Goal: Task Accomplishment & Management: Complete application form

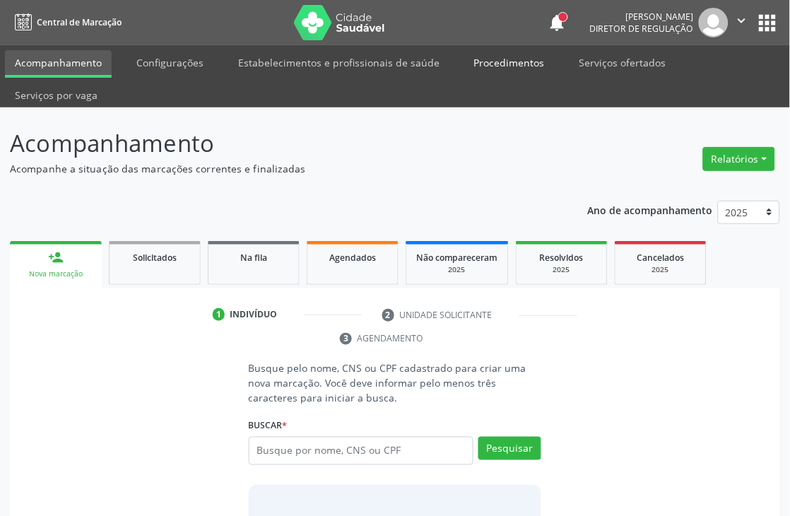
click at [518, 64] on link "Procedimentos" at bounding box center [509, 62] width 90 height 25
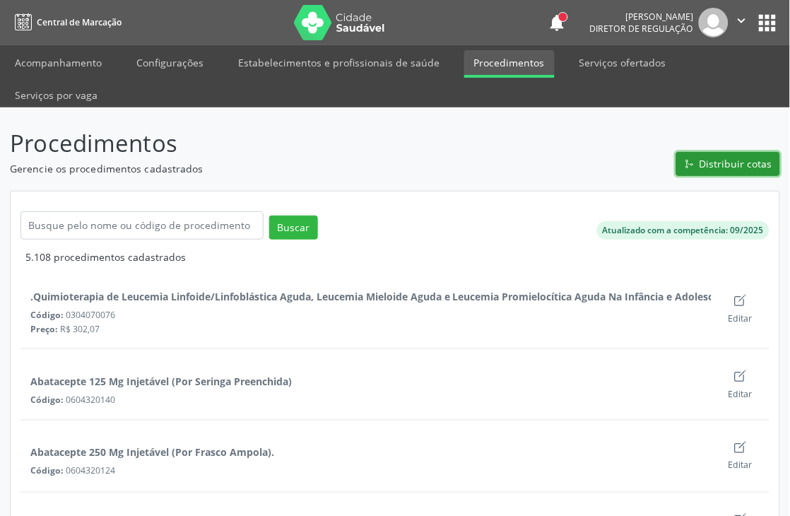
click at [725, 157] on span "Distribuir cotas" at bounding box center [735, 163] width 73 height 15
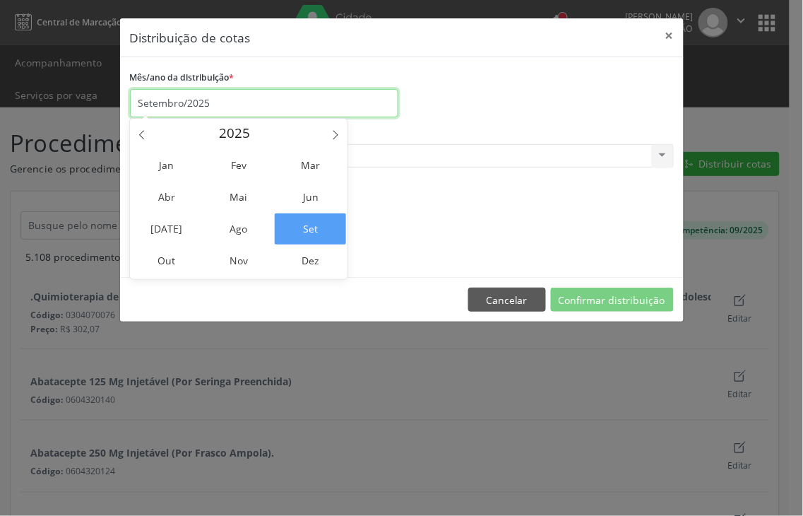
click at [227, 95] on input "Setembro/2025" at bounding box center [264, 103] width 268 height 28
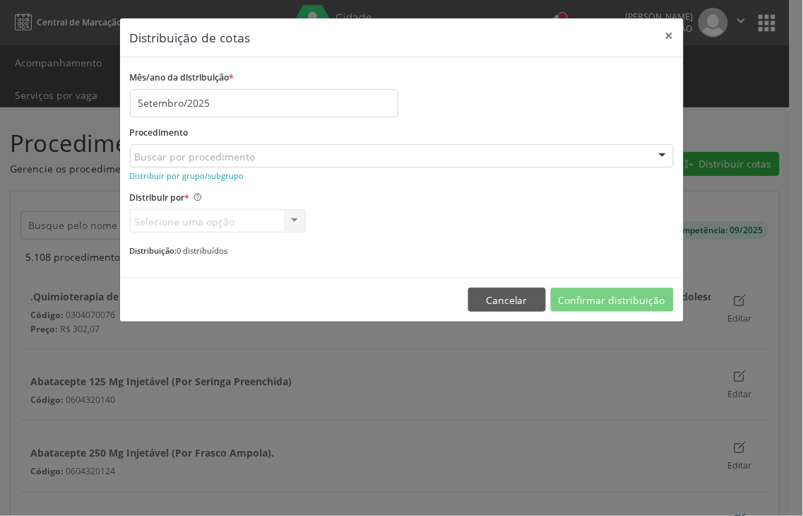
click at [425, 115] on div "Mês/ano da distribuição * Setembro/2025" at bounding box center [401, 92] width 551 height 50
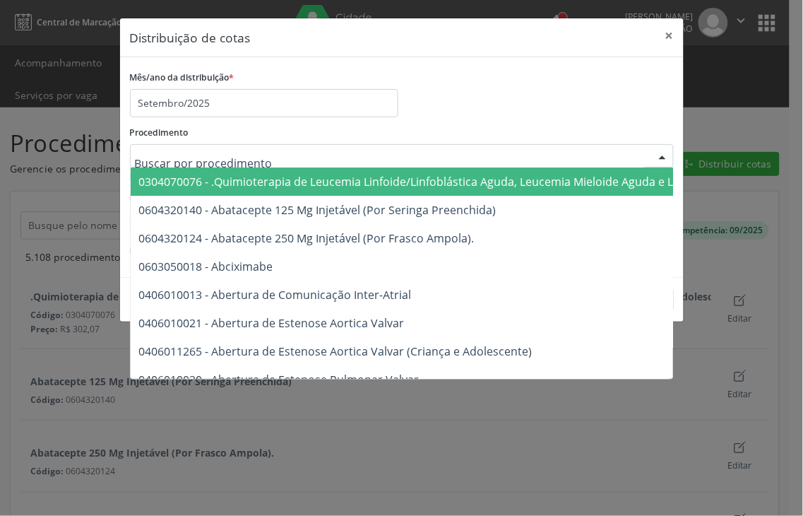
click at [218, 158] on input "text" at bounding box center [390, 163] width 510 height 28
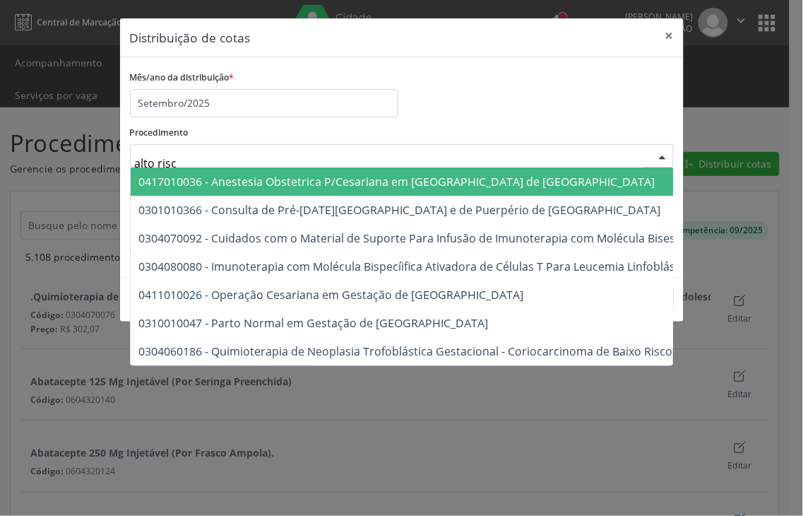
type input "alto risco"
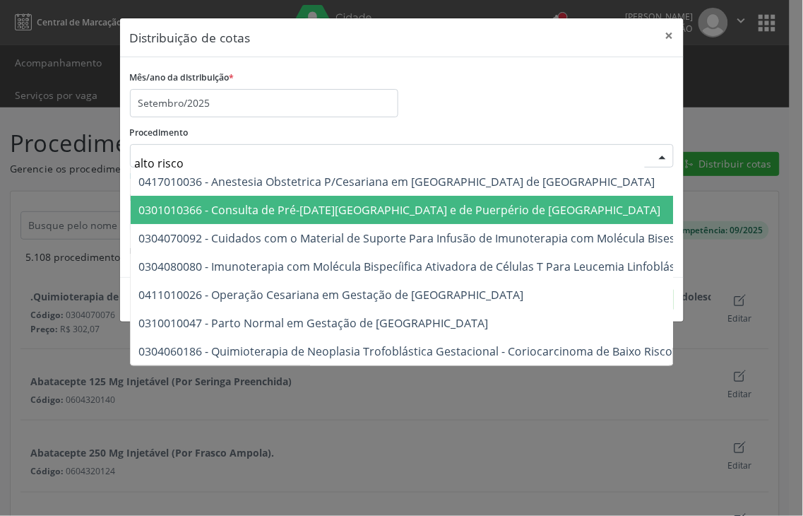
click at [223, 202] on span "0301010366 - Consulta de Pré-Natal de Gestante e de Puerpério de Alto Risco" at bounding box center [400, 210] width 522 height 16
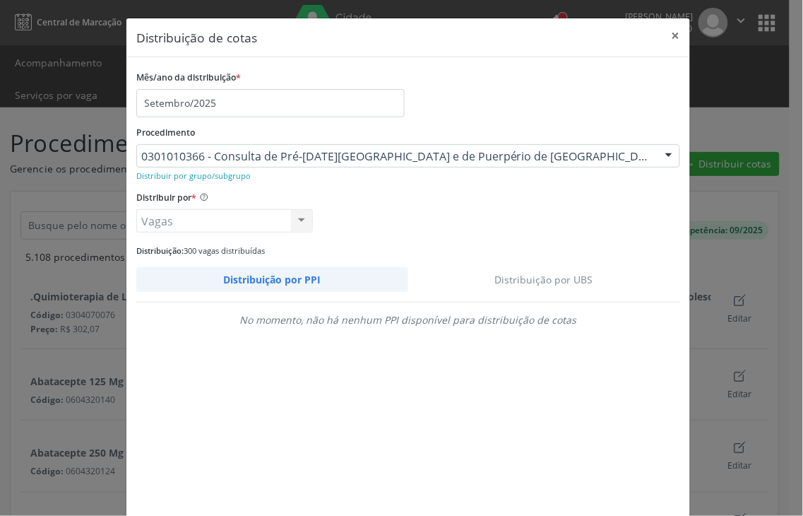
click at [526, 271] on link "Distribuição por UBS" at bounding box center [544, 279] width 273 height 25
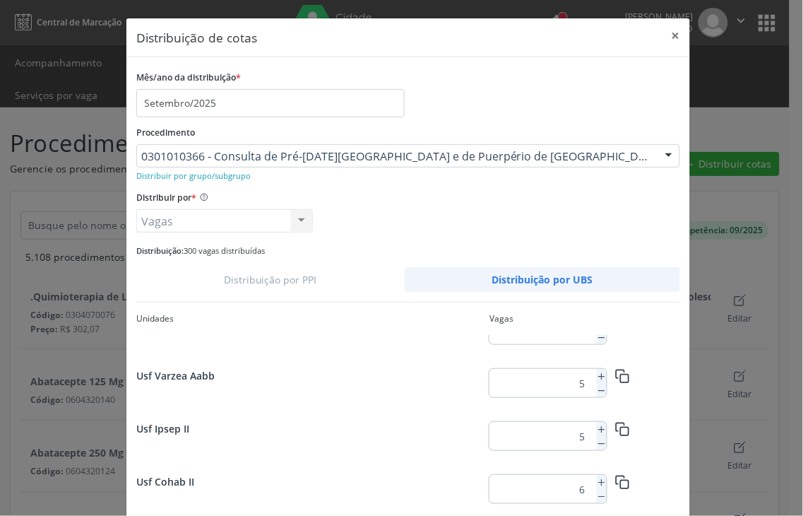
scroll to position [1147, 0]
click at [597, 429] on icon at bounding box center [602, 430] width 10 height 10
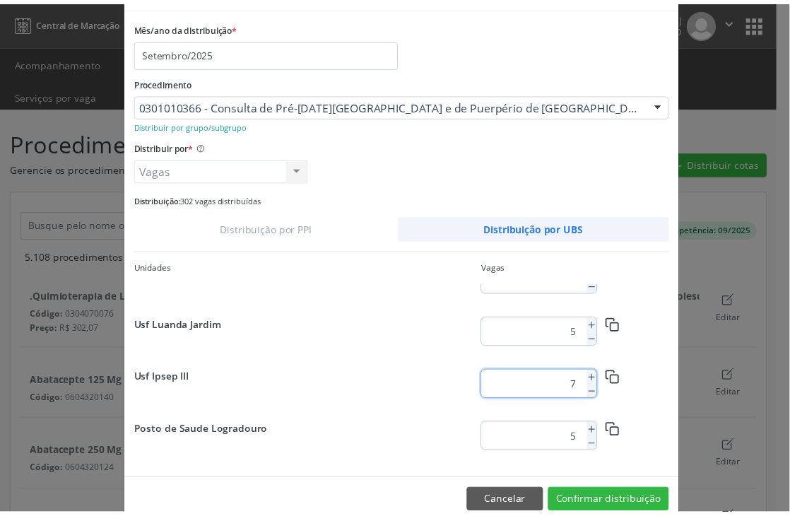
scroll to position [78, 0]
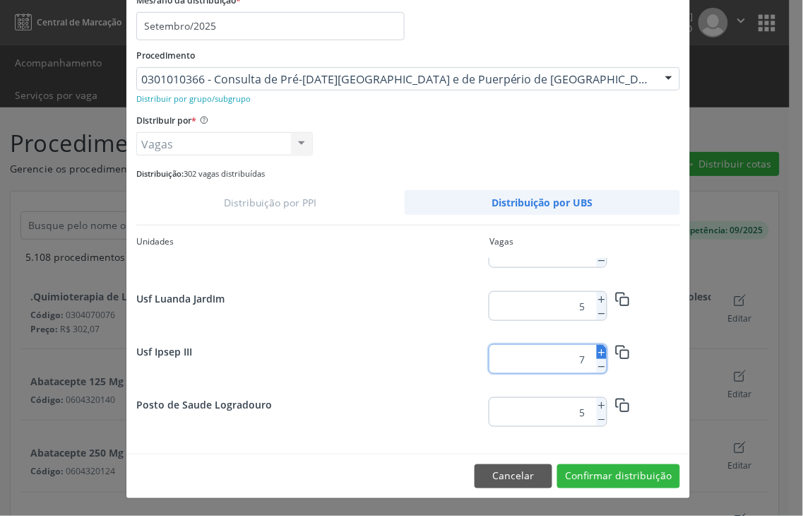
click at [597, 354] on icon at bounding box center [602, 353] width 10 height 10
type input "8"
click at [594, 473] on button "Confirmar distribuição" at bounding box center [618, 476] width 123 height 24
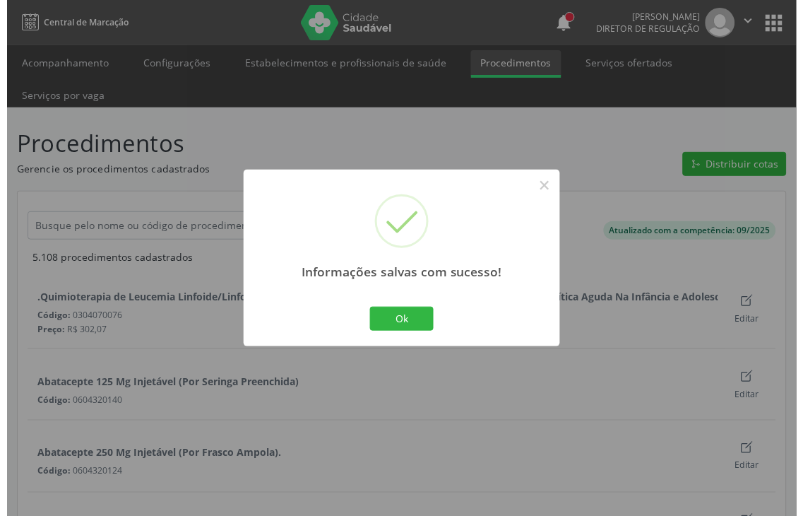
scroll to position [0, 0]
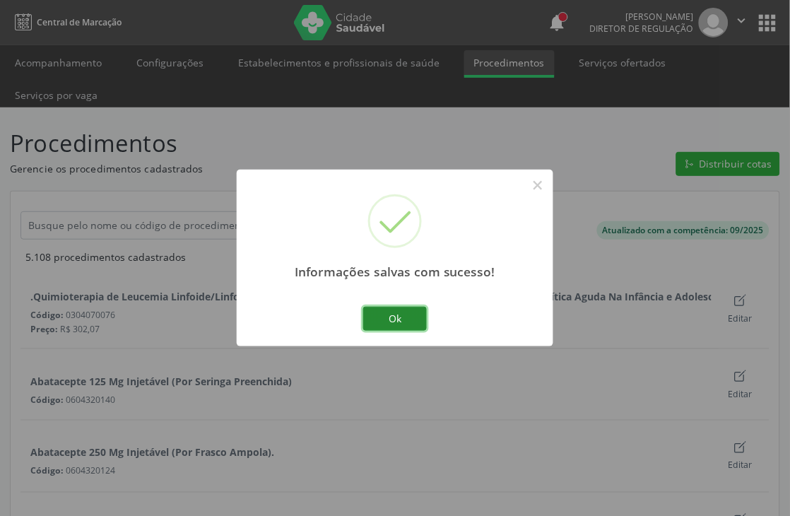
click at [422, 321] on button "Ok" at bounding box center [395, 319] width 64 height 24
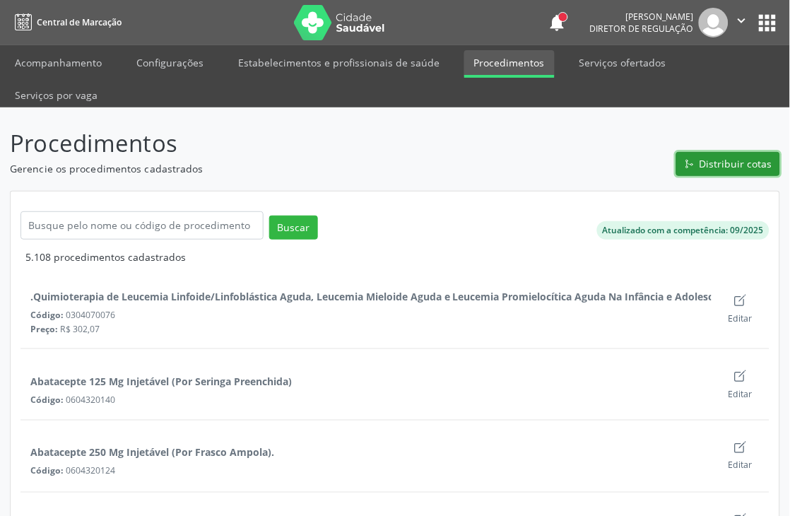
click at [751, 163] on span "Distribuir cotas" at bounding box center [735, 163] width 73 height 15
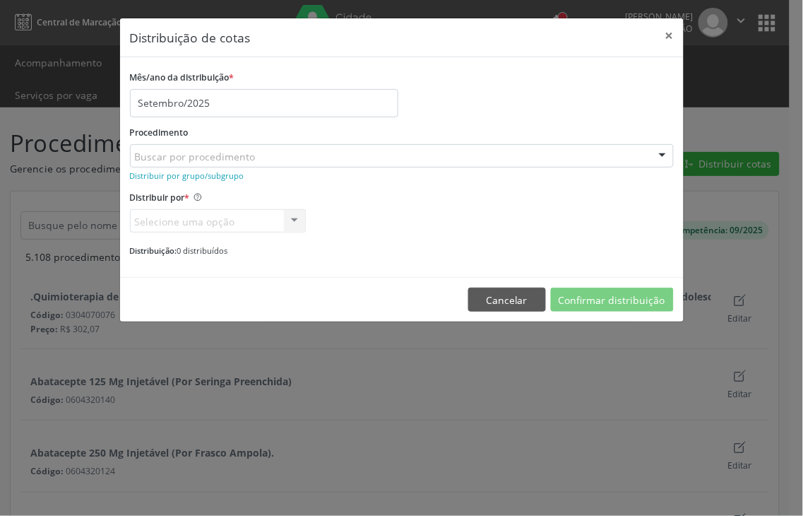
click at [220, 127] on div "Procedimento Buscar por procedimento 0304070076 - .Quimioterapia de Leucemia Li…" at bounding box center [402, 144] width 544 height 45
click at [173, 177] on small "Distribuir por grupo/subgrupo" at bounding box center [187, 175] width 114 height 11
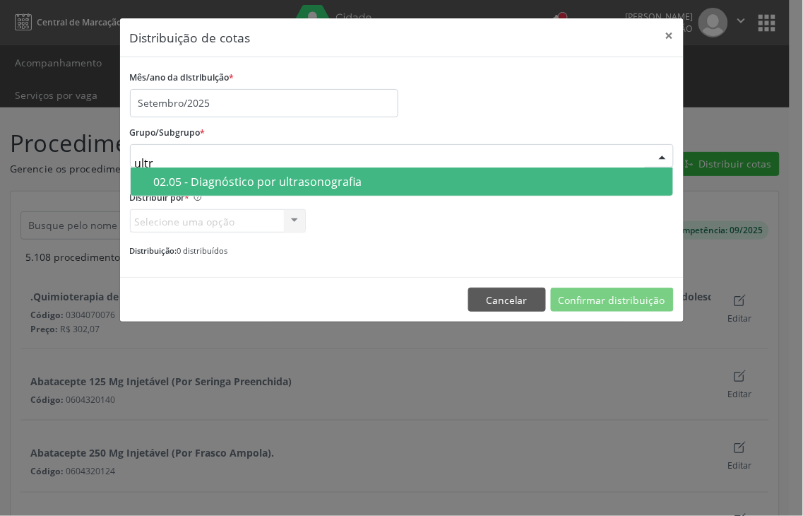
type input "ultra"
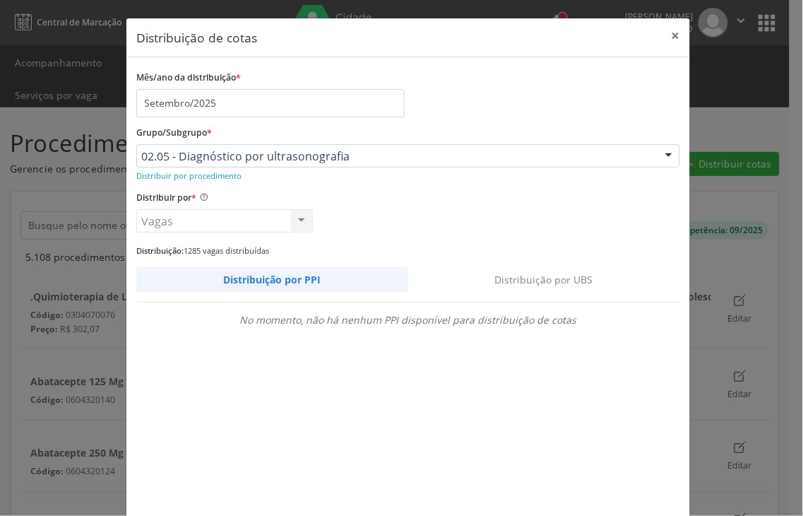
click at [523, 267] on link "Distribuição por UBS" at bounding box center [544, 279] width 273 height 25
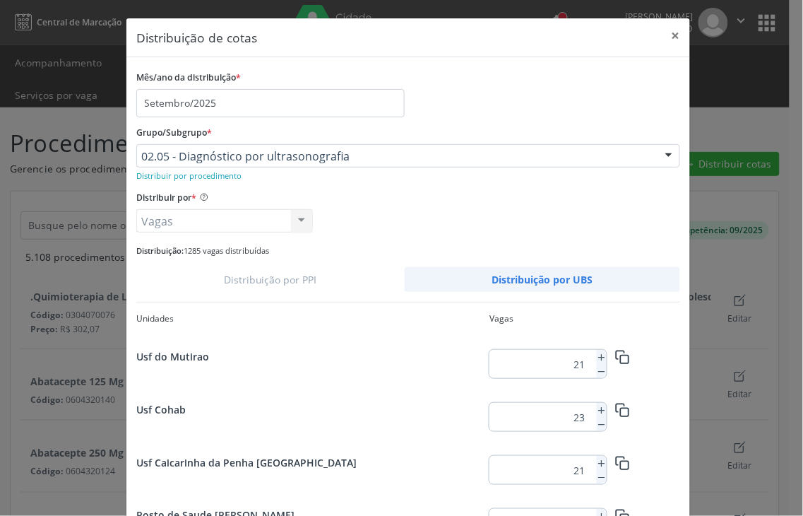
scroll to position [1147, 0]
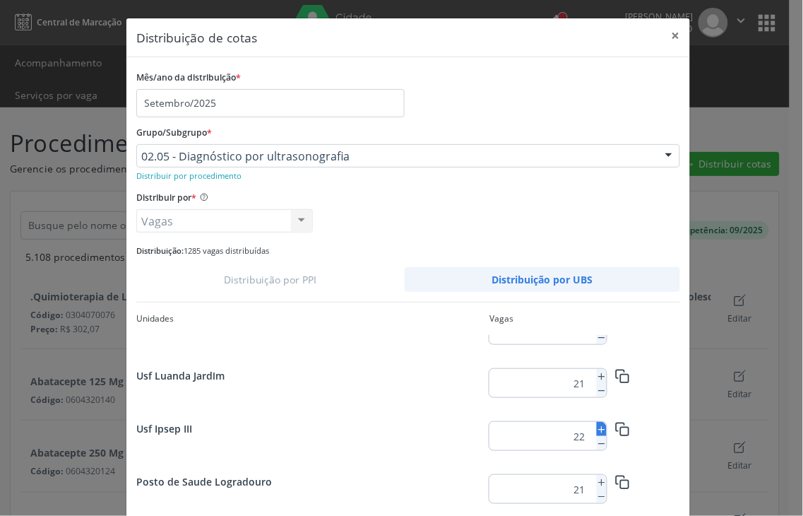
click at [597, 428] on icon at bounding box center [602, 430] width 10 height 10
type input "25"
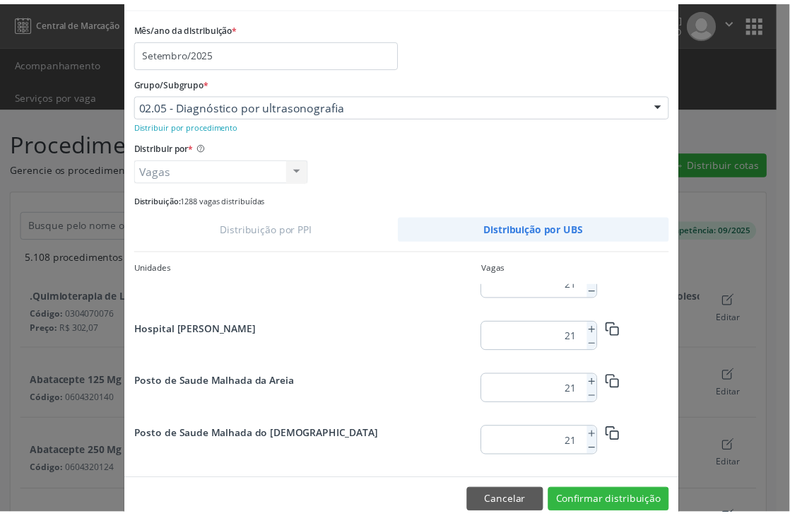
scroll to position [78, 0]
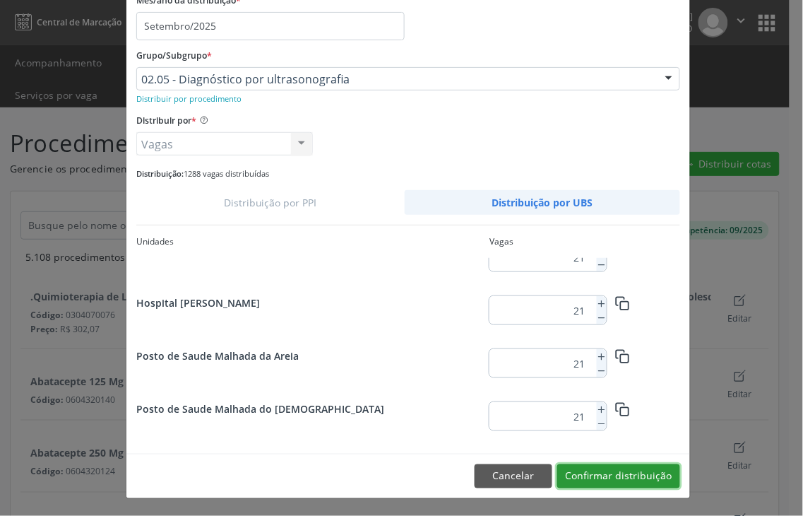
click at [644, 478] on button "Confirmar distribuição" at bounding box center [618, 476] width 123 height 24
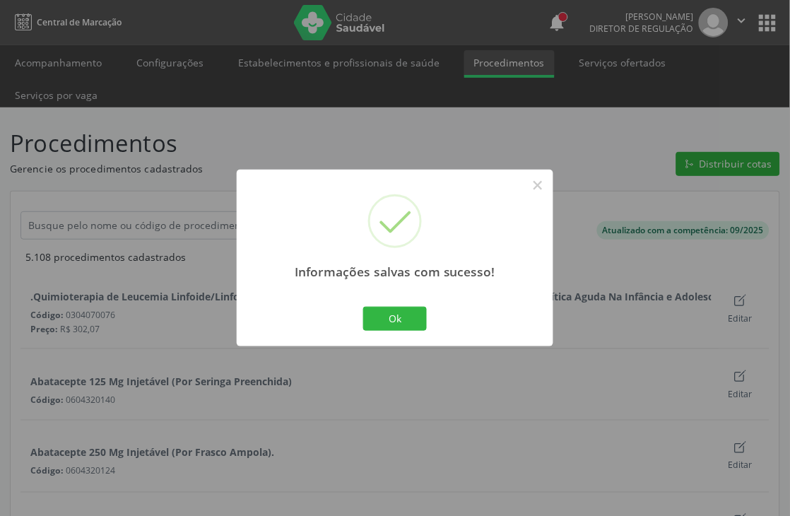
scroll to position [0, 0]
click at [406, 321] on button "Ok" at bounding box center [395, 319] width 64 height 24
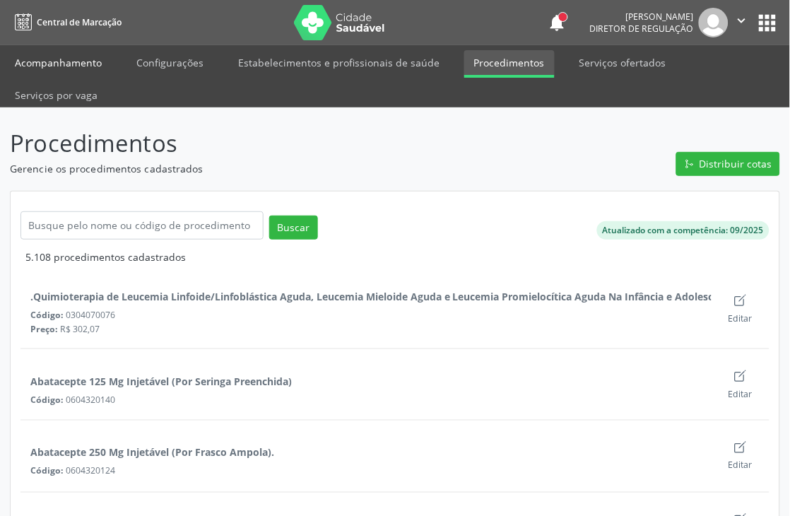
click at [90, 60] on link "Acompanhamento" at bounding box center [58, 62] width 107 height 25
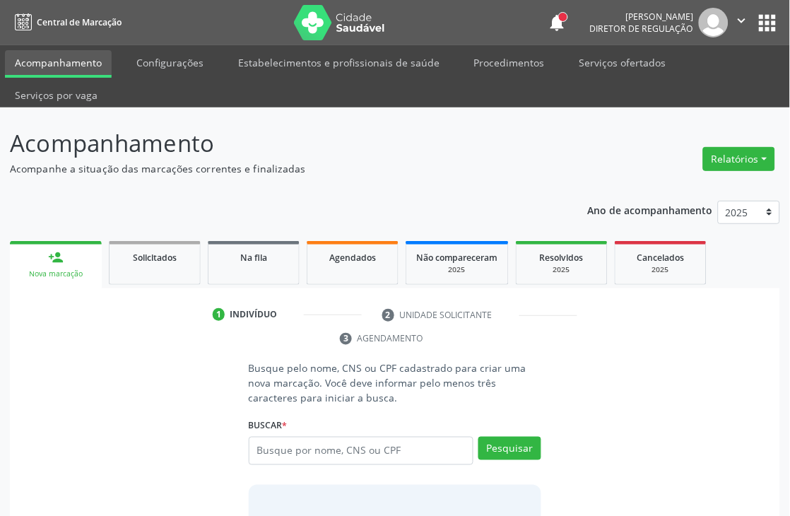
click at [293, 454] on input "text" at bounding box center [361, 451] width 225 height 28
type input "isabelle barros le"
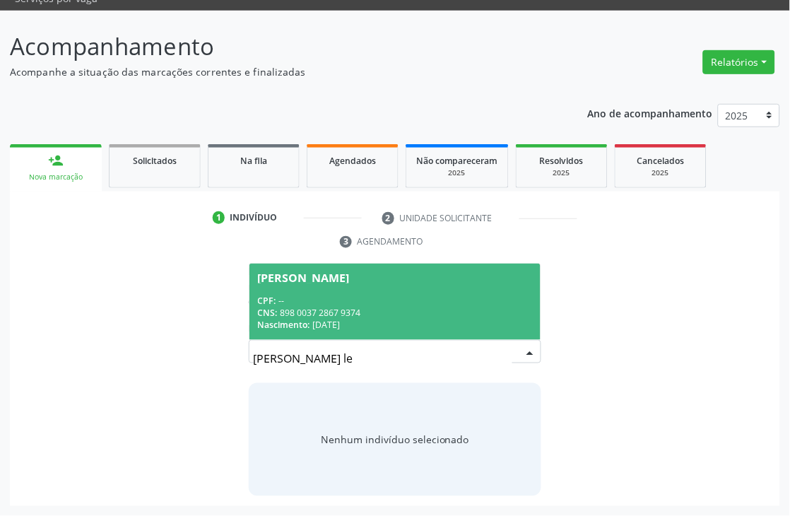
scroll to position [96, 0]
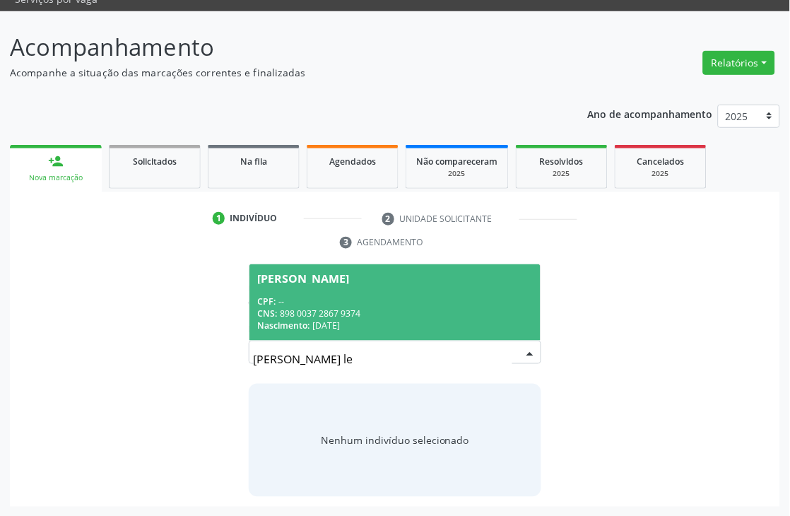
click at [376, 307] on div "CNS: 898 0037 2867 9374" at bounding box center [395, 313] width 275 height 12
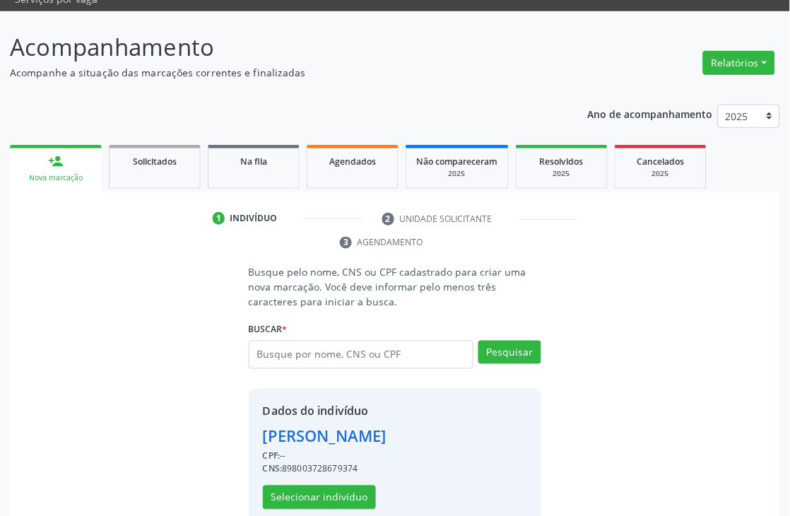
click at [334, 469] on div "CNS: 898003728679374" at bounding box center [325, 469] width 124 height 13
copy div "898003728679374"
click at [273, 365] on input "text" at bounding box center [361, 355] width 225 height 28
type input "thayane barros bar"
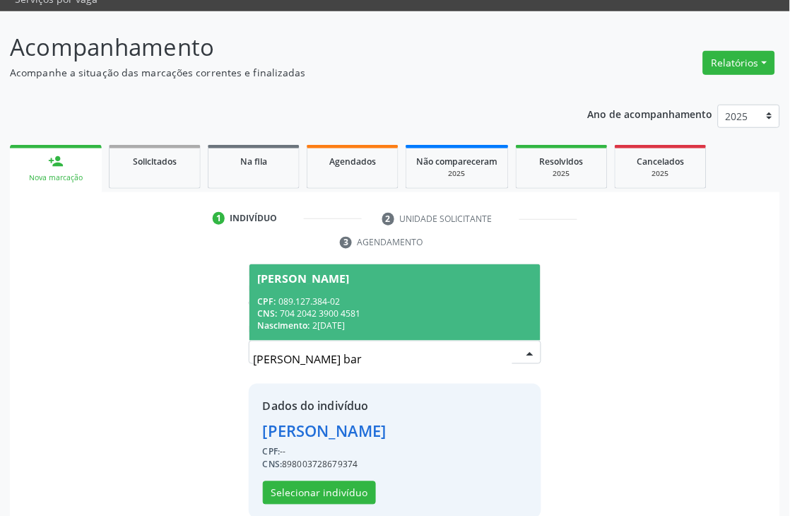
click at [355, 323] on div "Nascimento: 24/01/1991" at bounding box center [395, 325] width 275 height 12
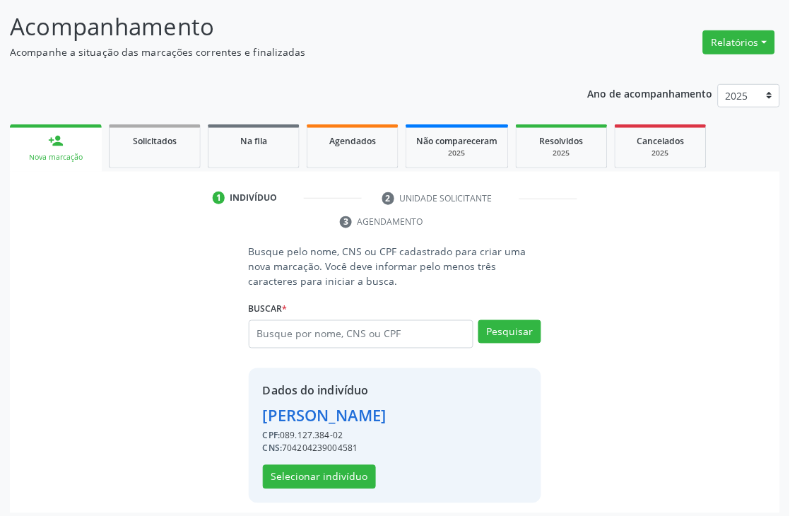
scroll to position [123, 0]
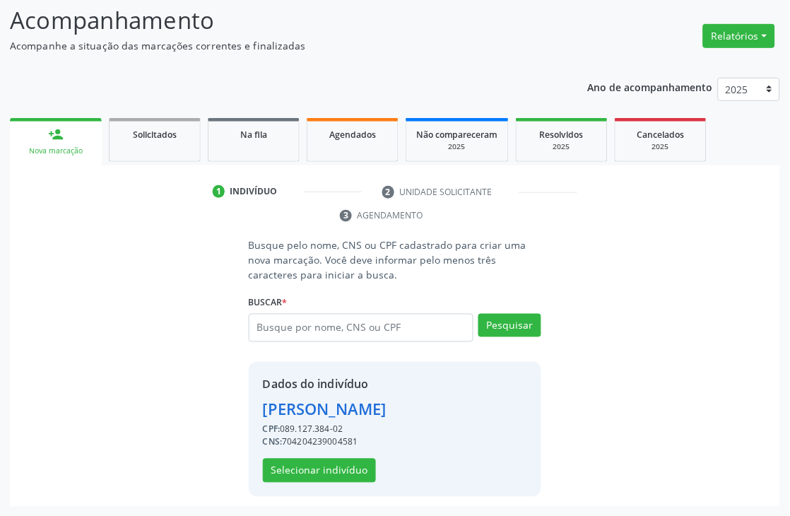
click at [329, 443] on div "CNS: 704204239004581" at bounding box center [325, 442] width 124 height 13
copy div "704204239004581"
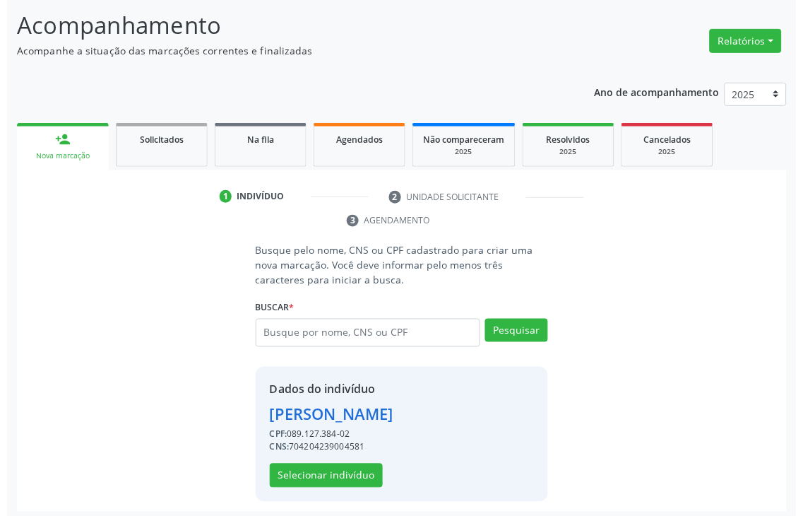
scroll to position [0, 0]
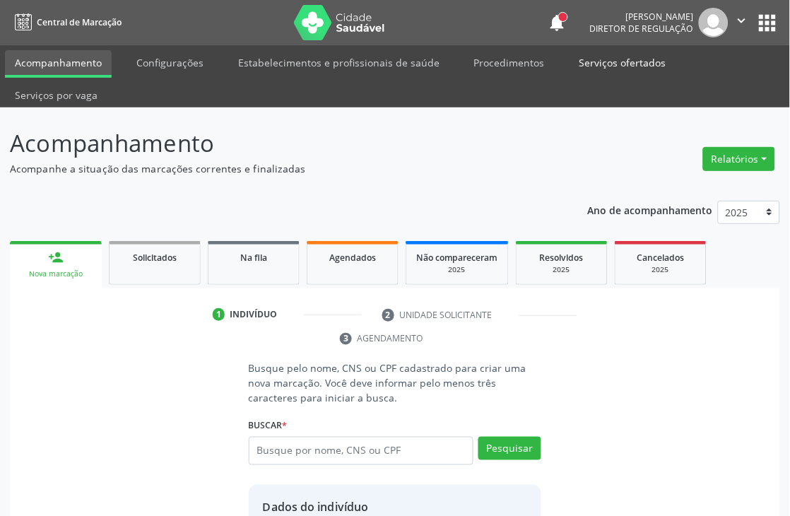
click at [627, 69] on link "Serviços ofertados" at bounding box center [622, 62] width 107 height 25
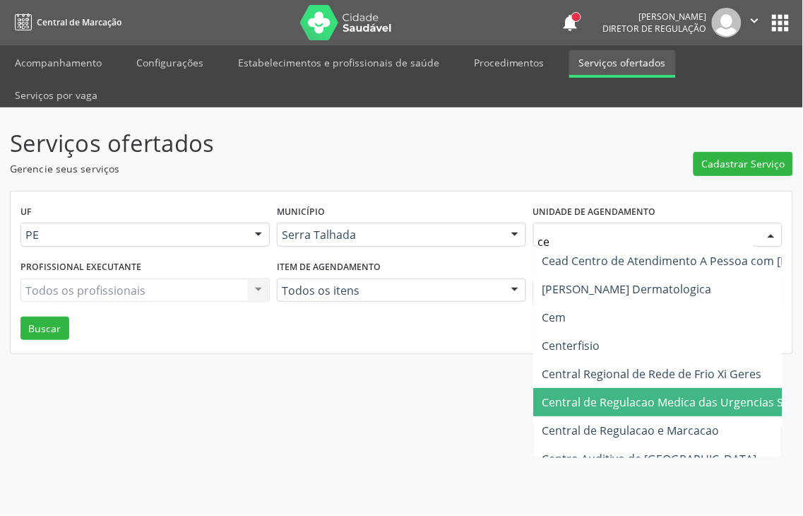
type input "cem"
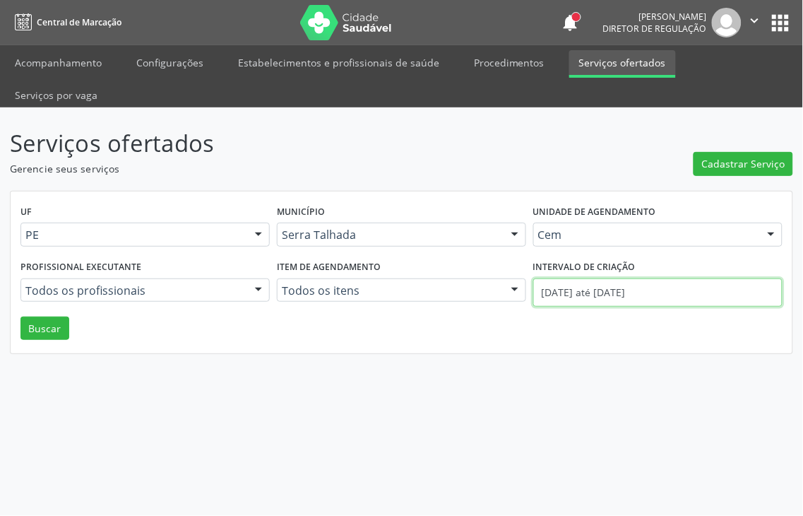
click at [633, 265] on body "Central de Marcação notifications Adão Alves de Medeiros Diretor de regulação …" at bounding box center [401, 258] width 803 height 516
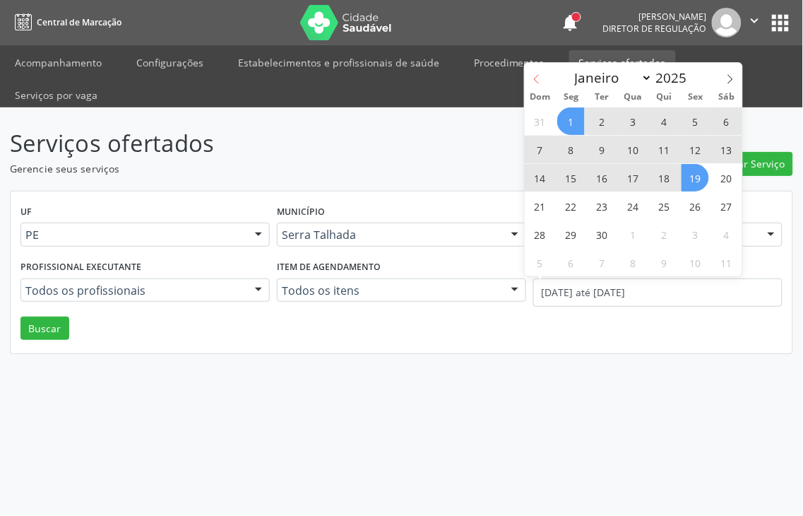
click at [531, 71] on span at bounding box center [537, 75] width 24 height 24
select select "7"
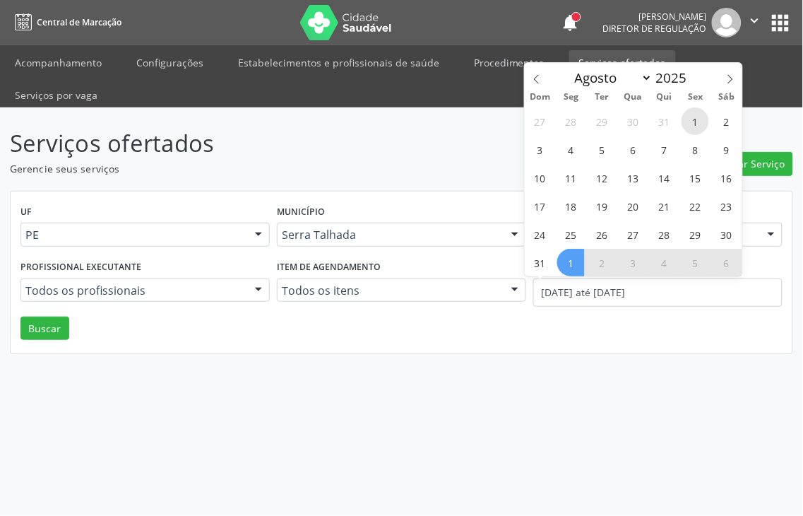
click at [688, 125] on span "1" at bounding box center [696, 121] width 28 height 28
type input "01/08/2025"
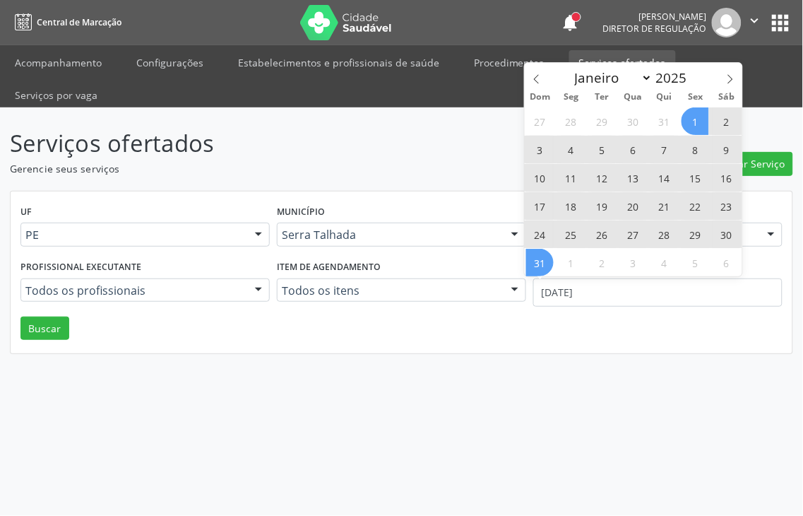
click at [533, 261] on span "31" at bounding box center [540, 263] width 28 height 28
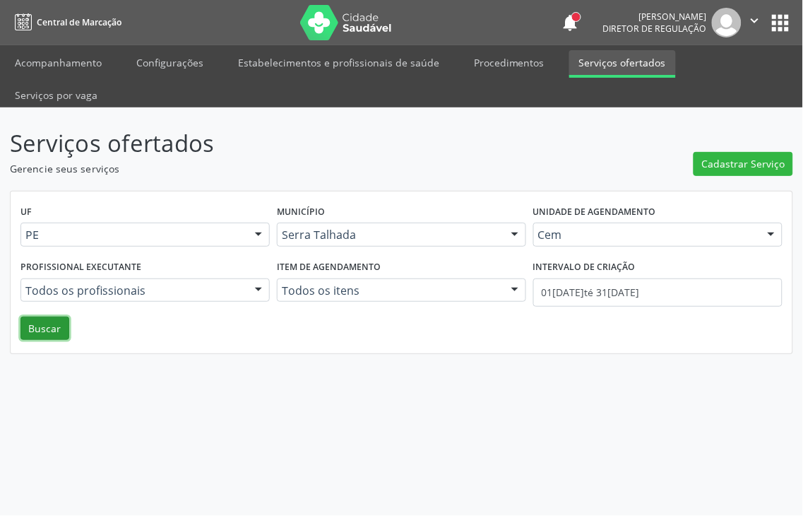
click at [35, 316] on button "Buscar" at bounding box center [44, 328] width 49 height 24
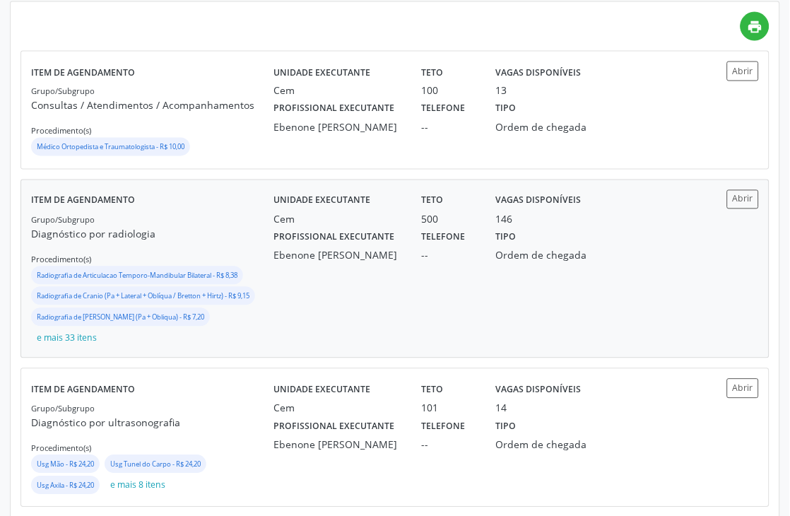
scroll to position [365, 0]
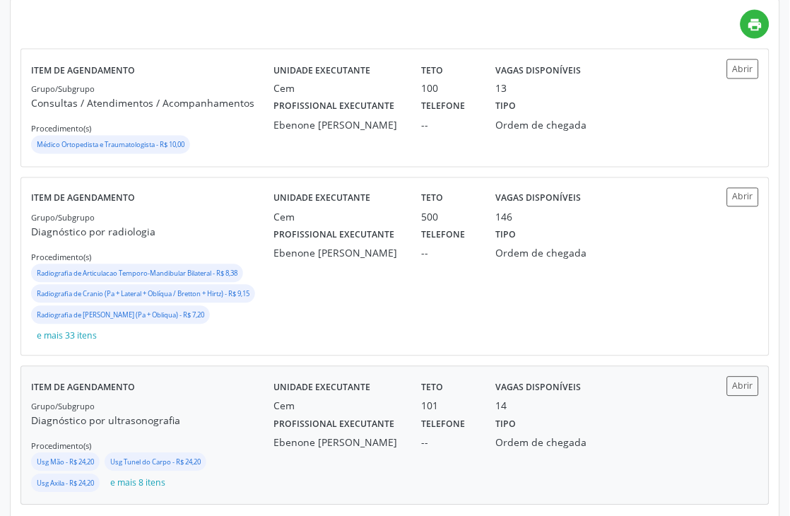
click at [410, 430] on div "Profissional executante Ebenone Antonio da Silva" at bounding box center [338, 431] width 148 height 37
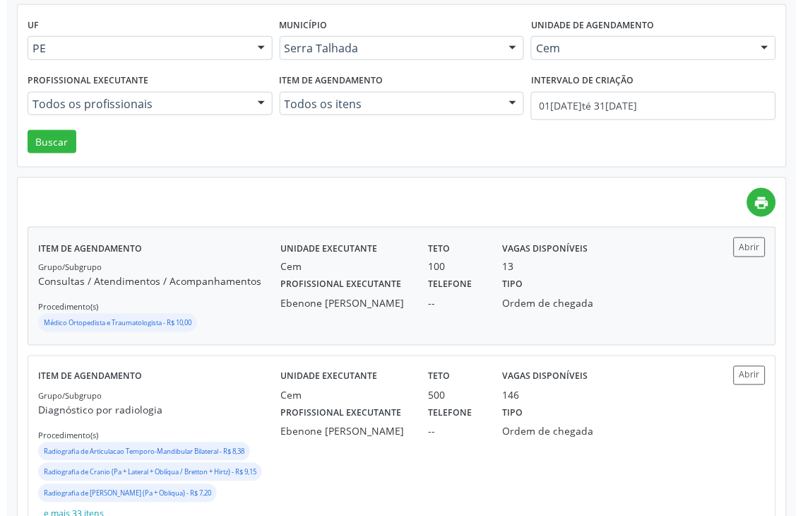
scroll to position [0, 0]
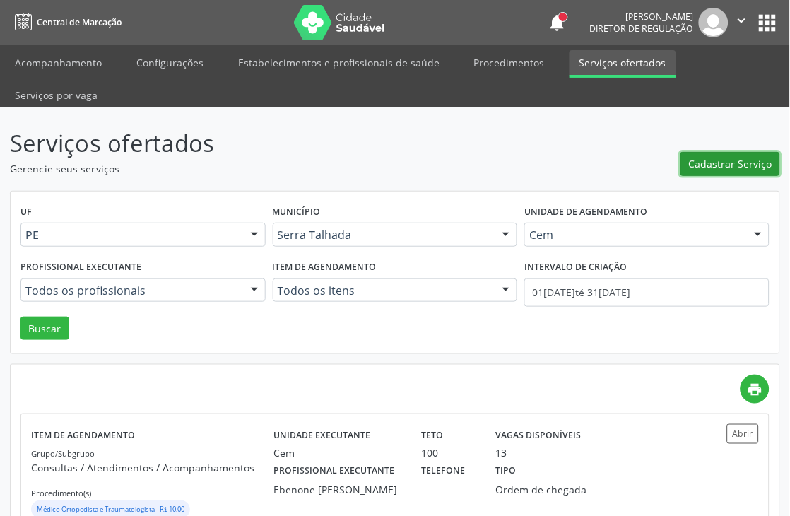
click at [752, 171] on button "Cadastrar Serviço" at bounding box center [730, 164] width 100 height 24
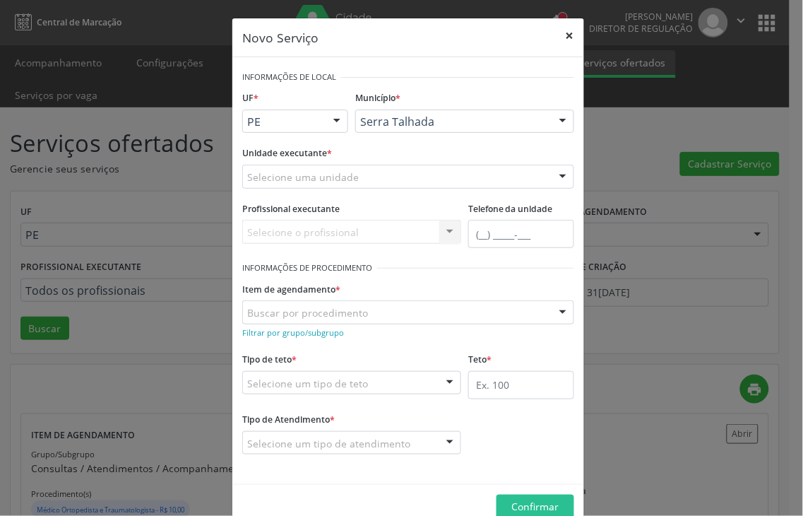
click at [567, 36] on button "×" at bounding box center [570, 35] width 28 height 35
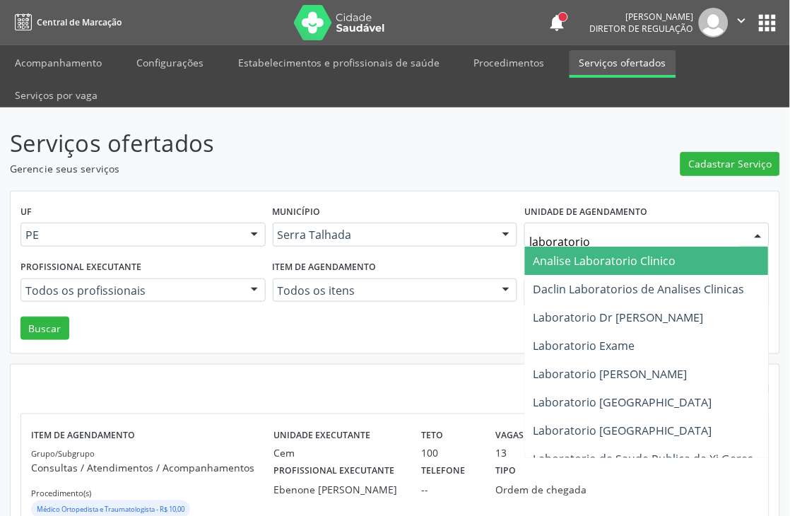
type input "laboratorio s"
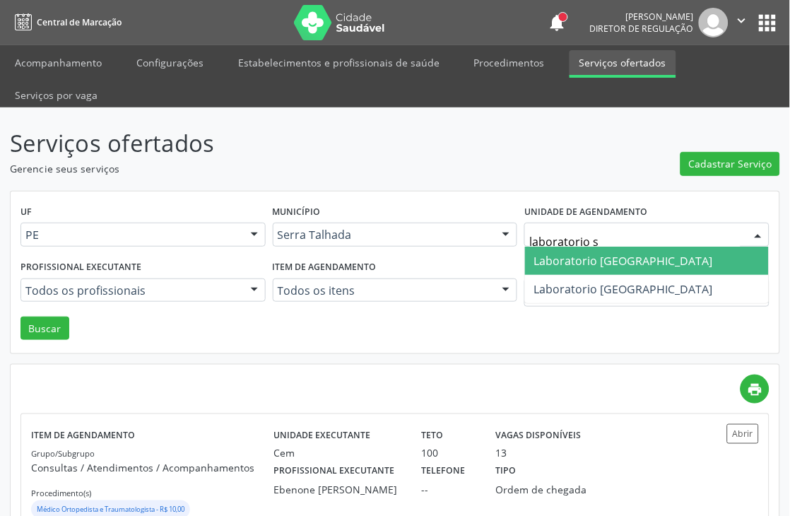
click at [638, 266] on span "Laboratorio Sao Francisco" at bounding box center [622, 261] width 179 height 16
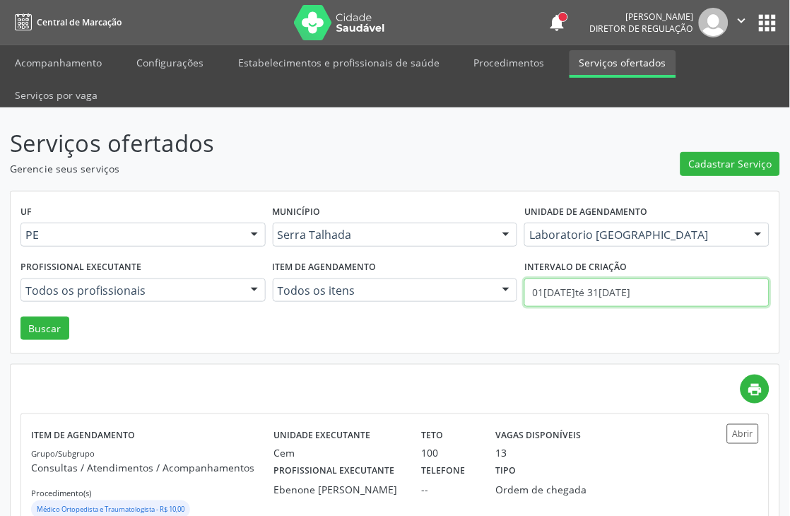
click at [625, 292] on input "01/08/2025 até 31/08/2025" at bounding box center [646, 292] width 245 height 28
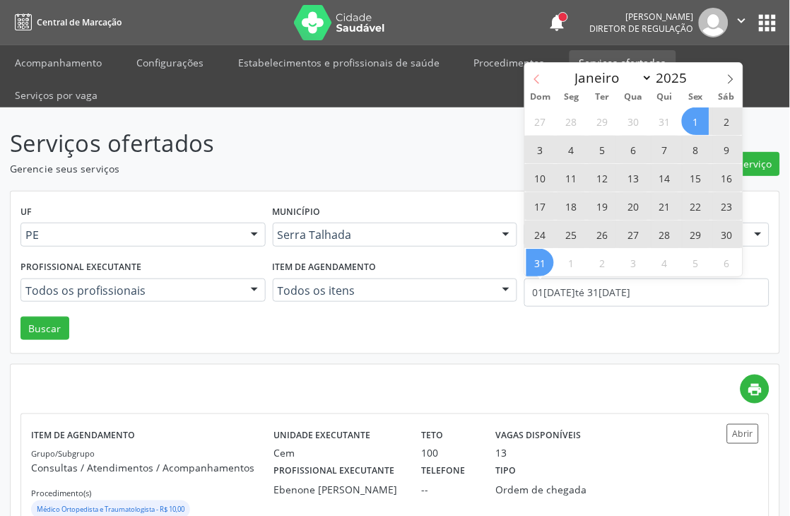
click at [540, 74] on icon at bounding box center [537, 79] width 10 height 10
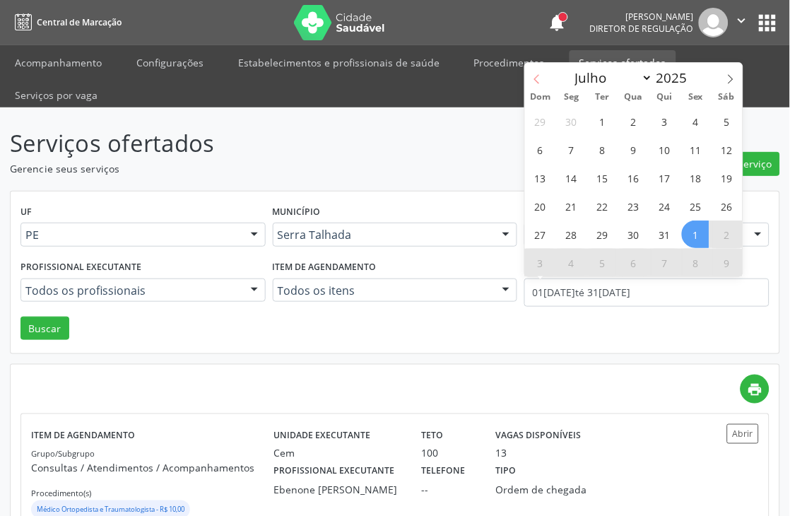
click at [540, 74] on icon at bounding box center [537, 79] width 10 height 10
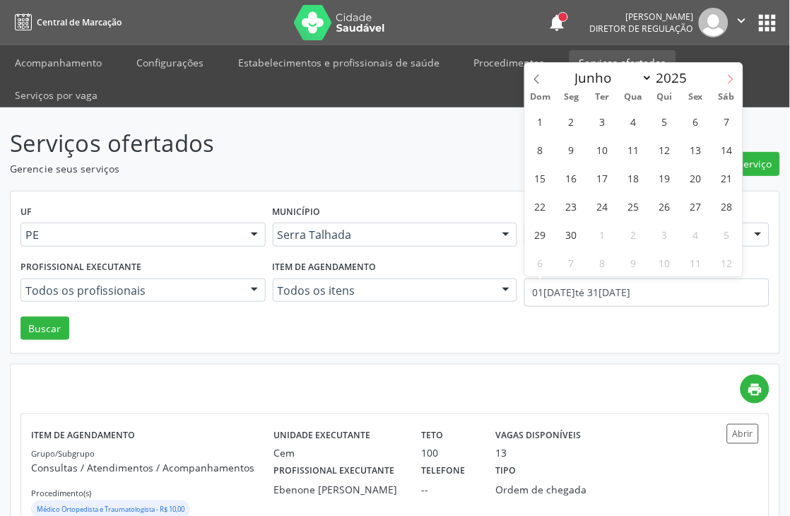
click at [733, 80] on icon at bounding box center [731, 79] width 10 height 10
select select "6"
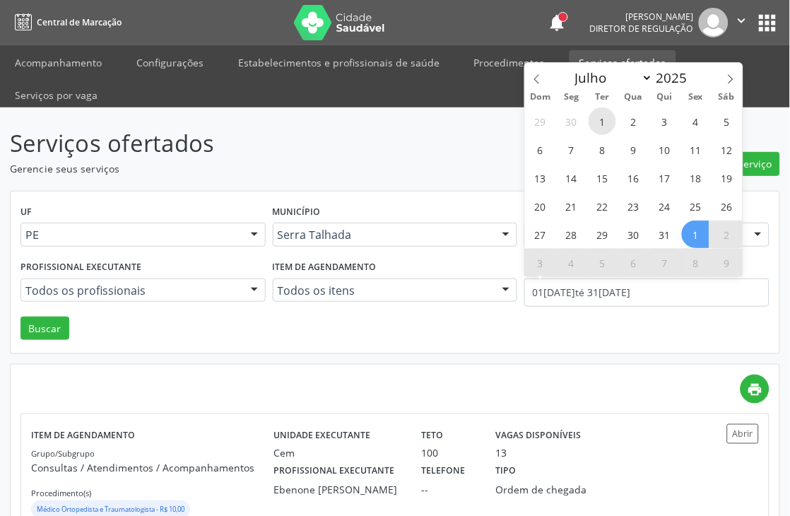
click at [601, 131] on span "1" at bounding box center [602, 121] width 28 height 28
type input "01/07/2025"
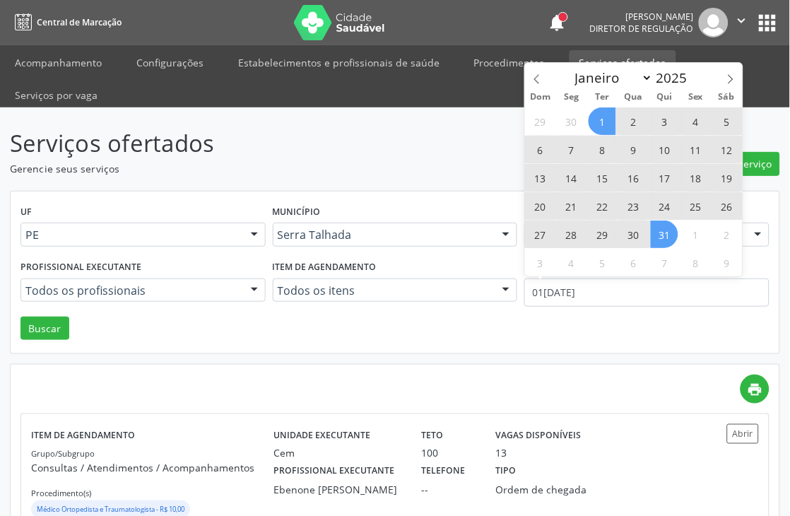
click at [667, 237] on span "31" at bounding box center [665, 234] width 28 height 28
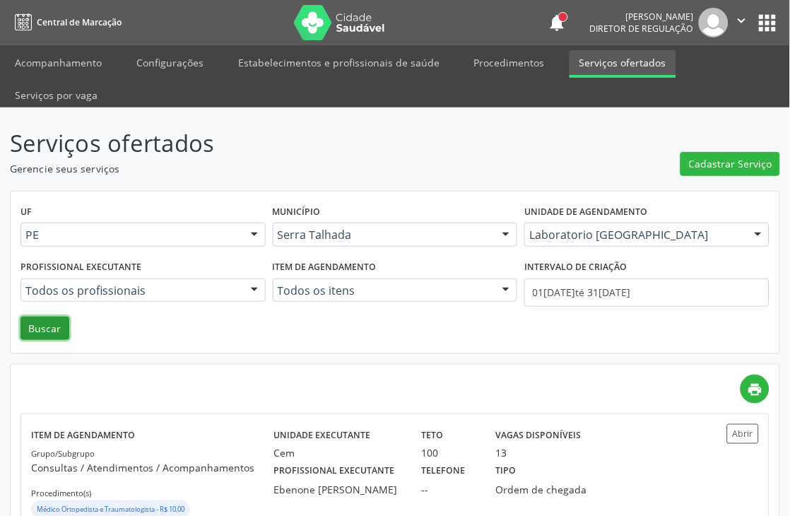
click at [39, 325] on button "Buscar" at bounding box center [44, 328] width 49 height 24
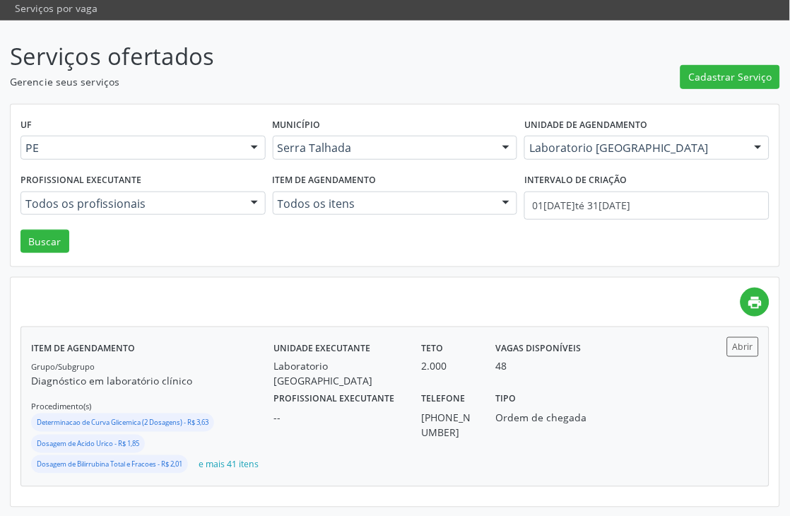
scroll to position [88, 0]
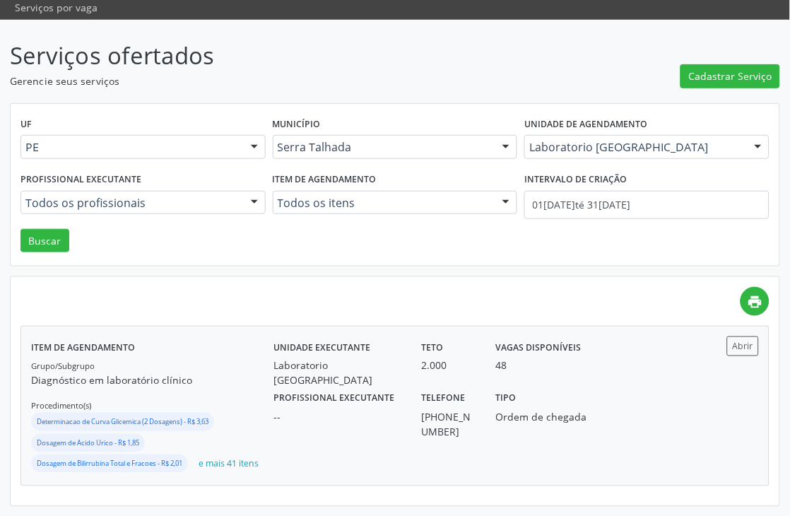
click at [612, 362] on div "Unidade executante Laboratorio Sao Francisco Teto 2.000 Vagas disponíveis 48" at bounding box center [486, 362] width 444 height 52
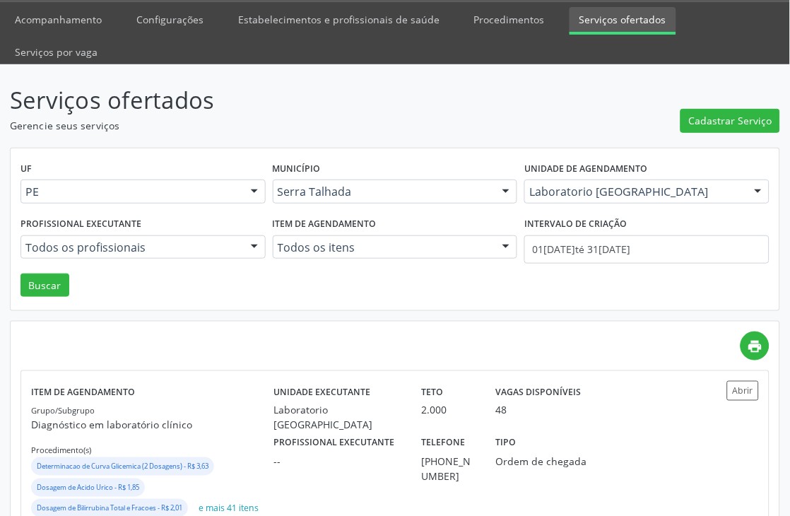
scroll to position [0, 0]
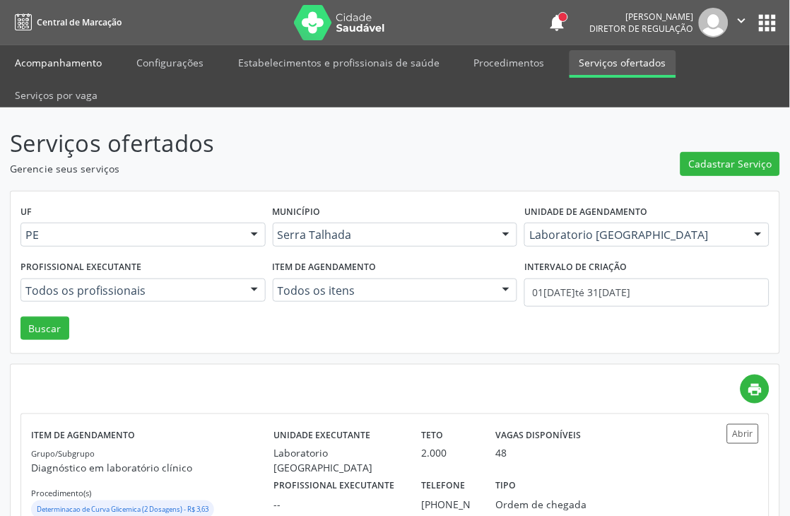
click at [64, 57] on link "Acompanhamento" at bounding box center [58, 62] width 107 height 25
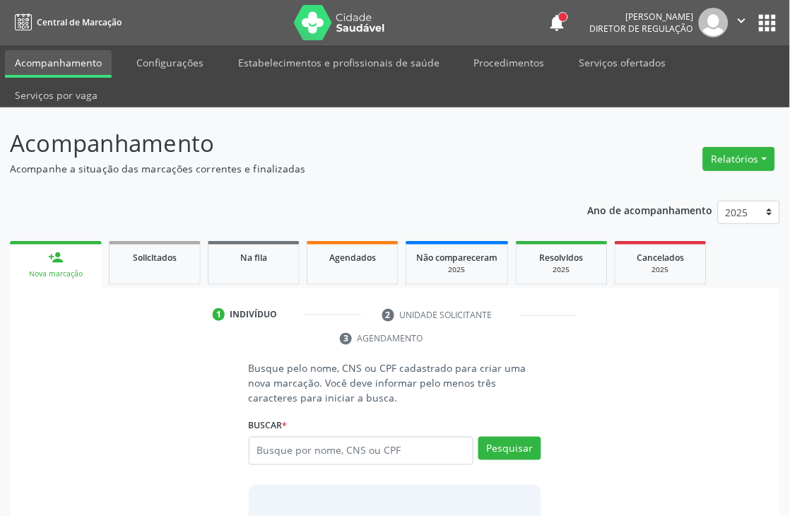
click at [45, 57] on link "Acompanhamento" at bounding box center [58, 64] width 107 height 28
click at [285, 454] on input "text" at bounding box center [361, 451] width 225 height 28
type input "luisa karla pereira"
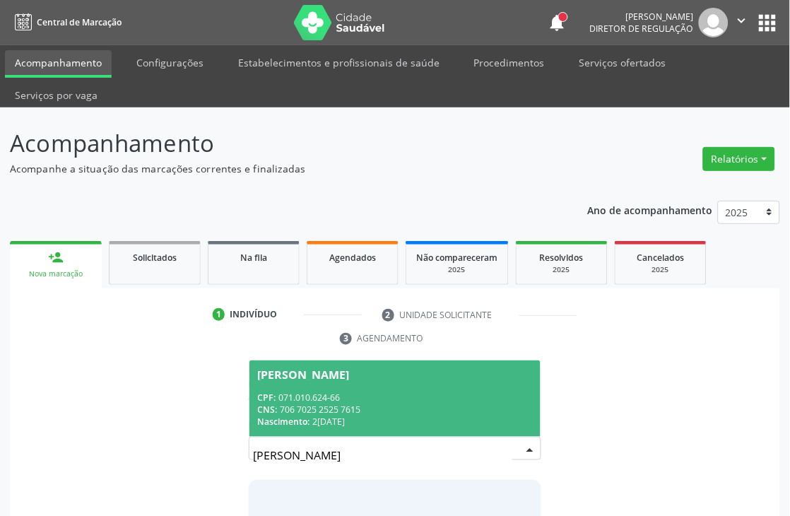
click at [314, 386] on span "Luisa Karla Pereira Mourato CPF: 071.010.624-66 CNS: 706 7025 2525 7615 Nascime…" at bounding box center [395, 398] width 292 height 76
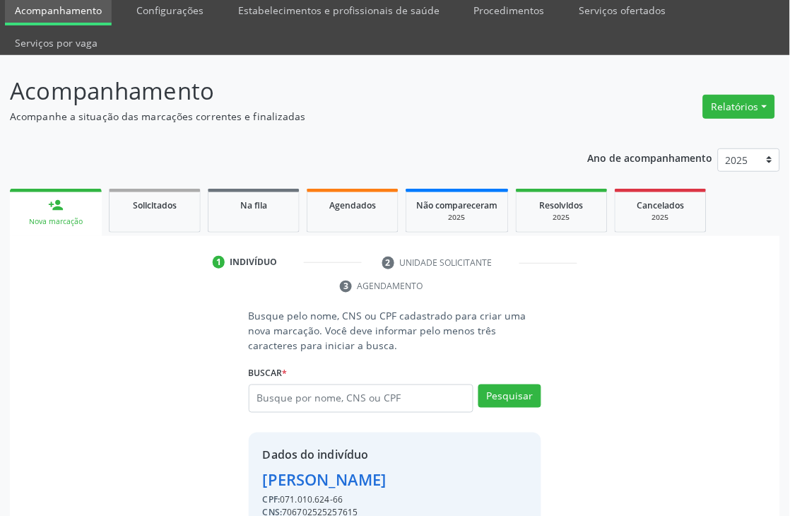
scroll to position [123, 0]
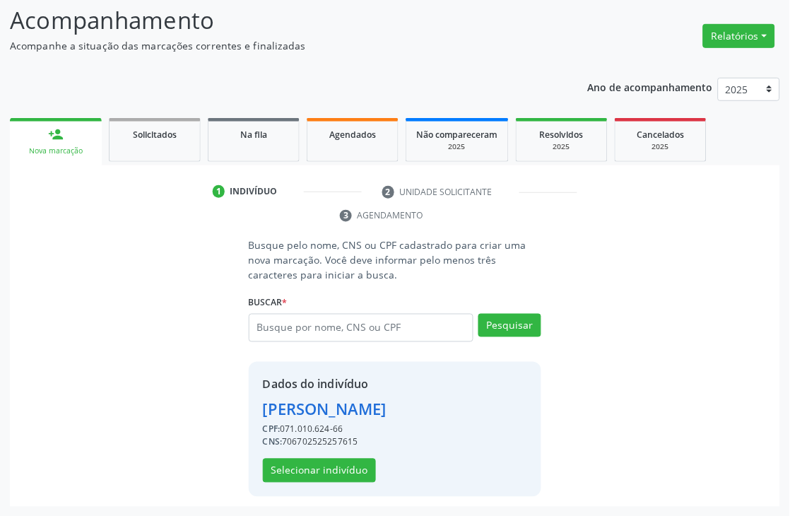
click at [330, 443] on div "CNS: 706702525257615" at bounding box center [325, 442] width 124 height 13
copy div "706702525257615"
click at [307, 470] on button "Selecionar indivíduo" at bounding box center [319, 470] width 113 height 24
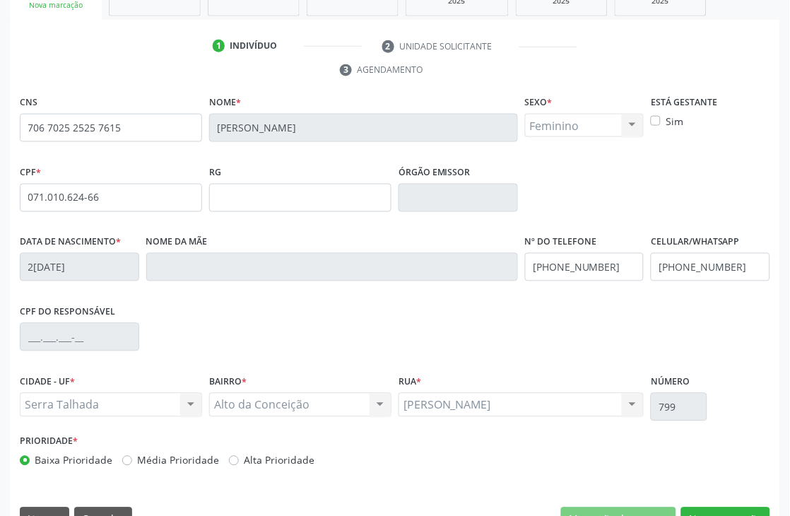
scroll to position [280, 0]
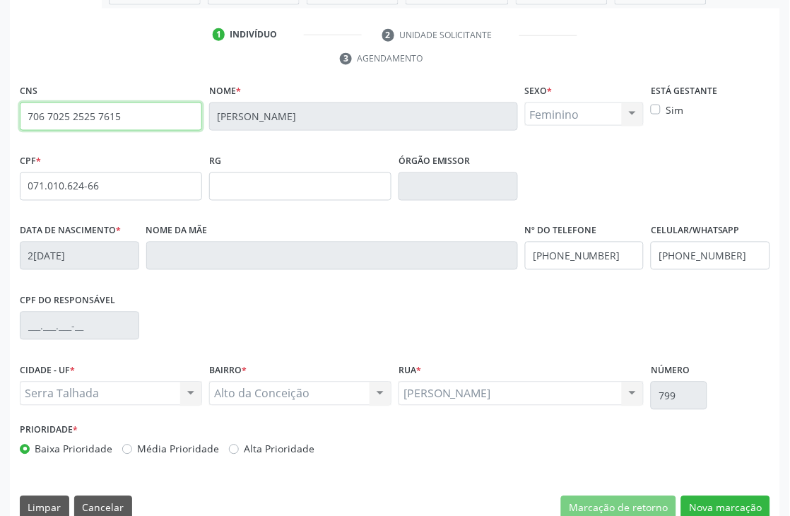
click at [72, 120] on input "706 7025 2525 7615" at bounding box center [111, 116] width 182 height 28
click at [220, 118] on input "Luisa Karla Pereira Mourato" at bounding box center [363, 116] width 309 height 28
click at [223, 114] on input "Luisa Karla Pereira Mourato" at bounding box center [363, 116] width 309 height 28
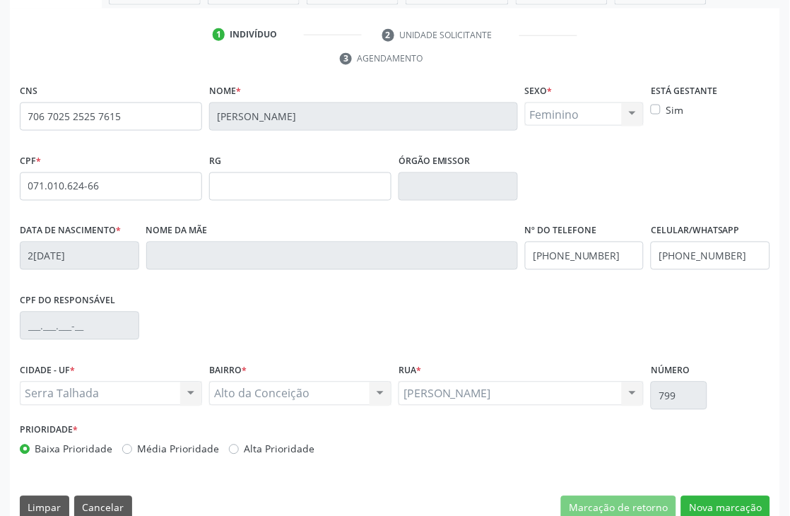
click at [223, 114] on input "Luisa Karla Pereira Mourato" at bounding box center [363, 116] width 309 height 28
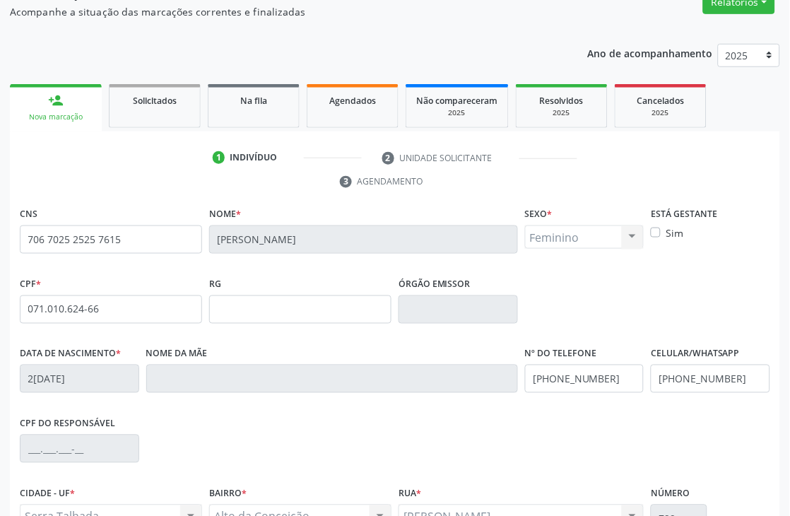
scroll to position [302, 0]
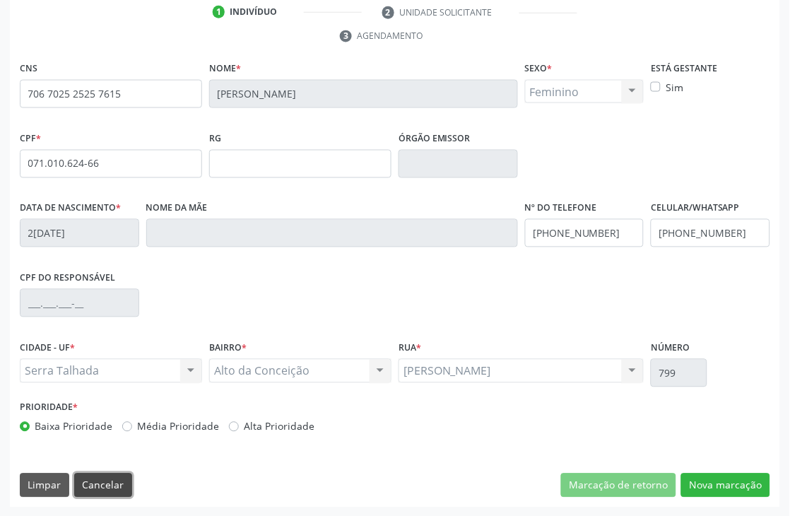
click at [117, 484] on button "Cancelar" at bounding box center [103, 485] width 58 height 24
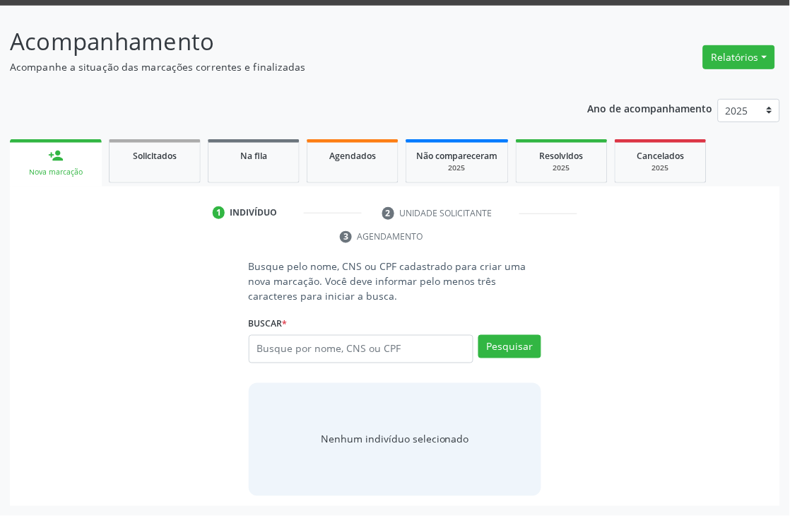
scroll to position [101, 0]
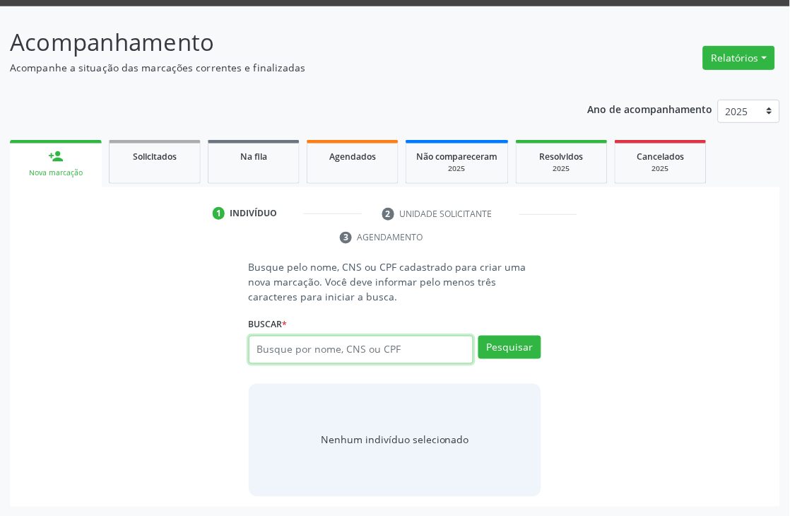
click at [326, 351] on input "text" at bounding box center [361, 350] width 225 height 28
type input "700004601419500"
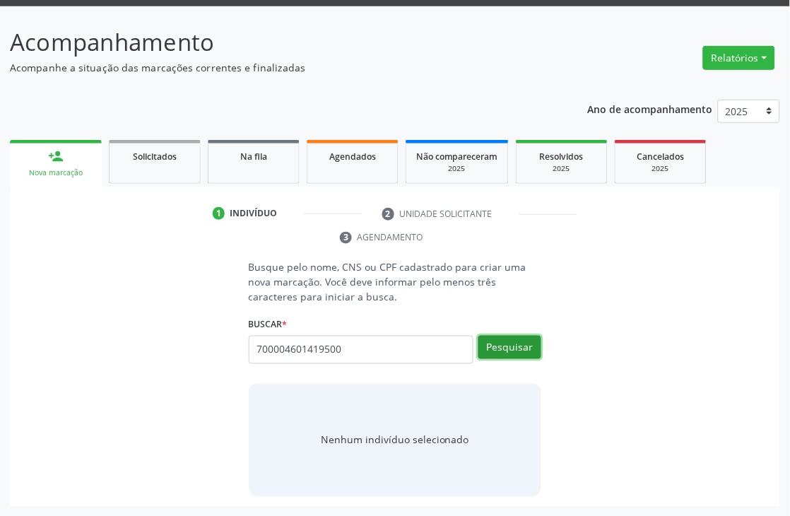
click at [516, 343] on button "Pesquisar" at bounding box center [509, 348] width 63 height 24
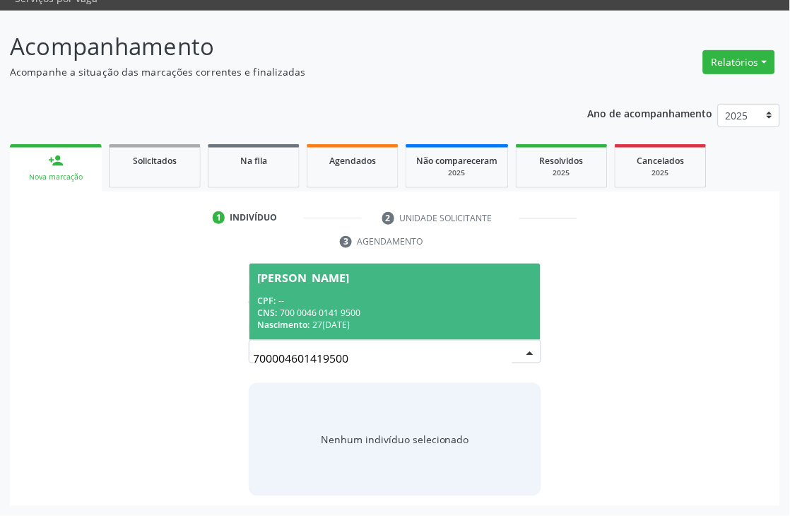
scroll to position [96, 0]
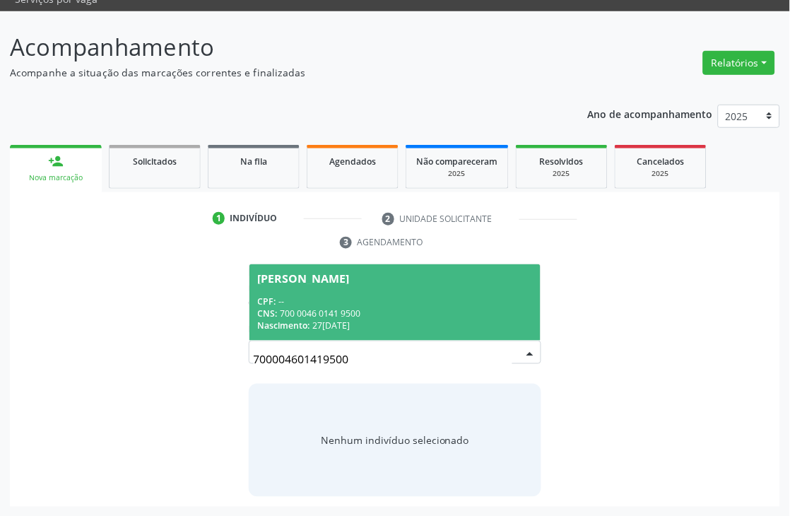
click at [444, 309] on div "CNS: 700 0046 0141 9500" at bounding box center [395, 313] width 275 height 12
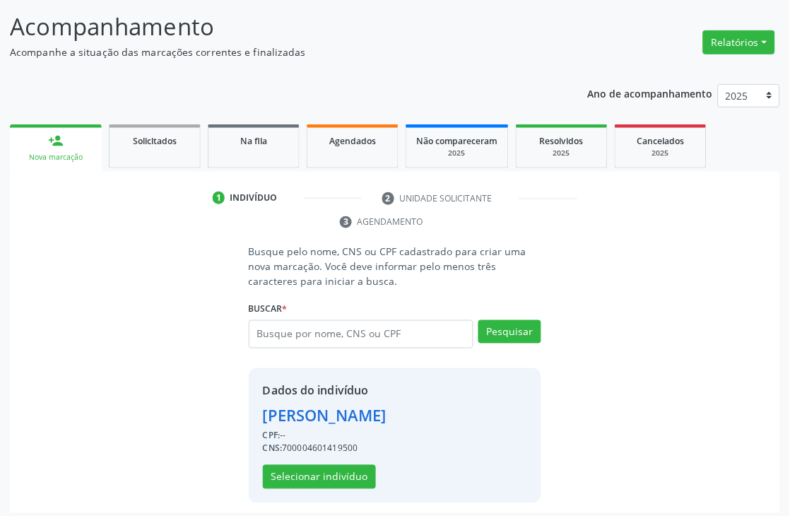
scroll to position [123, 0]
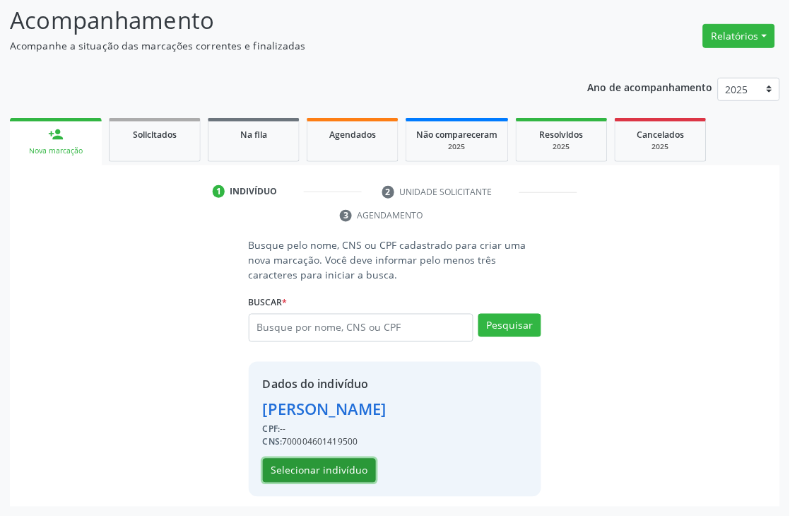
click at [322, 465] on button "Selecionar indivíduo" at bounding box center [319, 470] width 113 height 24
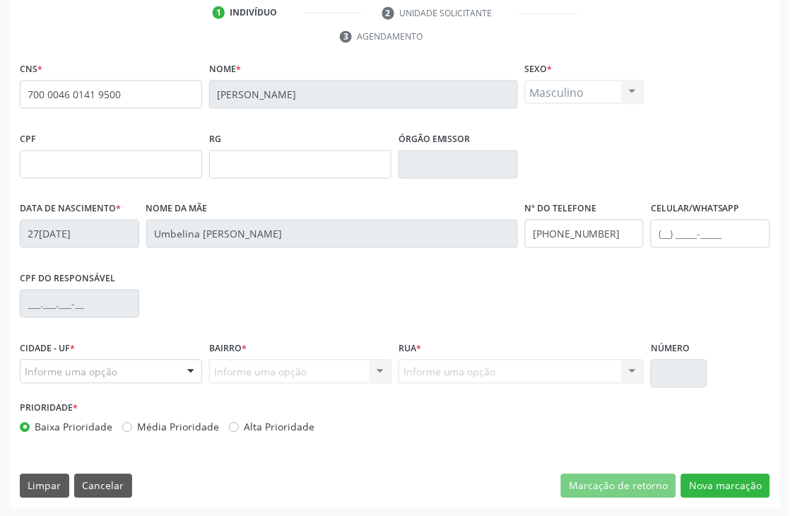
scroll to position [302, 0]
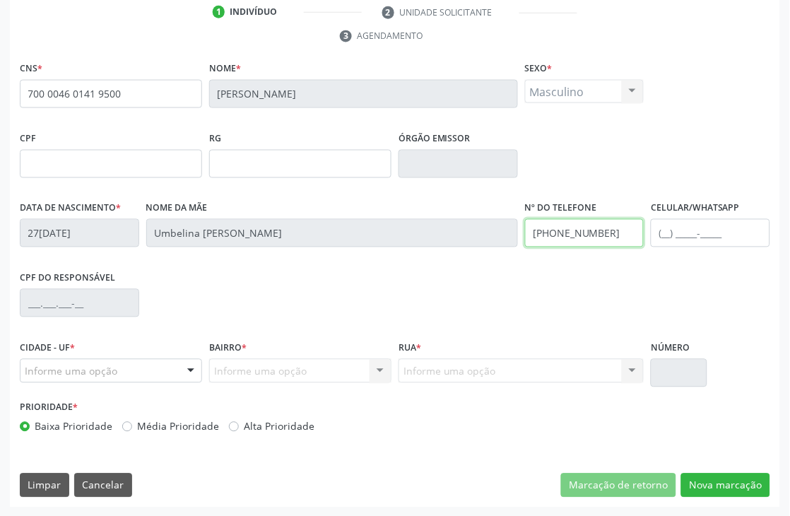
click at [568, 234] on input "(87) 3831-8006" at bounding box center [584, 233] width 119 height 28
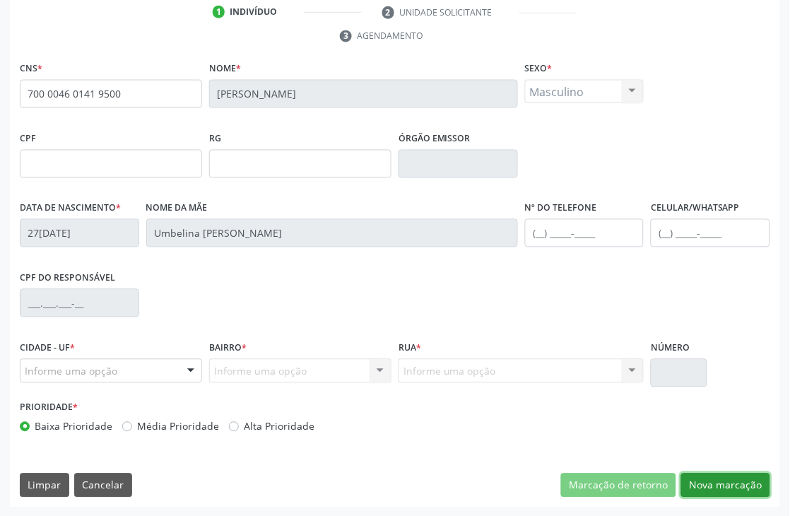
click at [711, 478] on button "Nova marcação" at bounding box center [725, 485] width 89 height 24
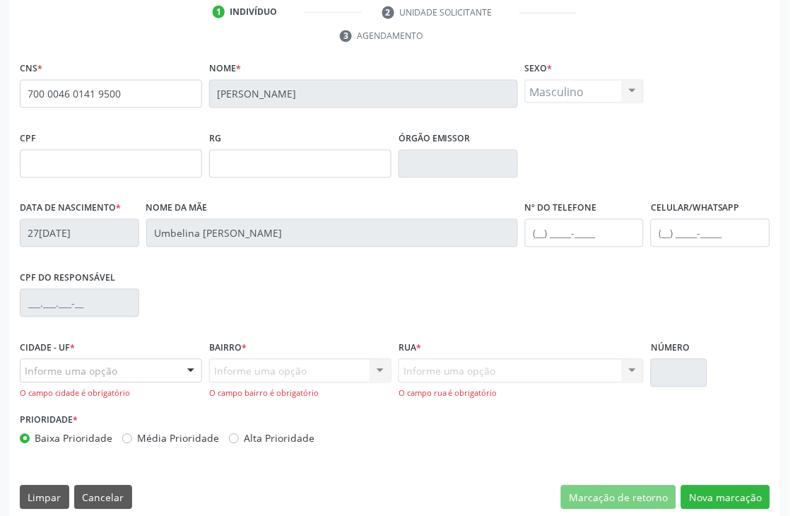
click at [78, 361] on div "Informe uma opção" at bounding box center [111, 371] width 182 height 24
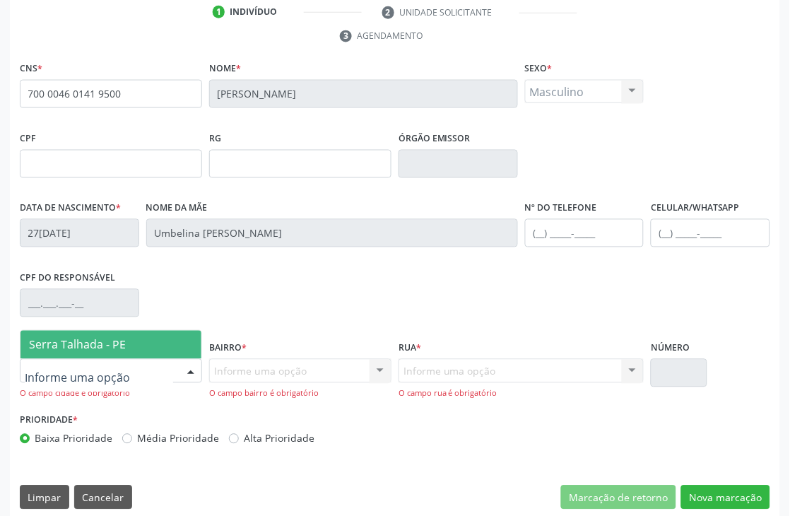
click at [95, 340] on span "Serra Talhada - PE" at bounding box center [77, 345] width 97 height 16
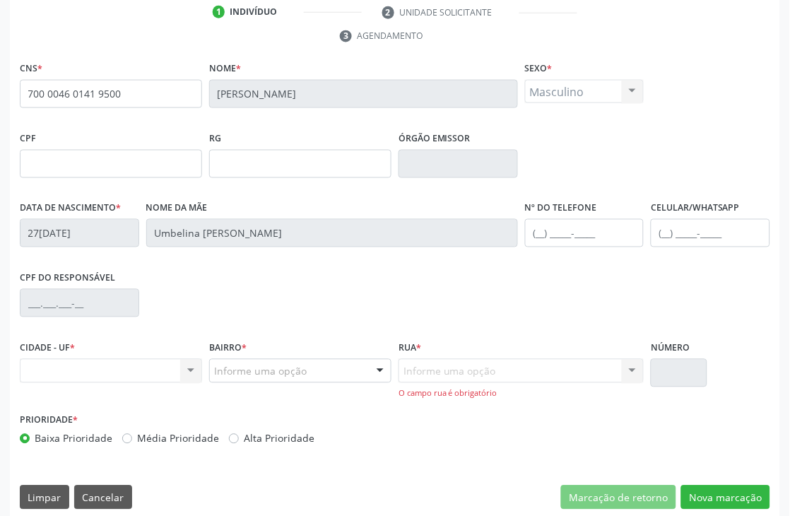
click at [309, 377] on div "Informe uma opção" at bounding box center [300, 371] width 182 height 24
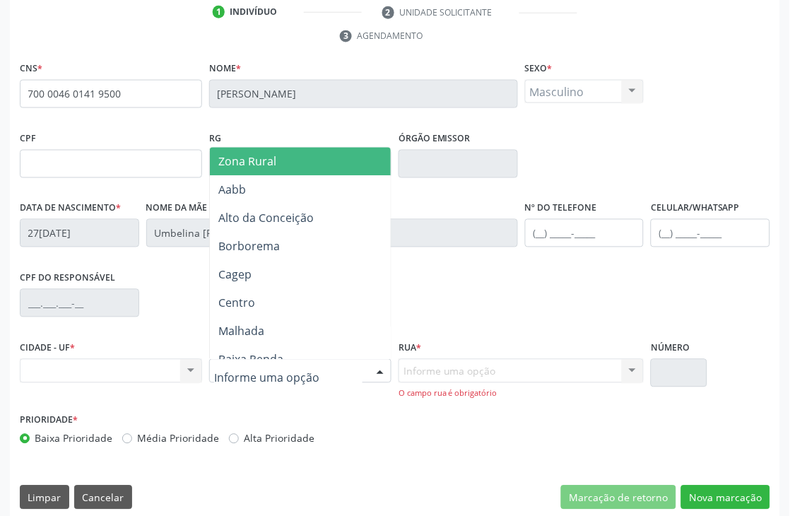
click at [288, 153] on span "Zona Rural" at bounding box center [323, 162] width 227 height 28
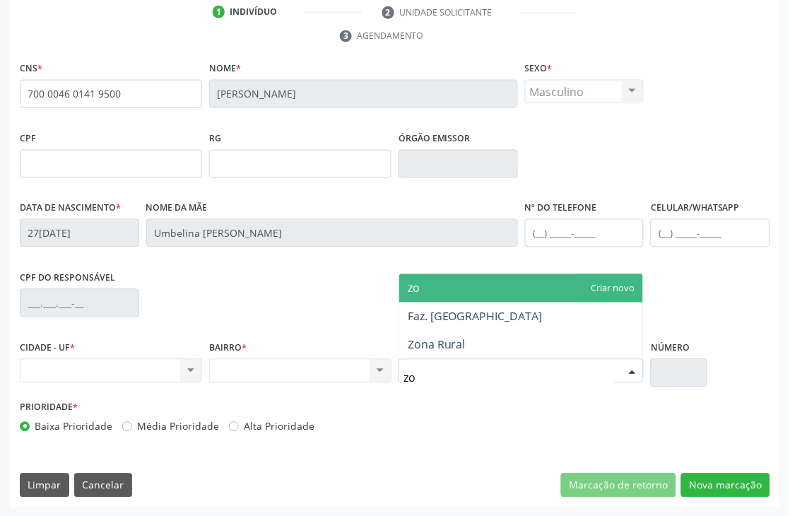
type input "zon"
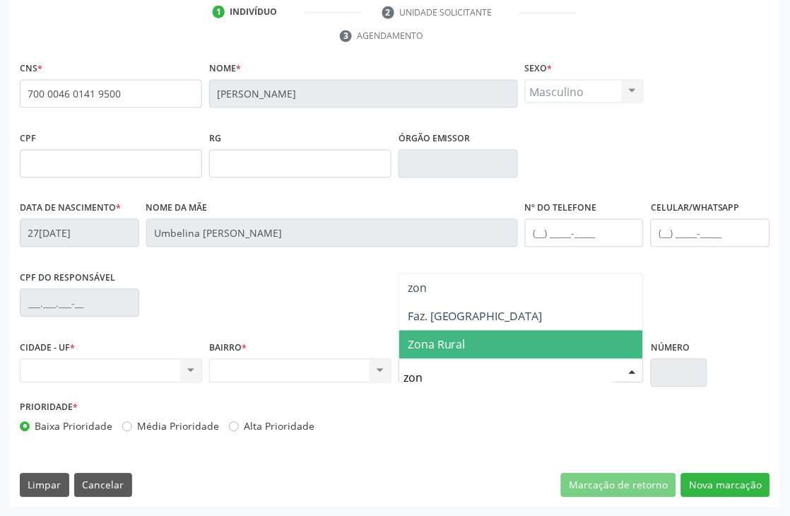
click at [479, 338] on span "Zona Rural" at bounding box center [521, 345] width 244 height 28
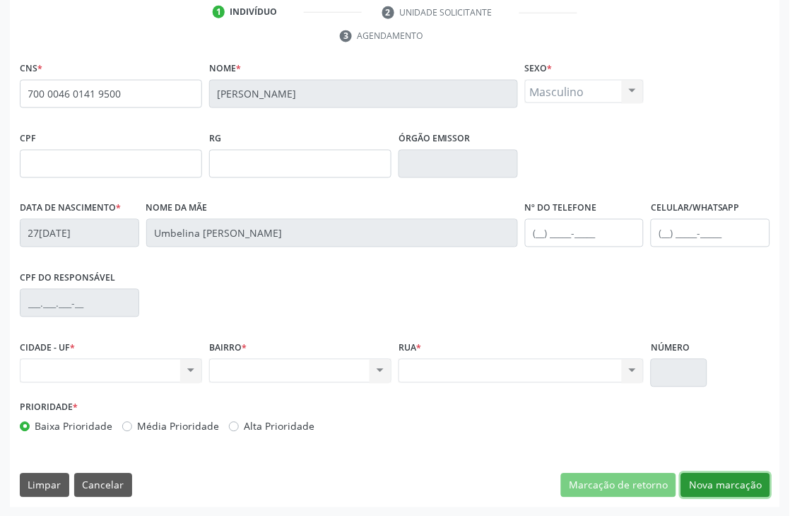
click at [725, 481] on button "Nova marcação" at bounding box center [725, 485] width 89 height 24
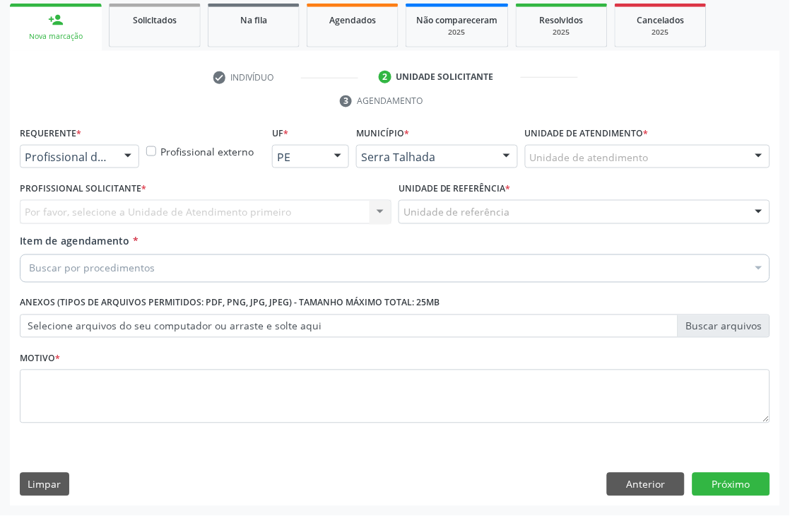
click at [92, 163] on div "Profissional de Saúde" at bounding box center [79, 157] width 119 height 24
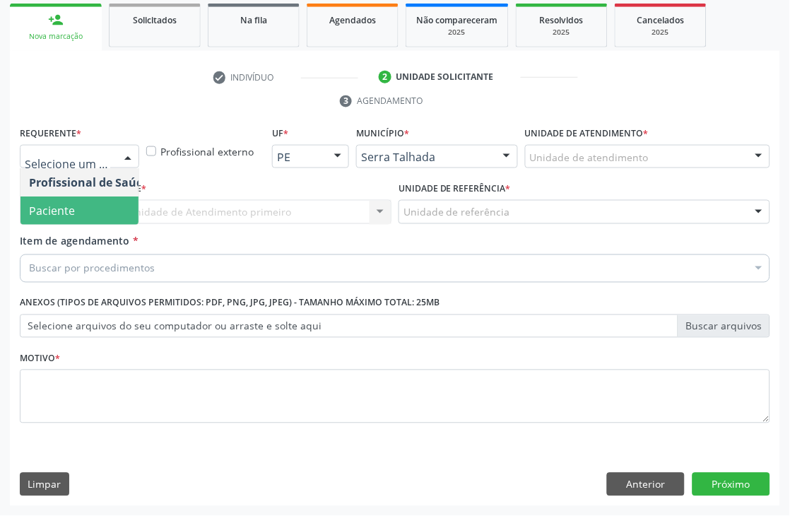
click at [85, 208] on span "Paciente" at bounding box center [89, 210] width 138 height 28
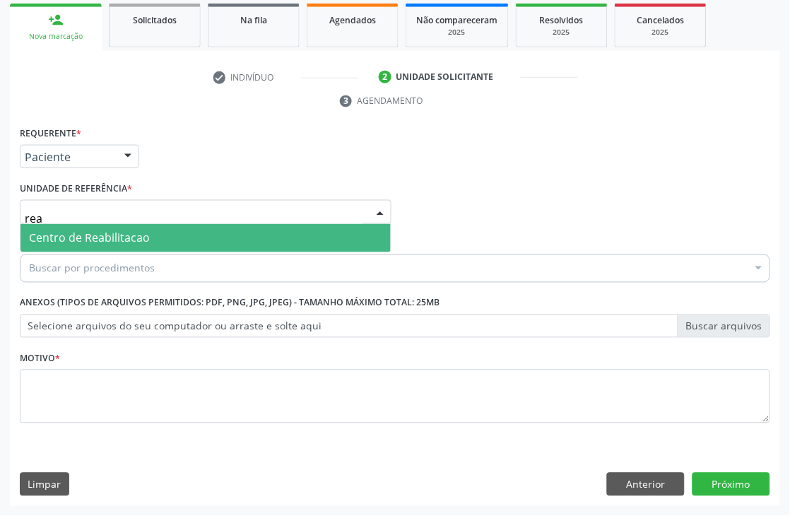
type input "reab"
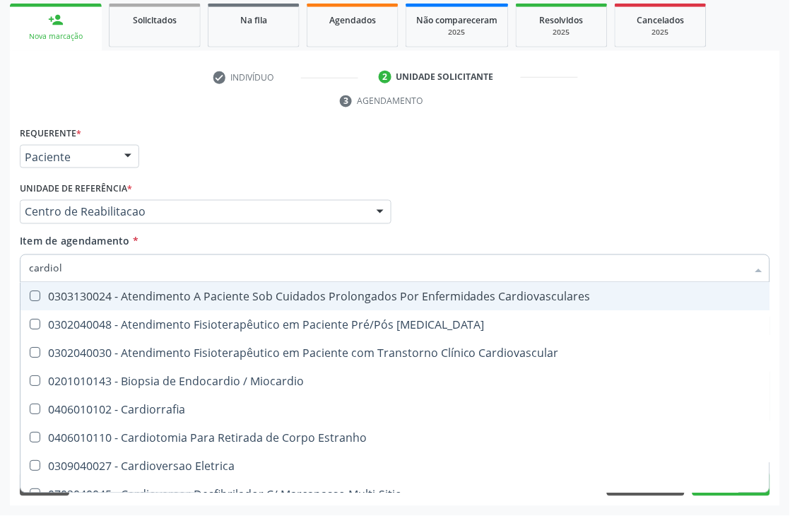
type input "cardiolo"
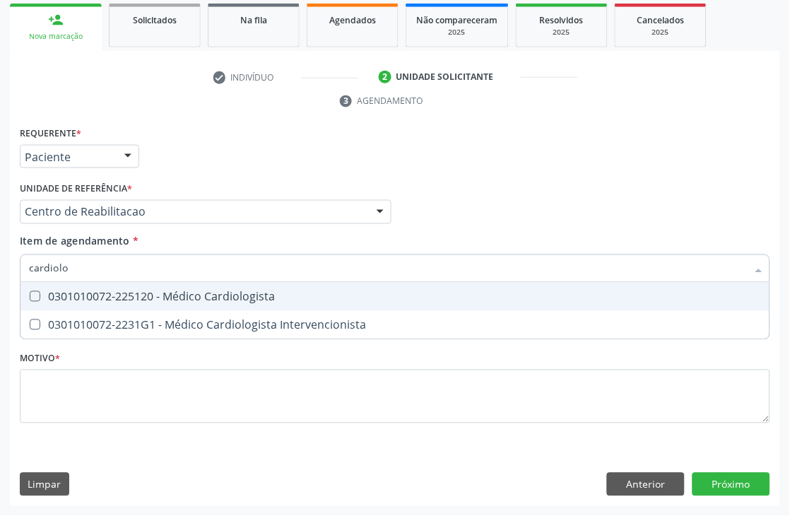
click at [71, 304] on span "0301010072-225120 - Médico Cardiologista" at bounding box center [394, 297] width 749 height 28
checkbox Cardiologista "true"
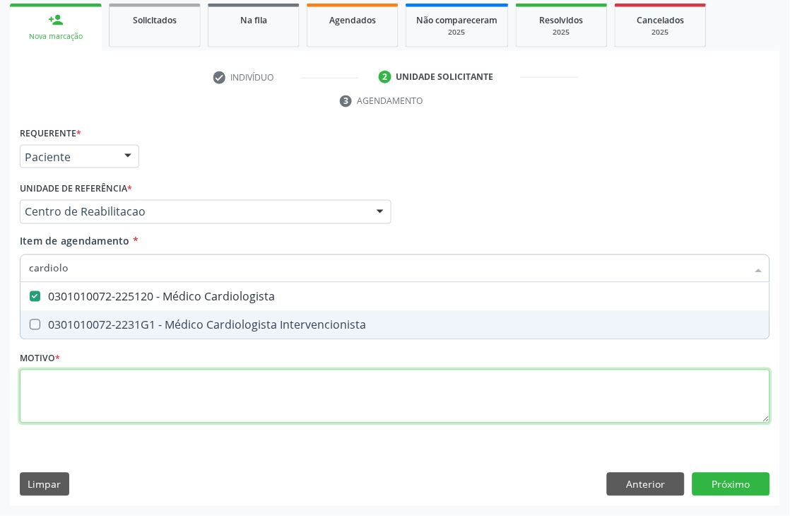
click at [64, 410] on div "Requerente * Paciente Profissional de Saúde Paciente Nenhum resultado encontrad…" at bounding box center [395, 283] width 750 height 320
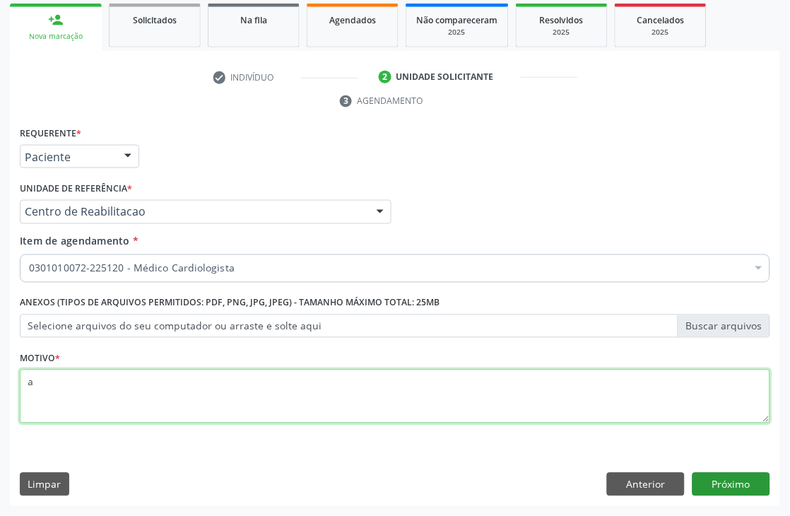
type textarea "a"
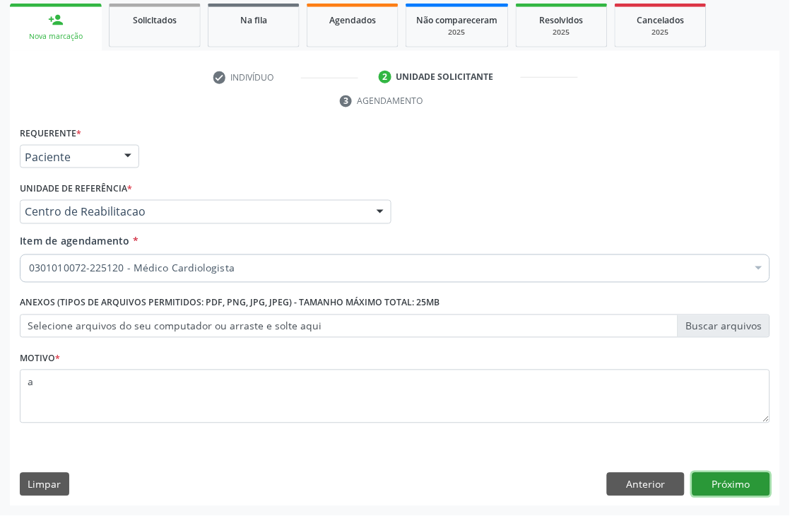
click at [739, 484] on button "Próximo" at bounding box center [731, 485] width 78 height 24
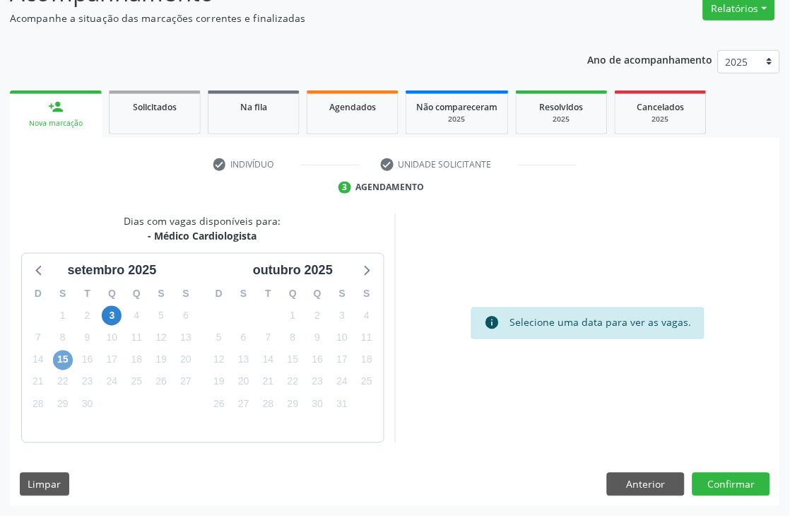
click at [61, 360] on span "15" at bounding box center [63, 360] width 20 height 20
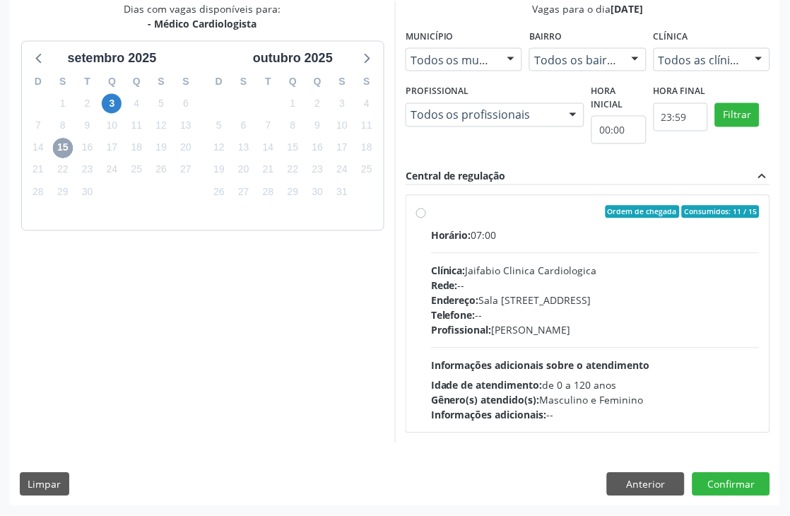
scroll to position [543, 0]
click at [431, 278] on div "Clínica: Jaifabio Clinica Cardiologica" at bounding box center [595, 271] width 328 height 15
click at [416, 218] on input "Ordem de chegada Consumidos: 11 / 15 Horário: 07:00 Clínica: Jaifabio Clinica C…" at bounding box center [421, 212] width 10 height 13
radio input "true"
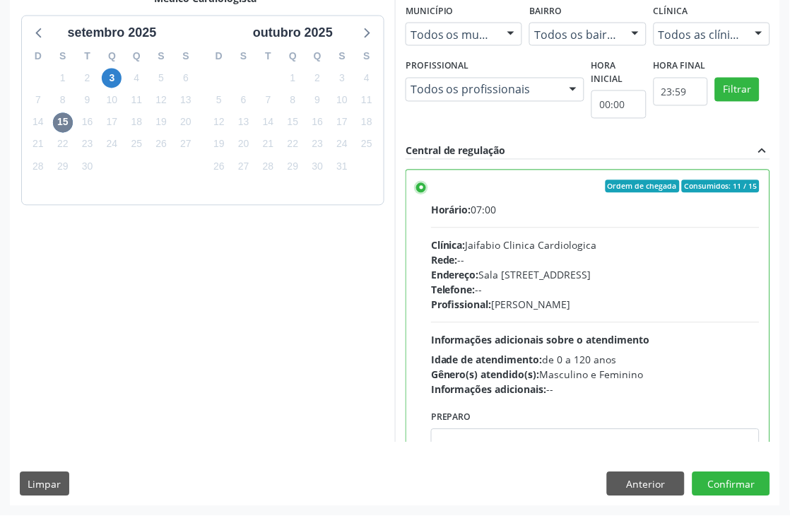
scroll to position [610, 0]
click at [747, 484] on button "Confirmar" at bounding box center [731, 484] width 78 height 24
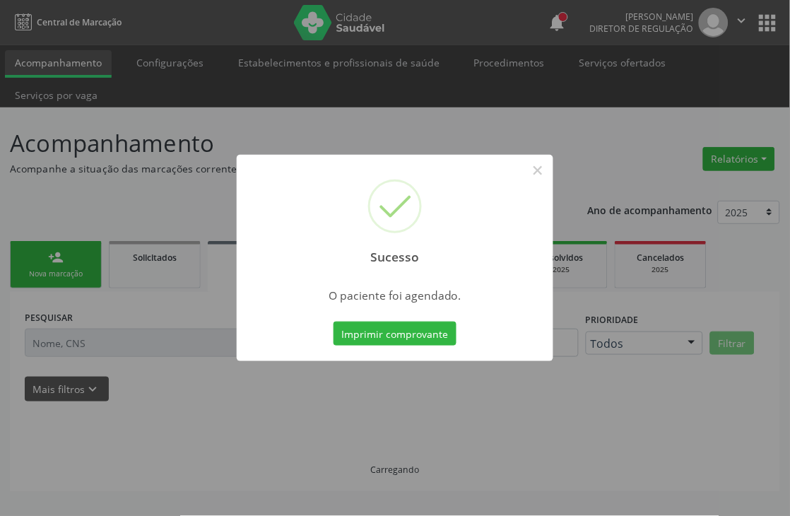
scroll to position [0, 0]
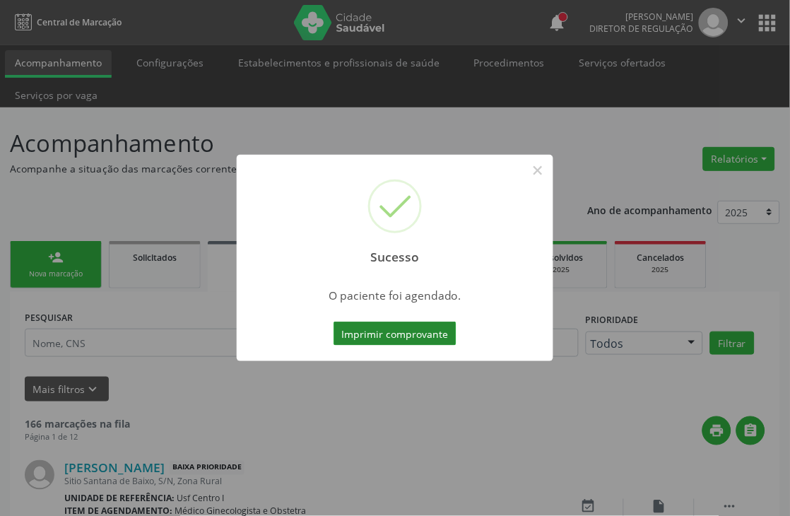
click at [367, 333] on button "Imprimir comprovante" at bounding box center [394, 333] width 123 height 24
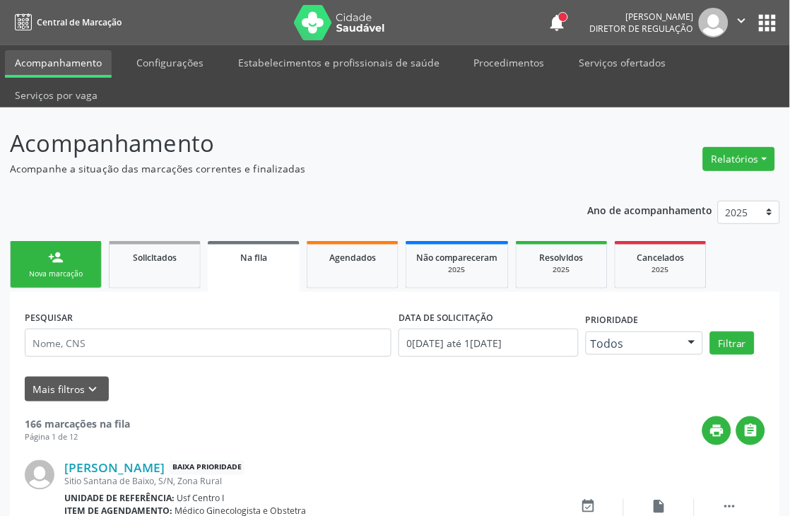
click at [95, 264] on link "person_add Nova marcação" at bounding box center [56, 264] width 92 height 47
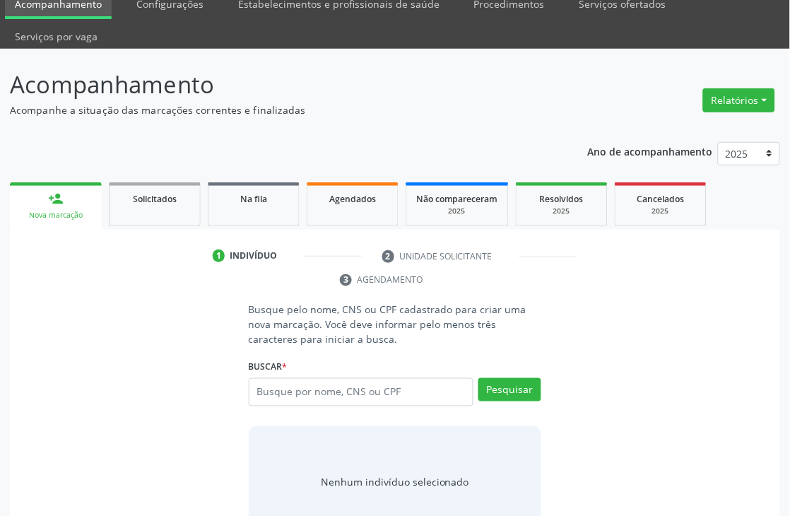
scroll to position [101, 0]
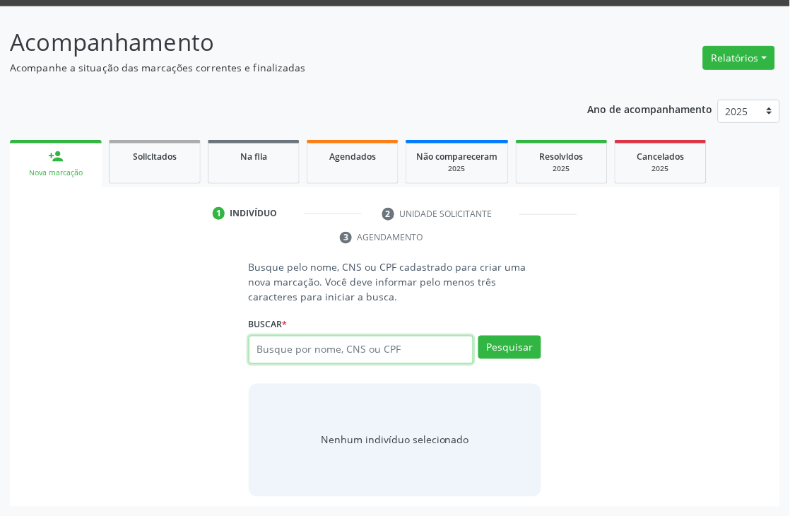
click at [300, 352] on input "text" at bounding box center [361, 350] width 225 height 28
paste input "CNS: 700 0046 0141 9500"
type input "CNS: 700 0046 0141 9500"
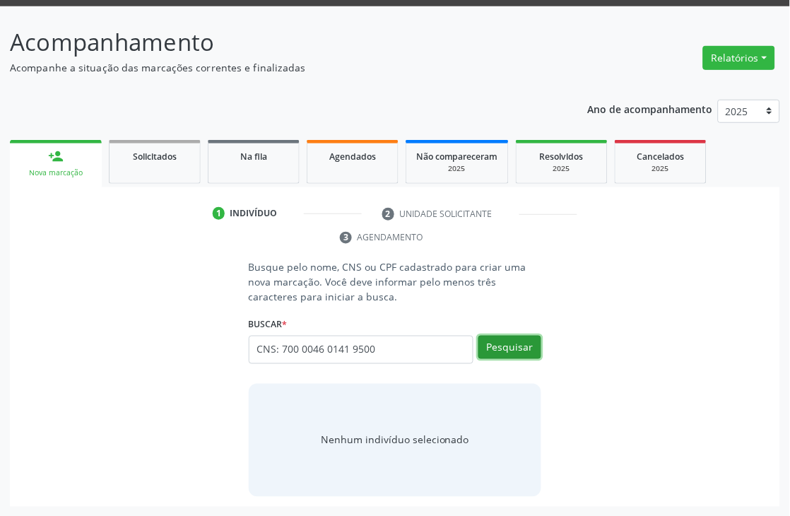
click at [511, 357] on button "Pesquisar" at bounding box center [509, 348] width 63 height 24
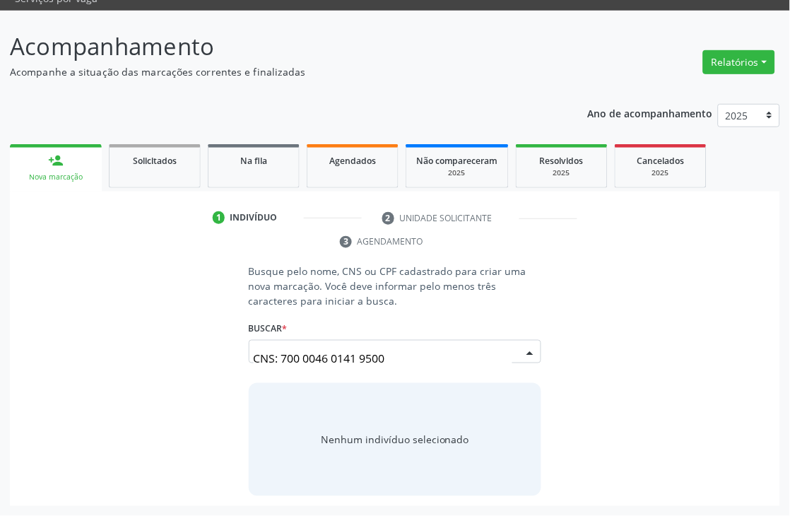
scroll to position [96, 0]
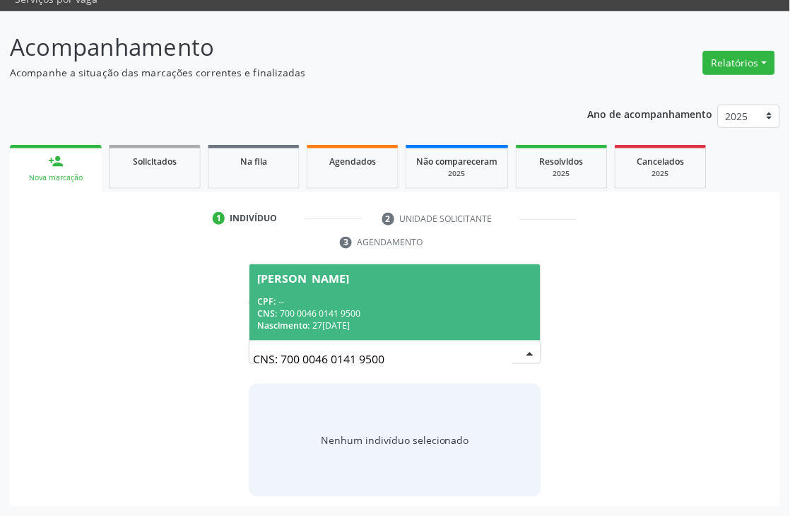
click at [292, 319] on span "Nascimento:" at bounding box center [284, 325] width 52 height 12
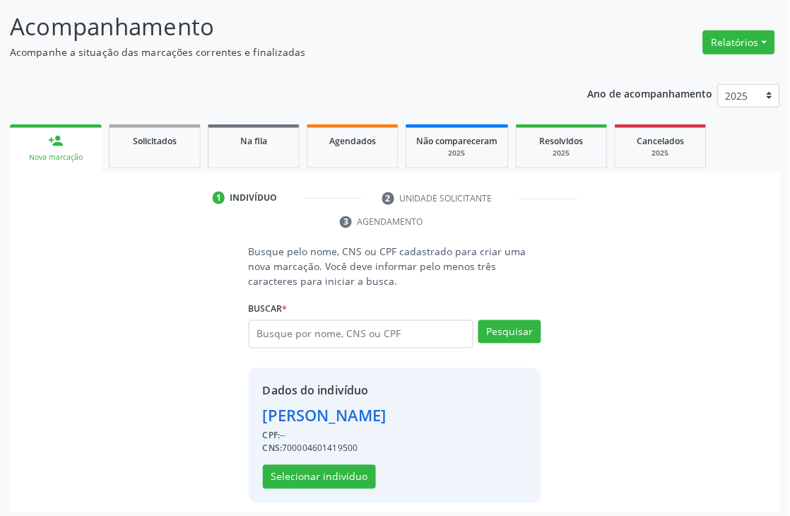
scroll to position [123, 0]
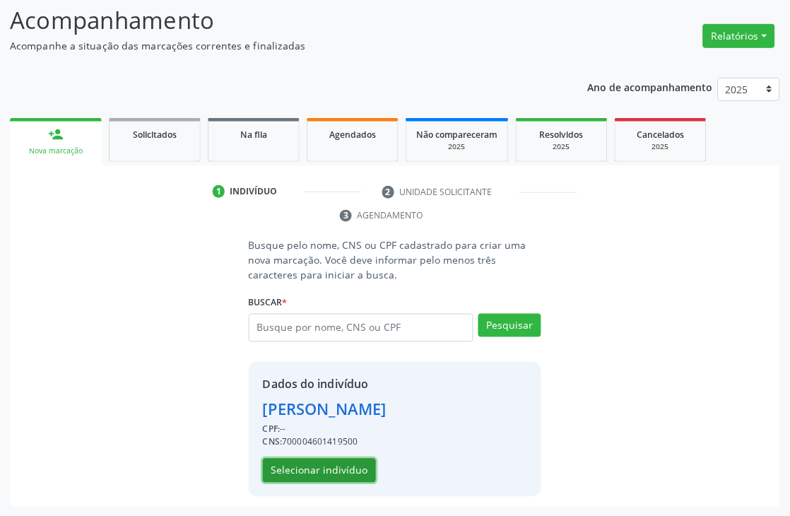
click at [343, 465] on button "Selecionar indivíduo" at bounding box center [319, 470] width 113 height 24
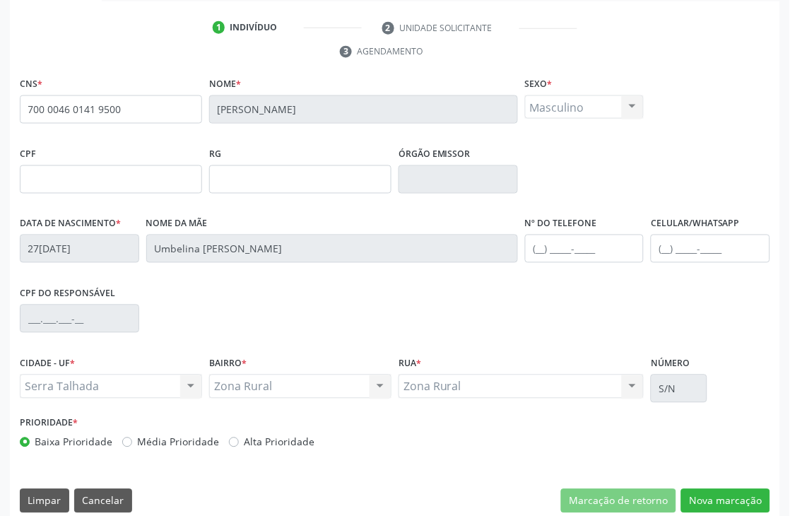
scroll to position [302, 0]
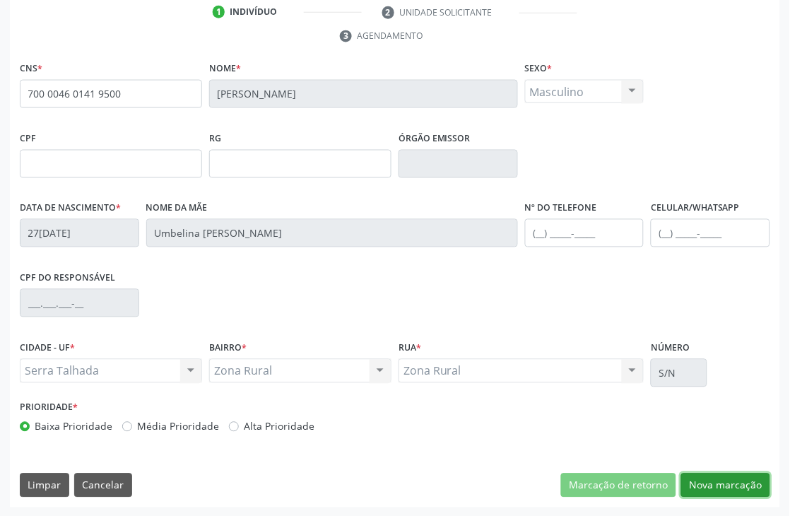
click at [711, 481] on button "Nova marcação" at bounding box center [725, 485] width 89 height 24
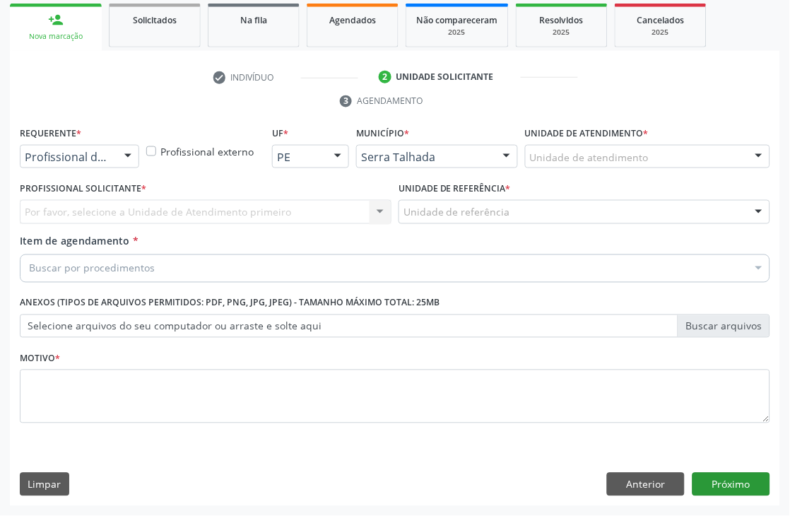
scroll to position [237, 0]
click at [111, 158] on div "Profissional de Saúde" at bounding box center [79, 157] width 119 height 24
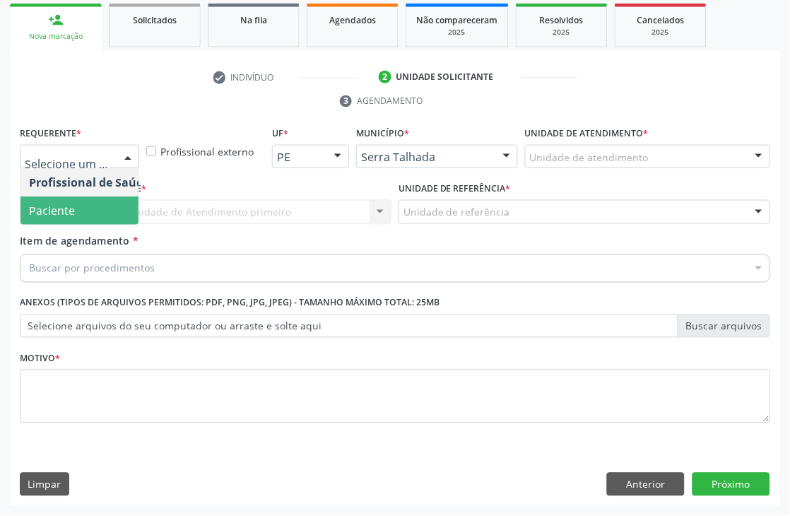
click at [78, 209] on span "Paciente" at bounding box center [89, 210] width 138 height 28
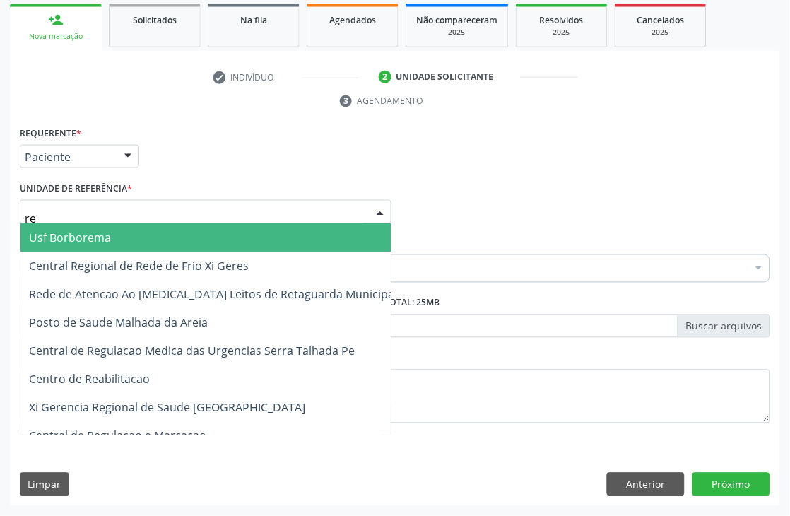
type input "rea"
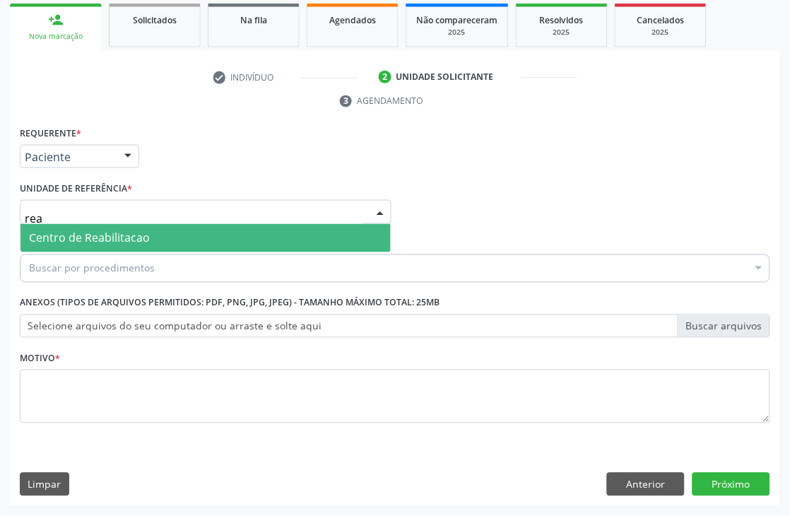
click at [78, 236] on span "Centro de Reabilitacao" at bounding box center [89, 238] width 121 height 16
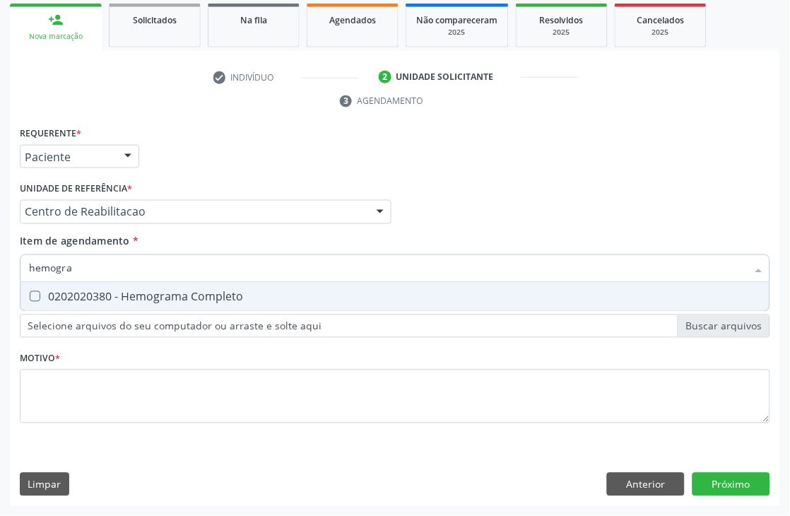
type input "hemogram"
drag, startPoint x: 148, startPoint y: 302, endPoint x: 141, endPoint y: 283, distance: 19.7
click at [146, 302] on span "0202020380 - Hemograma Completo" at bounding box center [394, 297] width 749 height 28
click at [141, 283] on span "0202020380 - Hemograma Completo" at bounding box center [394, 297] width 749 height 28
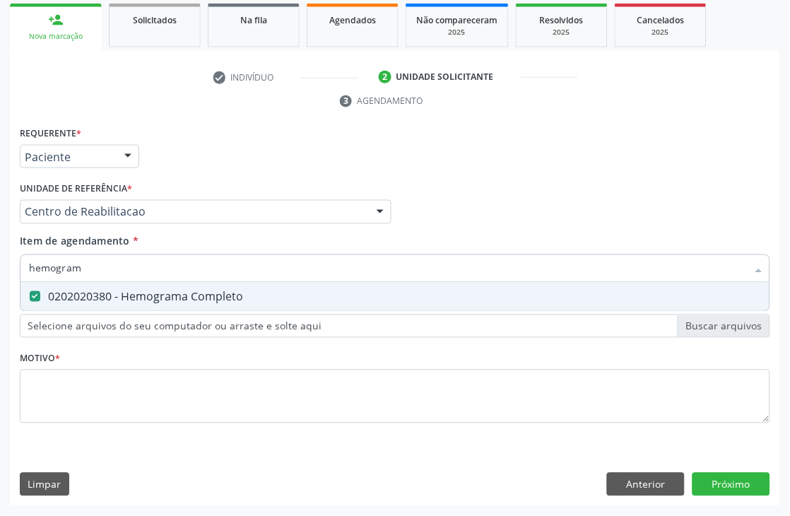
checkbox Completo "true"
click at [132, 263] on input "hemogram" at bounding box center [388, 268] width 718 height 28
type input "ure"
checkbox Completo "false"
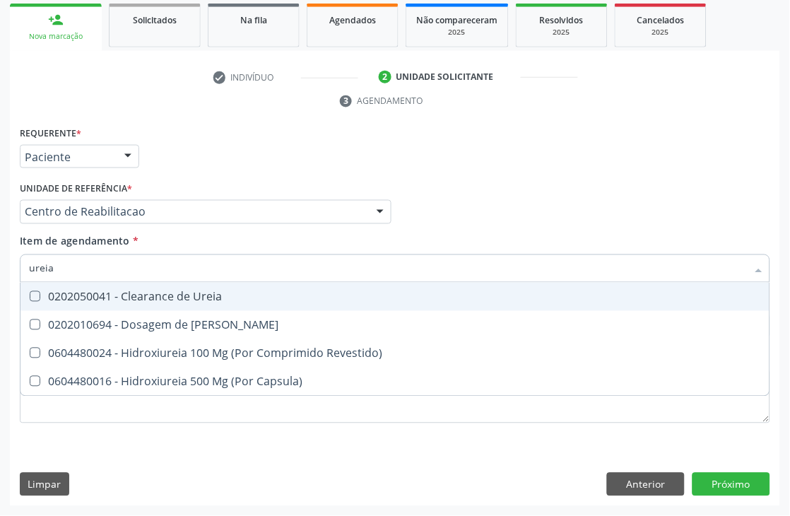
type input "ureia"
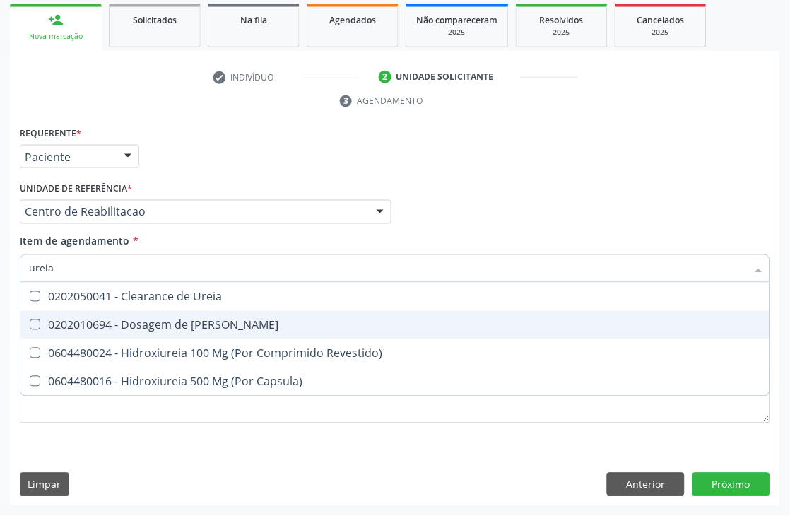
click at [122, 328] on div "0202010694 - Dosagem de Ureia" at bounding box center [395, 324] width 732 height 11
checkbox Ureia "true"
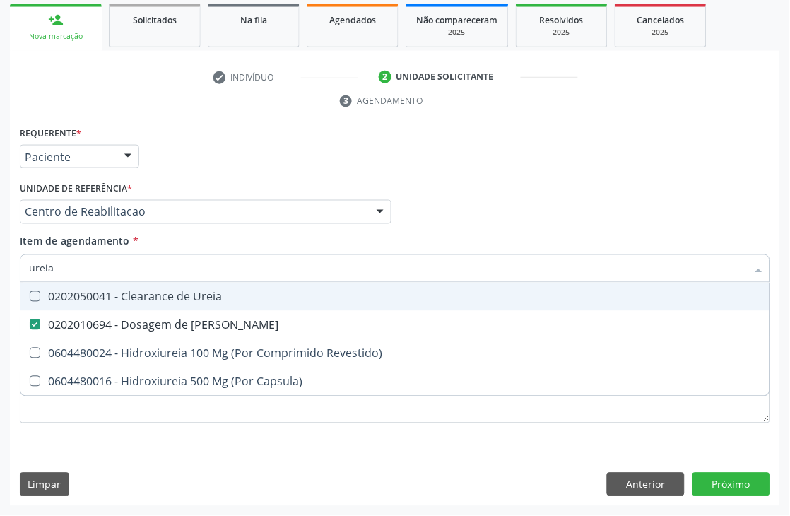
click at [117, 264] on input "ureia" at bounding box center [388, 268] width 718 height 28
type input "u"
checkbox Ureia "false"
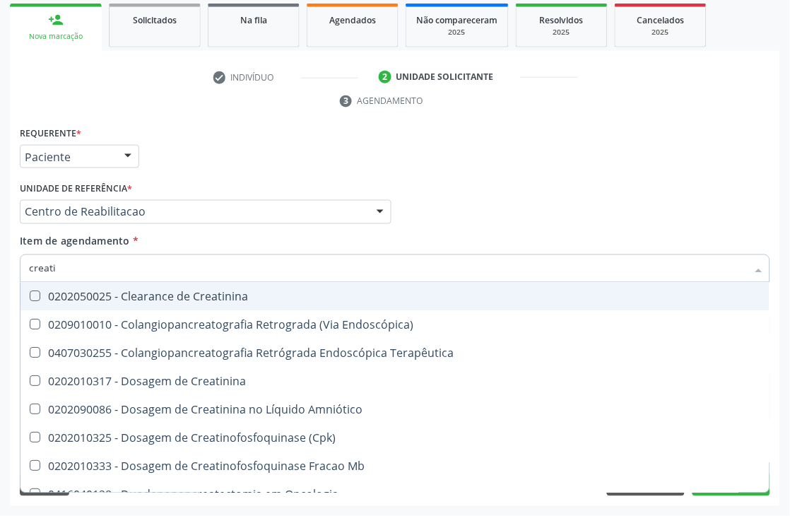
type input "creatin"
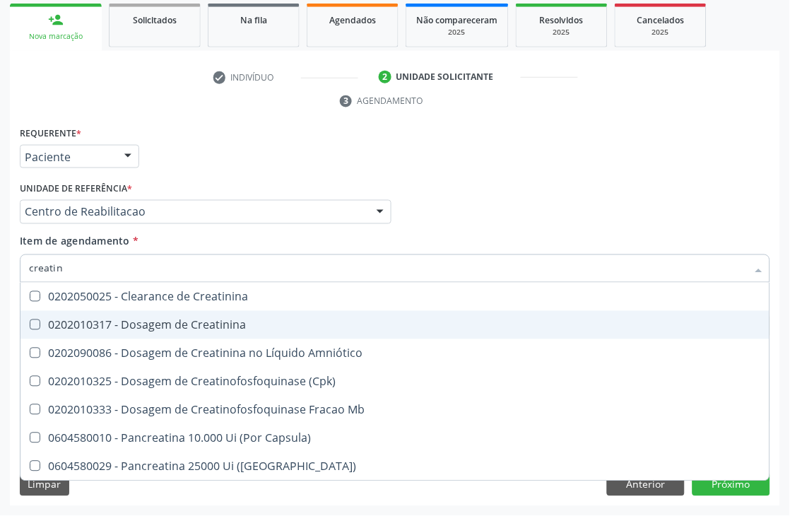
click at [126, 323] on div "0202010317 - Dosagem de Creatinina" at bounding box center [395, 324] width 732 height 11
checkbox Creatinina "true"
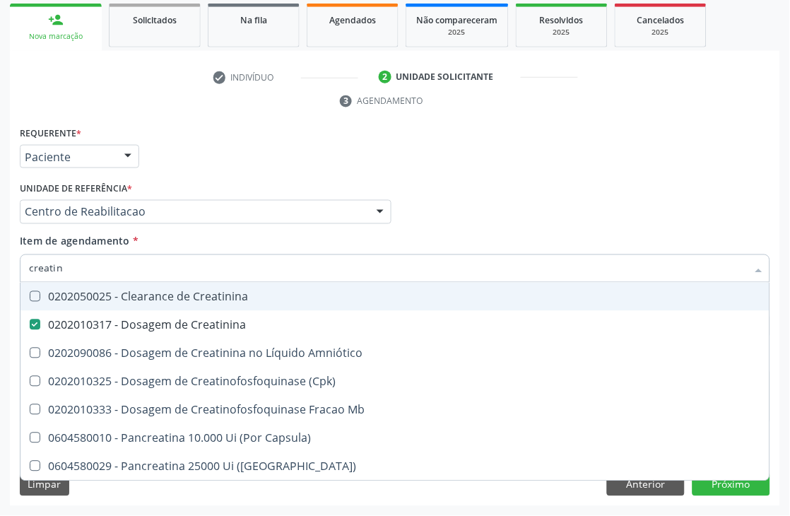
click at [93, 271] on input "creatin" at bounding box center [388, 268] width 718 height 28
checkbox Creatinina "false"
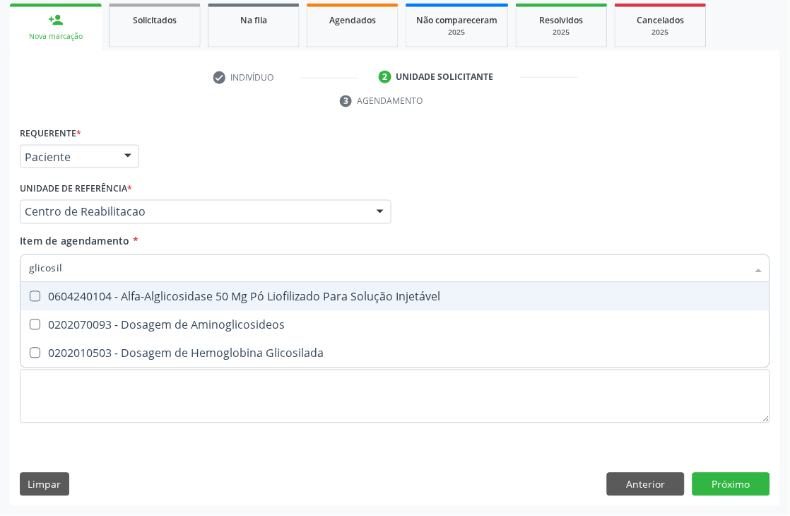
type input "glicosila"
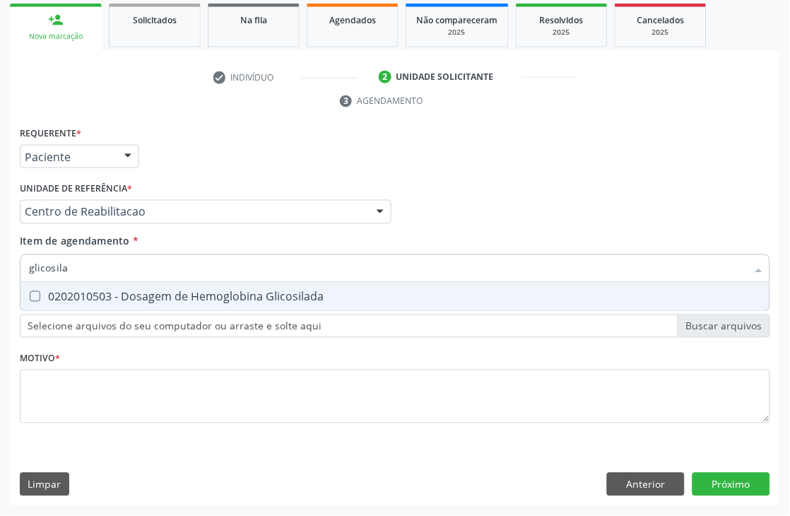
click at [93, 292] on div "0202010503 - Dosagem de Hemoglobina Glicosilada" at bounding box center [395, 296] width 732 height 11
checkbox Glicosilada "true"
click at [78, 272] on input "glicosila" at bounding box center [388, 268] width 718 height 28
drag, startPoint x: 78, startPoint y: 272, endPoint x: 78, endPoint y: 262, distance: 9.9
click at [78, 268] on input "glicosila" at bounding box center [388, 268] width 718 height 28
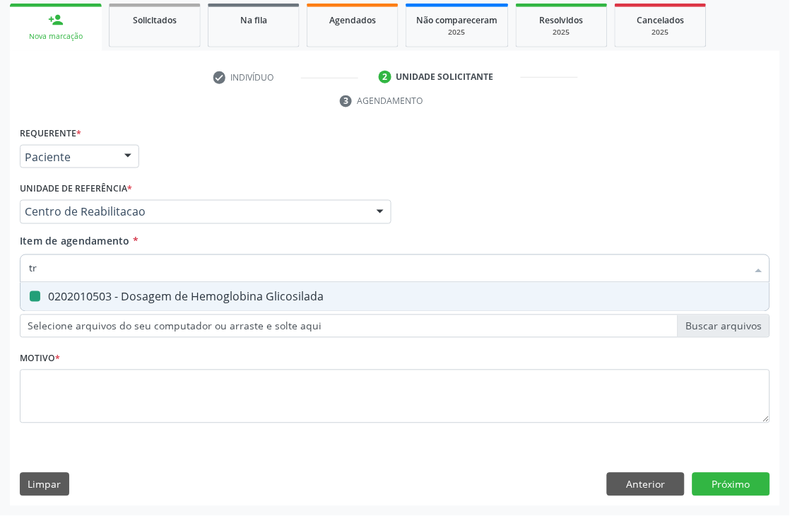
type input "tri"
checkbox Glicosilada "false"
type input "trigliceri"
click at [76, 291] on div "0202010678 - Dosagem de Triglicerideos" at bounding box center [395, 296] width 732 height 11
checkbox Triglicerideos "true"
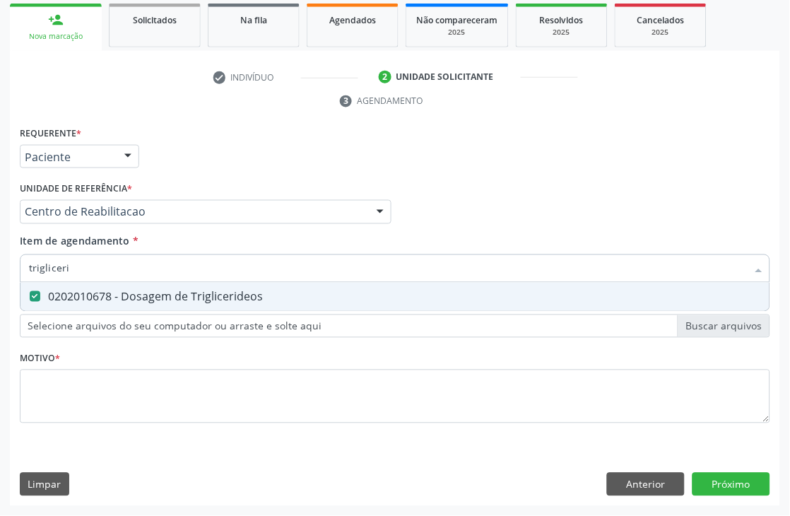
click at [73, 264] on input "trigliceri" at bounding box center [388, 268] width 718 height 28
drag, startPoint x: 73, startPoint y: 264, endPoint x: 78, endPoint y: 254, distance: 10.8
click at [73, 264] on input "trigliceri" at bounding box center [388, 268] width 718 height 28
checkbox Triglicerideos "false"
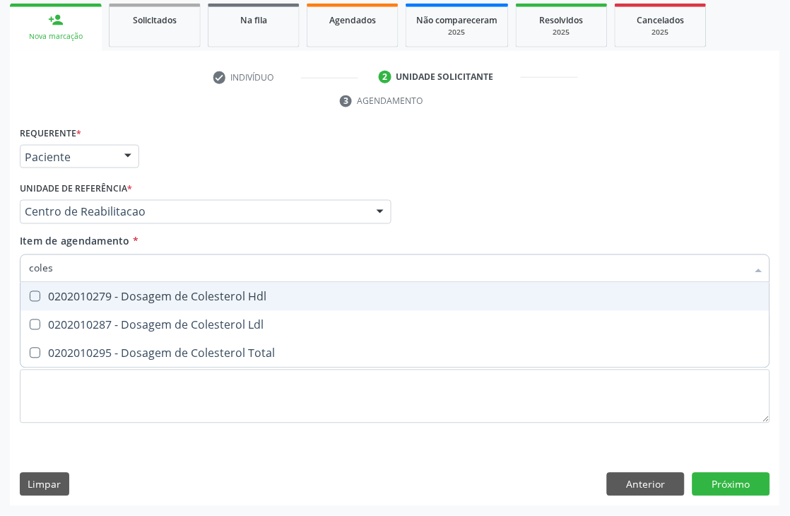
type input "colest"
click at [62, 295] on div "0202010279 - Dosagem de Colesterol Hdl" at bounding box center [395, 296] width 732 height 11
checkbox Hdl "true"
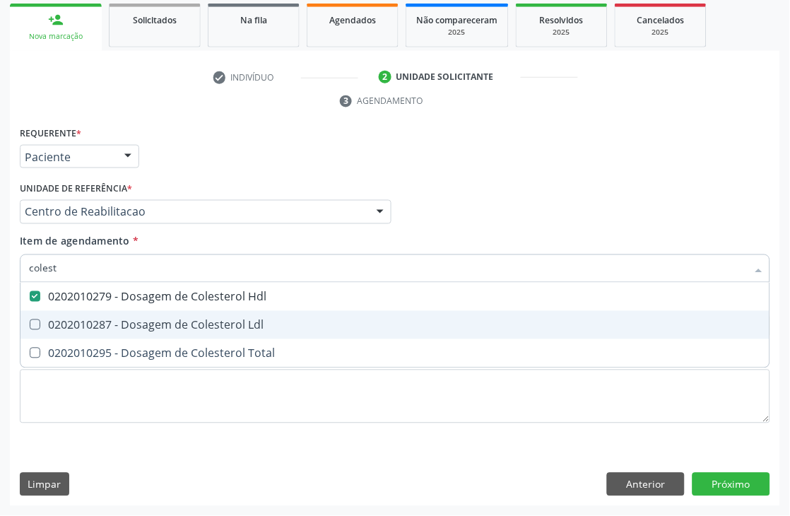
click at [60, 319] on div "0202010287 - Dosagem de Colesterol Ldl" at bounding box center [395, 324] width 732 height 11
checkbox Ldl "true"
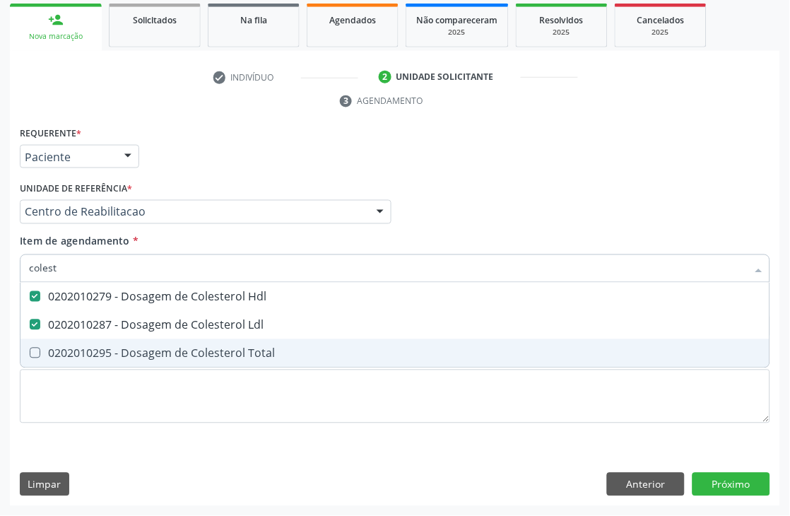
drag, startPoint x: 52, startPoint y: 355, endPoint x: 53, endPoint y: 319, distance: 35.4
click at [52, 355] on div "0202010295 - Dosagem de Colesterol Total" at bounding box center [395, 353] width 732 height 11
checkbox Total "true"
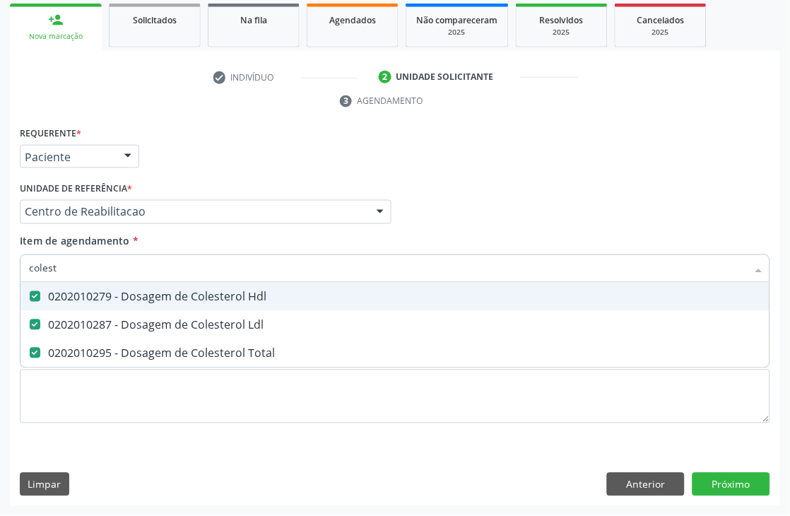
click at [66, 276] on input "colest" at bounding box center [388, 268] width 718 height 28
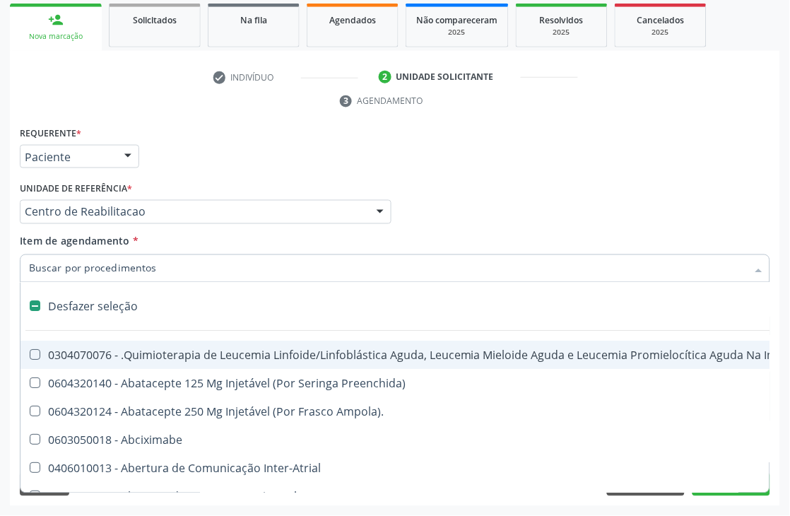
checkbox Manutenção "false"
checkbox Preenchida\) "false"
checkbox Ampola\)\ "false"
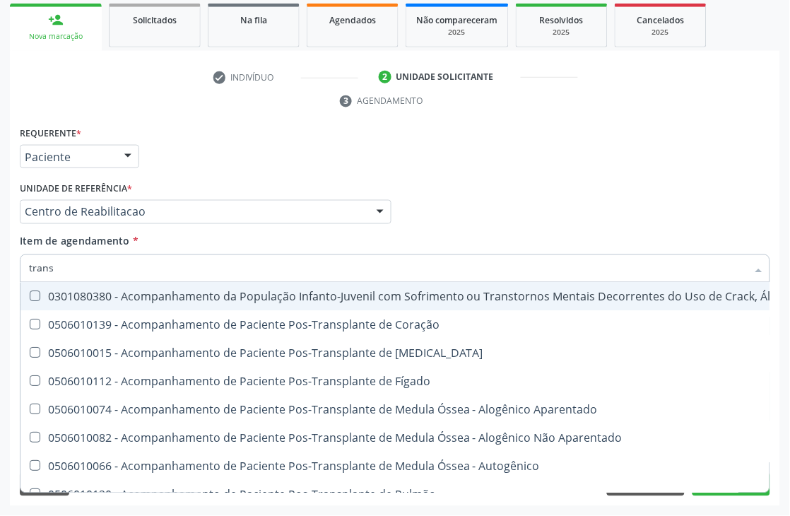
type input "transa"
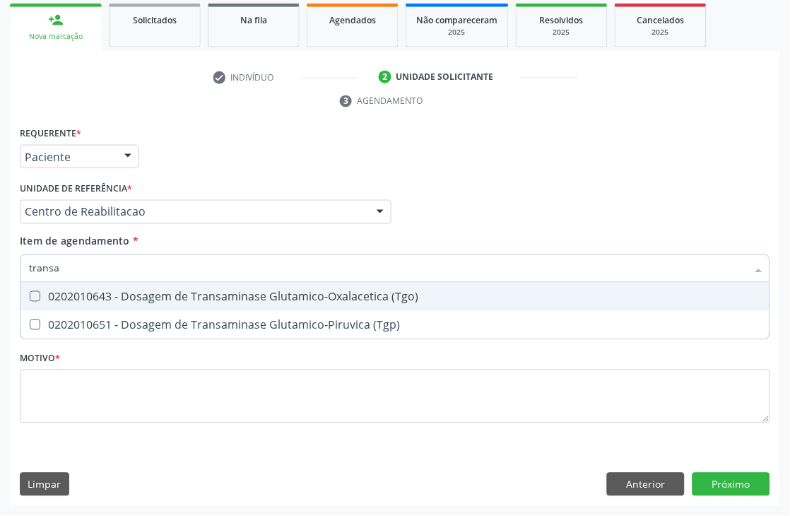
click at [83, 285] on span "0202010643 - Dosagem de Transaminase Glutamico-Oxalacetica (Tgo)" at bounding box center [394, 297] width 749 height 28
checkbox \(Tgo\) "true"
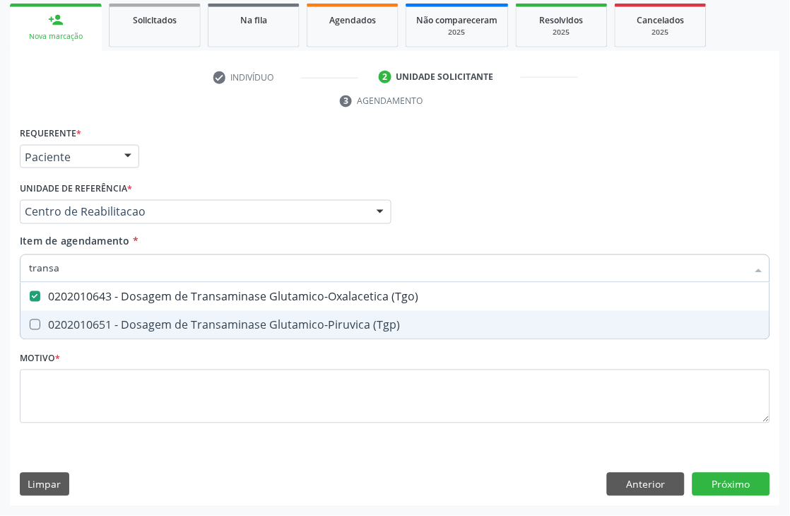
click at [80, 319] on div "0202010651 - Dosagem de Transaminase Glutamico-Piruvica (Tgp)" at bounding box center [395, 324] width 732 height 11
checkbox \(Tgp\) "true"
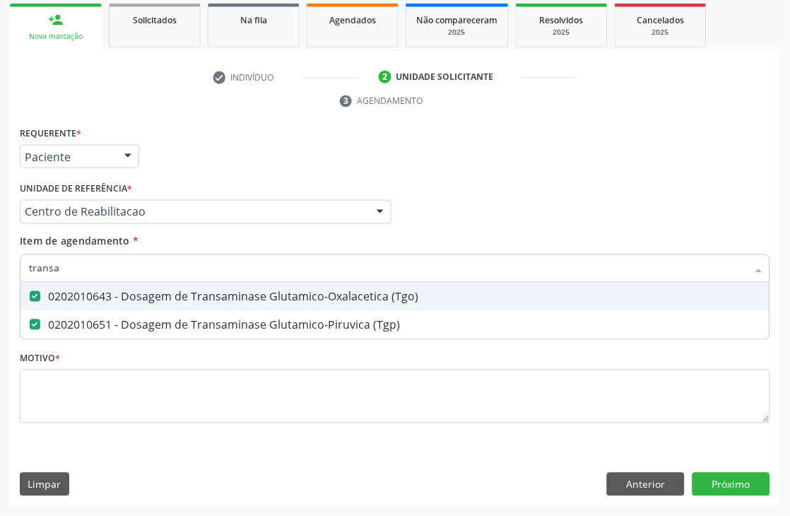
click at [78, 266] on input "transa" at bounding box center [388, 268] width 718 height 28
click at [78, 263] on input "transa" at bounding box center [388, 268] width 718 height 28
checkbox \(Tgo\) "false"
checkbox \(Tgp\) "false"
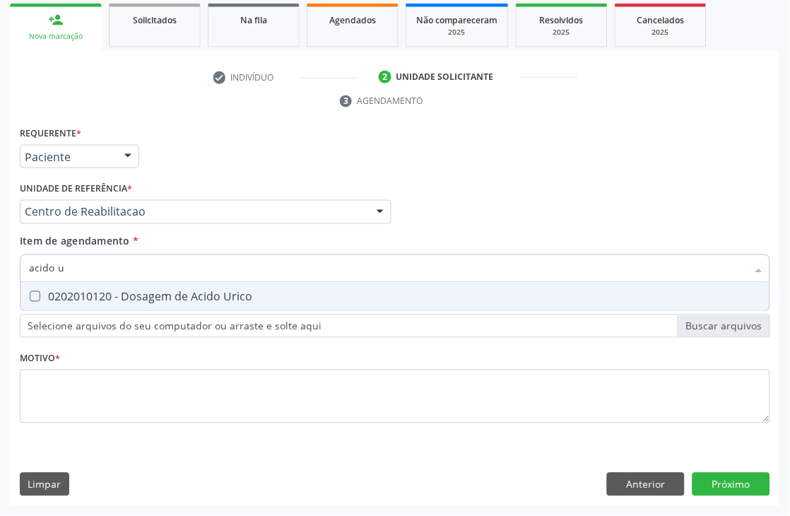
type input "acido ur"
click at [76, 297] on div "0202010120 - Dosagem de Acido Urico" at bounding box center [395, 296] width 732 height 11
checkbox Urico "true"
click at [73, 267] on input "acido ur" at bounding box center [388, 268] width 718 height 28
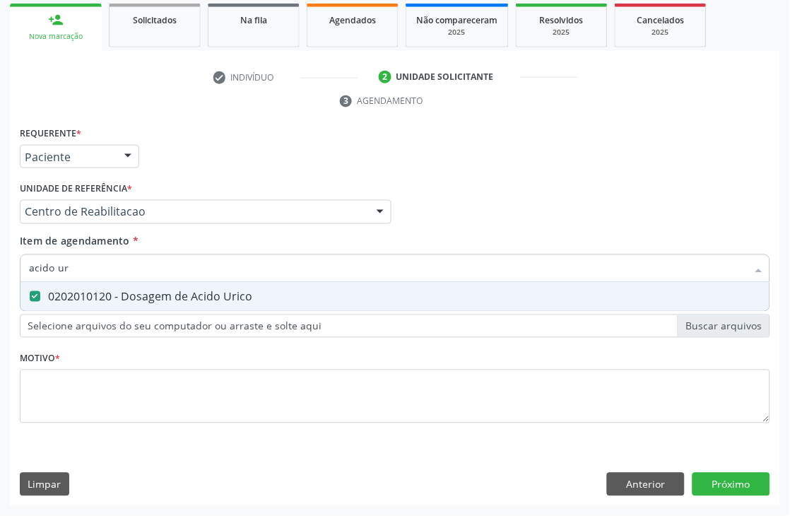
click at [73, 267] on input "acido ur" at bounding box center [388, 268] width 718 height 28
checkbox Urico "false"
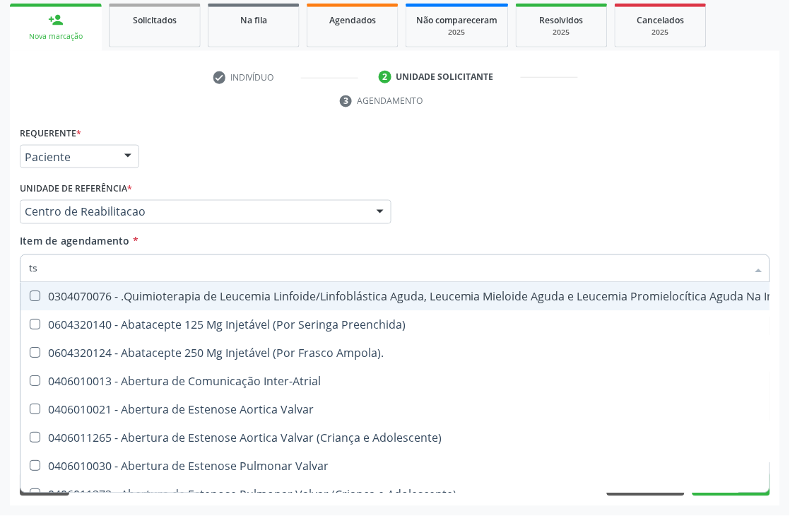
type input "tsh"
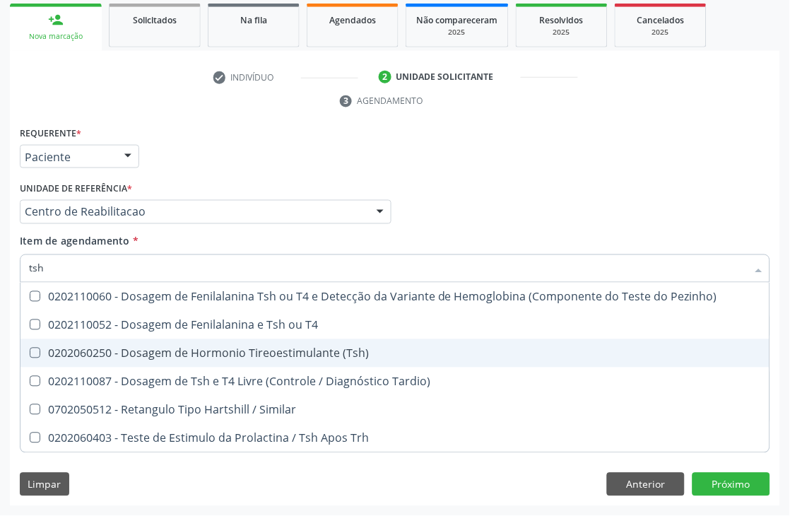
click at [109, 342] on span "0202060250 - Dosagem de Hormonio Tireoestimulante (Tsh)" at bounding box center [394, 353] width 749 height 28
checkbox \(Tsh\) "true"
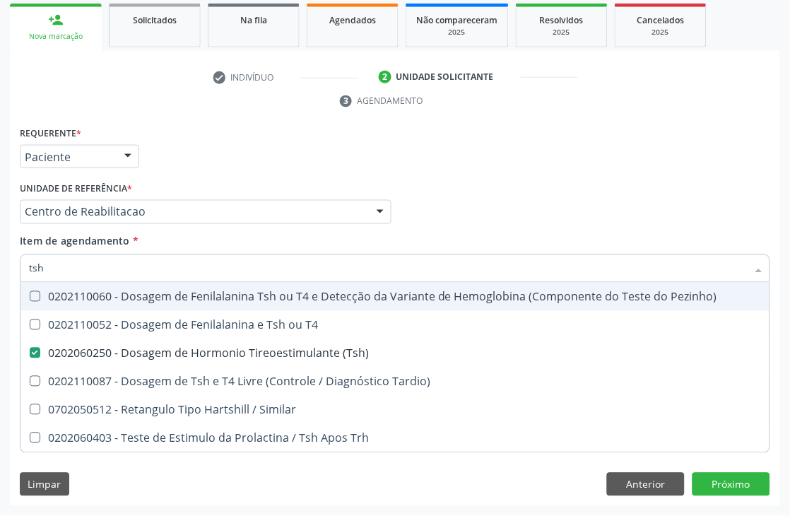
click at [97, 270] on input "tsh" at bounding box center [388, 268] width 718 height 28
click at [97, 269] on input "tsh" at bounding box center [388, 268] width 718 height 28
type input "t"
checkbox \(Tsh\) "false"
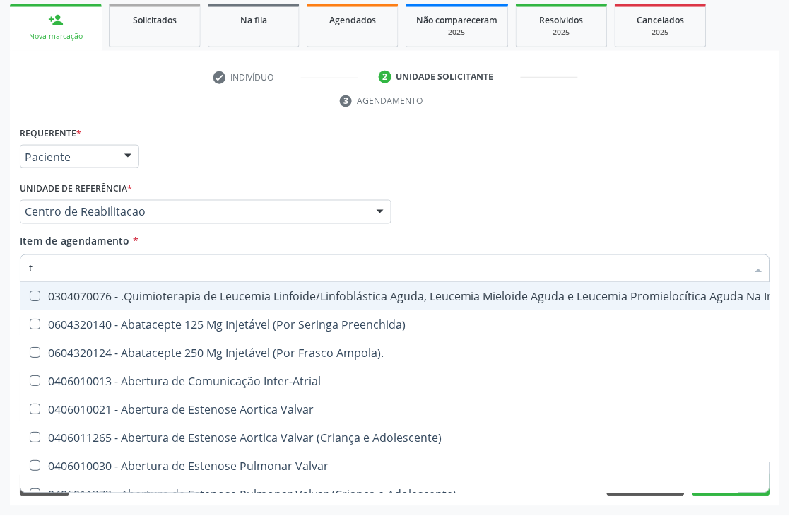
type input "t4"
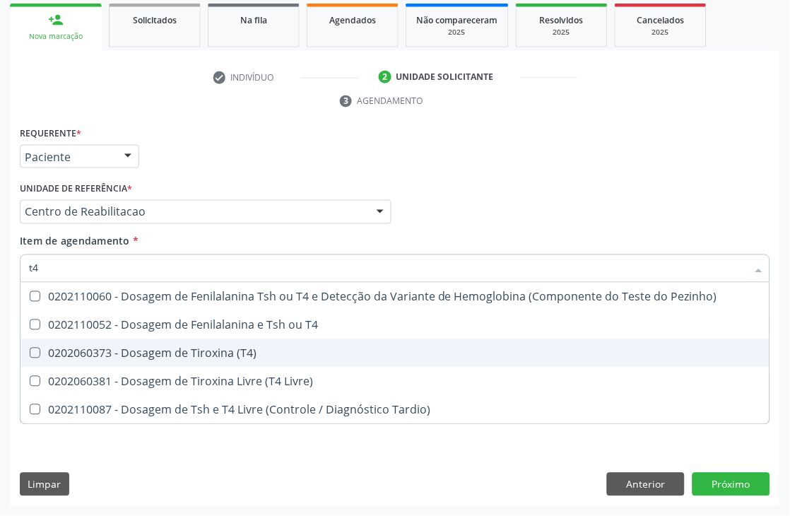
click at [67, 342] on span "0202060373 - Dosagem de Tiroxina (T4)" at bounding box center [394, 353] width 749 height 28
checkbox \(T4\) "true"
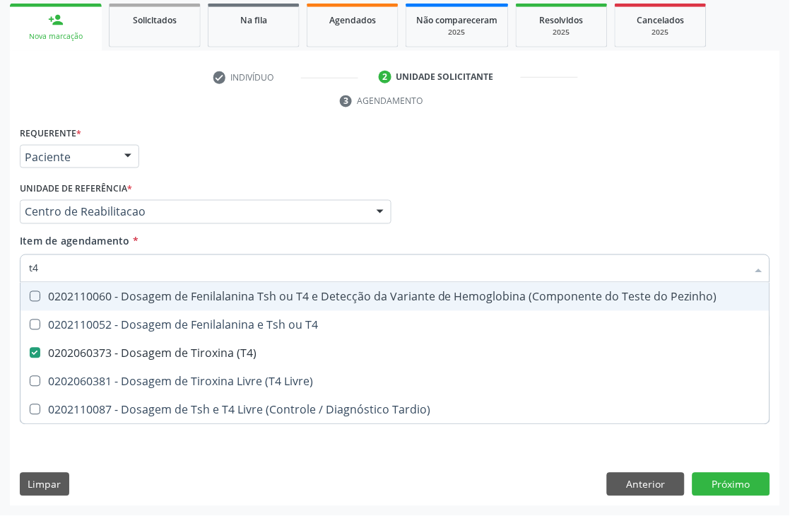
click at [67, 276] on input "t4" at bounding box center [388, 268] width 718 height 28
drag, startPoint x: 67, startPoint y: 276, endPoint x: 65, endPoint y: 267, distance: 8.7
click at [66, 271] on input "t4" at bounding box center [388, 268] width 718 height 28
checkbox \(T4\) "false"
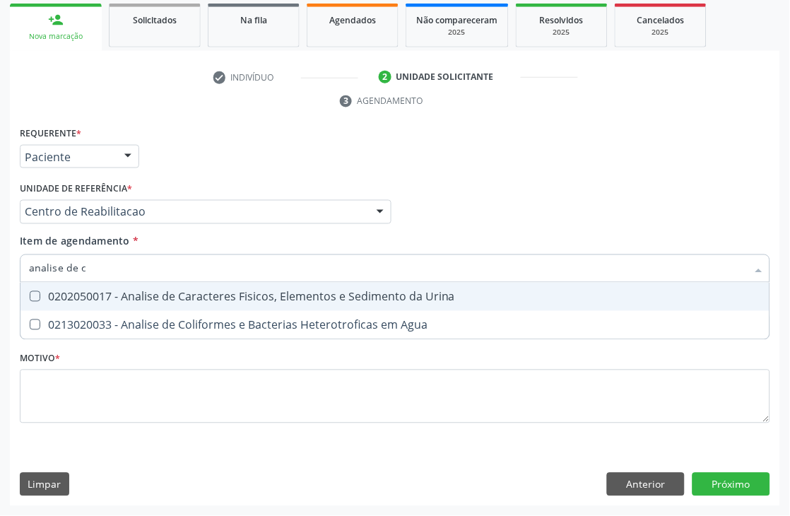
type input "analise de ca"
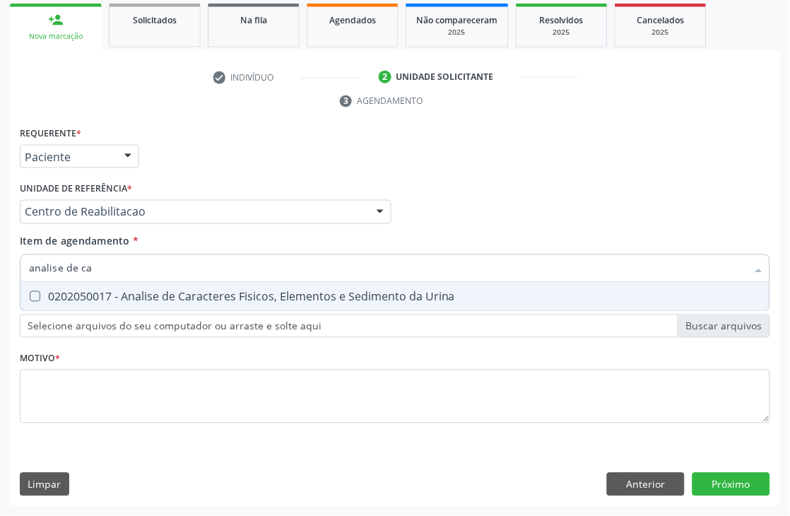
click at [85, 294] on div "0202050017 - Analise de Caracteres Fisicos, Elementos e Sedimento da Urina" at bounding box center [395, 296] width 732 height 11
checkbox Urina "true"
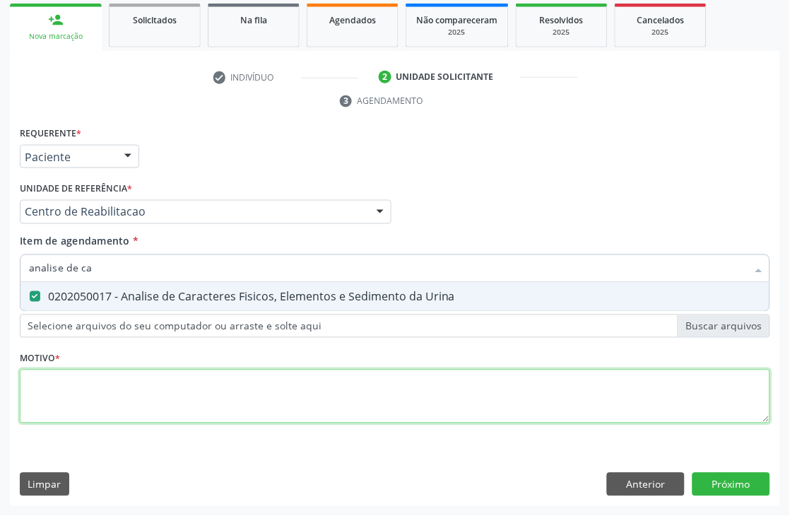
click at [62, 396] on div "Requerente * Paciente Profissional de Saúde Paciente Nenhum resultado encontrad…" at bounding box center [395, 283] width 750 height 320
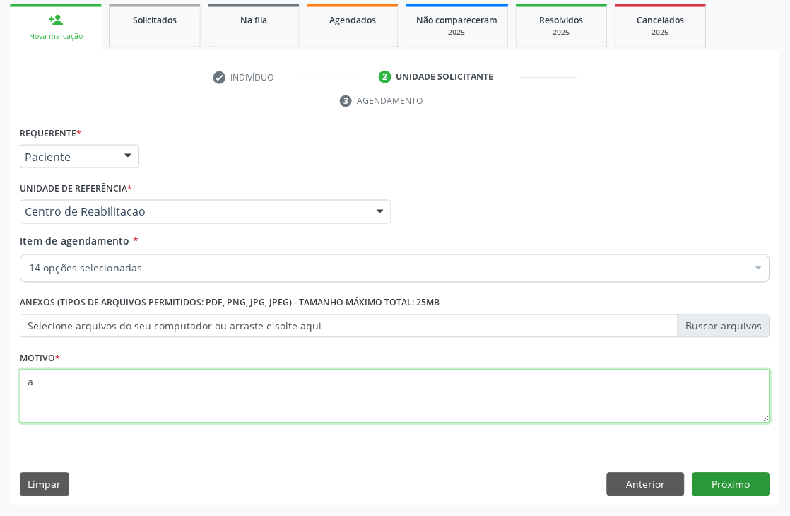
type textarea "a"
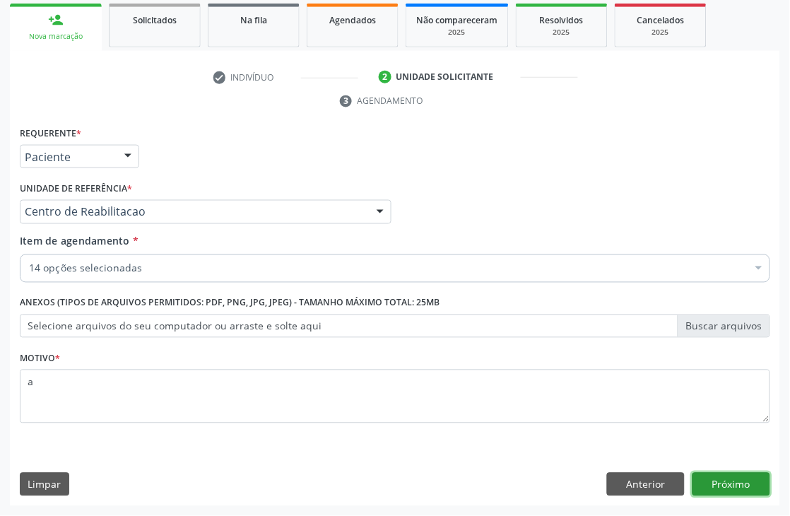
click at [745, 485] on button "Próximo" at bounding box center [731, 485] width 78 height 24
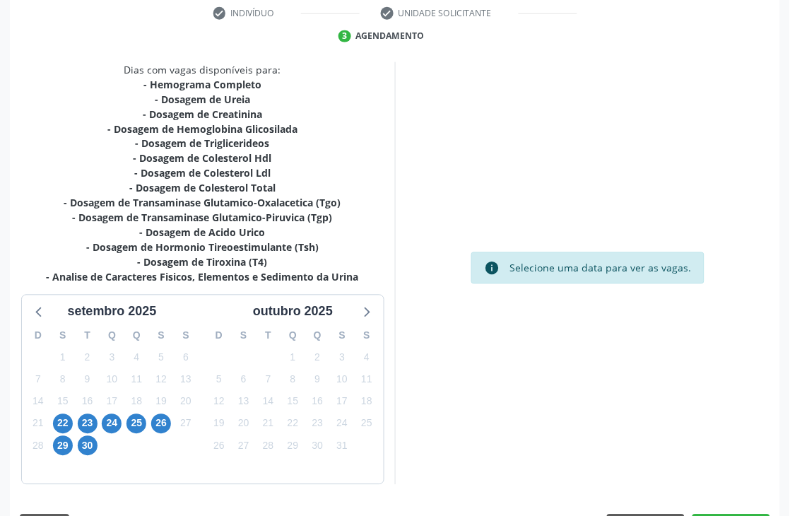
scroll to position [343, 0]
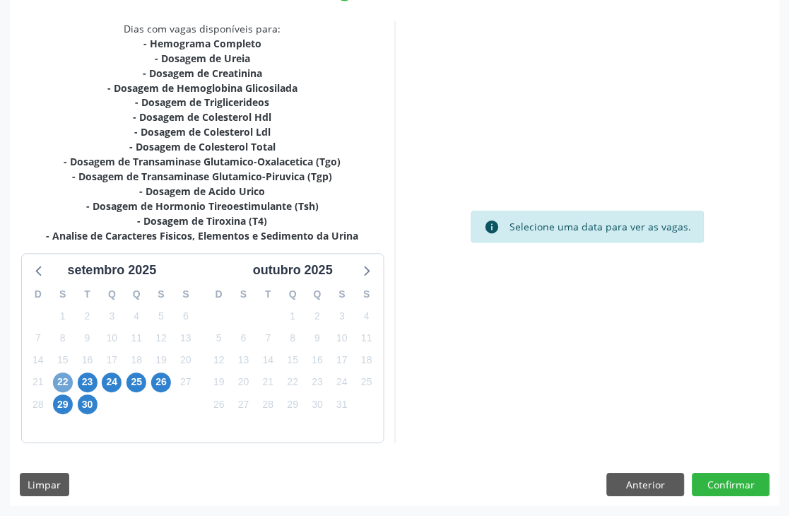
click at [64, 382] on span "22" at bounding box center [63, 383] width 20 height 20
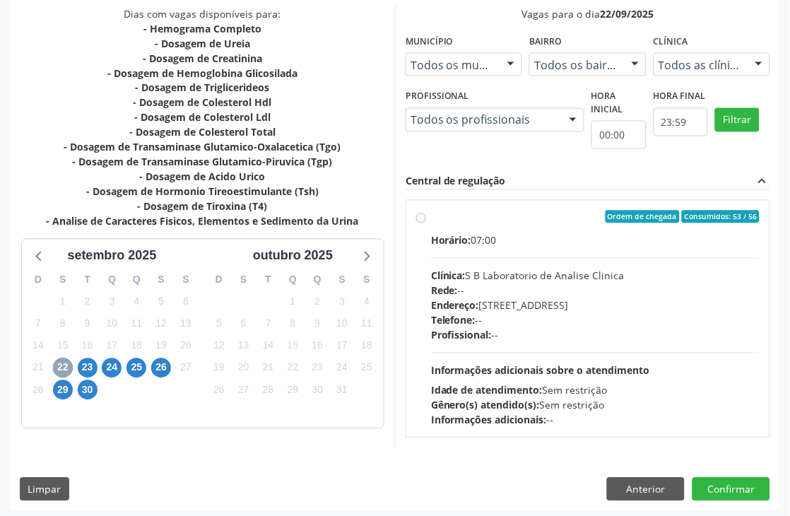
scroll to position [362, 0]
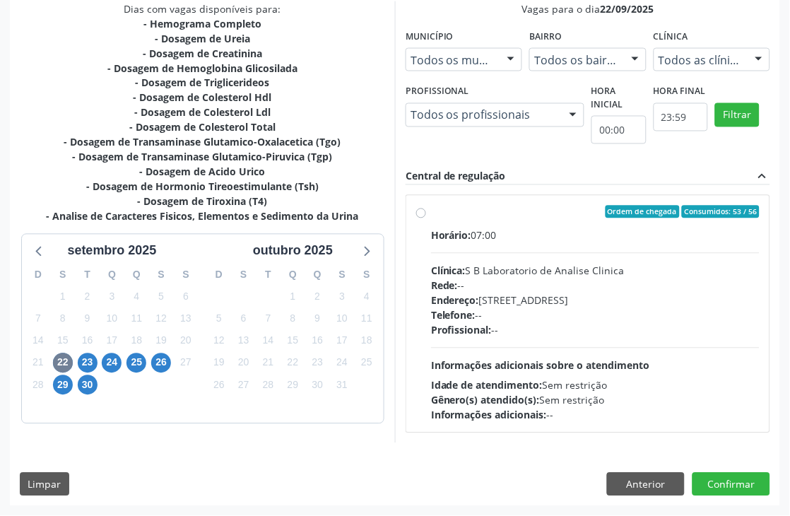
click at [570, 276] on div "Clínica: S B Laboratorio de Analise Clinica" at bounding box center [595, 271] width 328 height 15
click at [426, 218] on input "Ordem de chegada Consumidos: 53 / 56 Horário: 07:00 Clínica: S B Laboratorio de…" at bounding box center [421, 212] width 10 height 13
radio input "true"
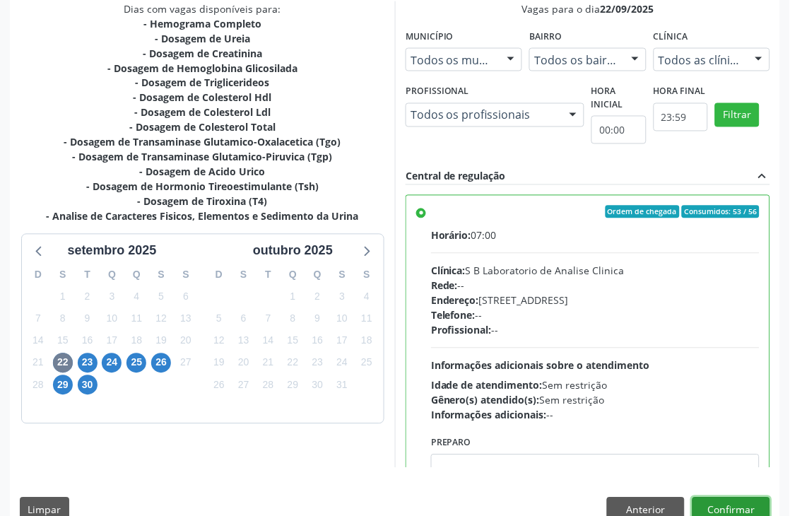
click at [750, 503] on button "Confirmar" at bounding box center [731, 509] width 78 height 24
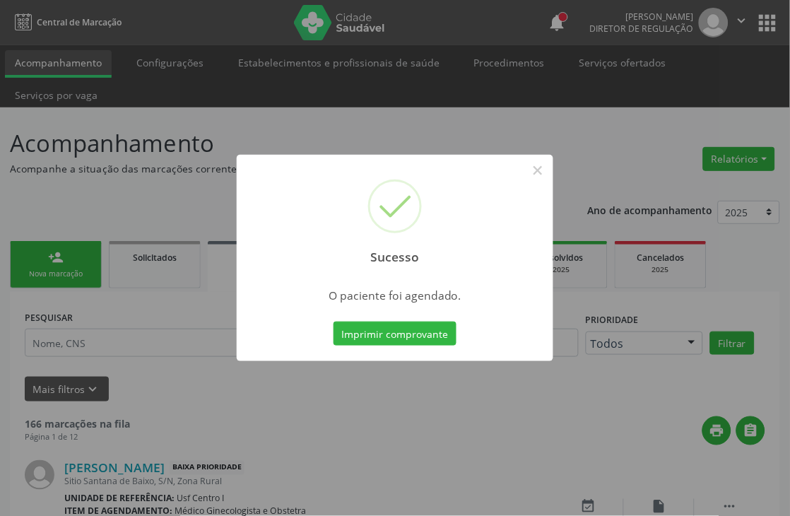
click at [422, 346] on div "Imprimir comprovante Cancel" at bounding box center [395, 334] width 129 height 30
click at [414, 334] on button "Imprimir comprovante" at bounding box center [394, 333] width 123 height 24
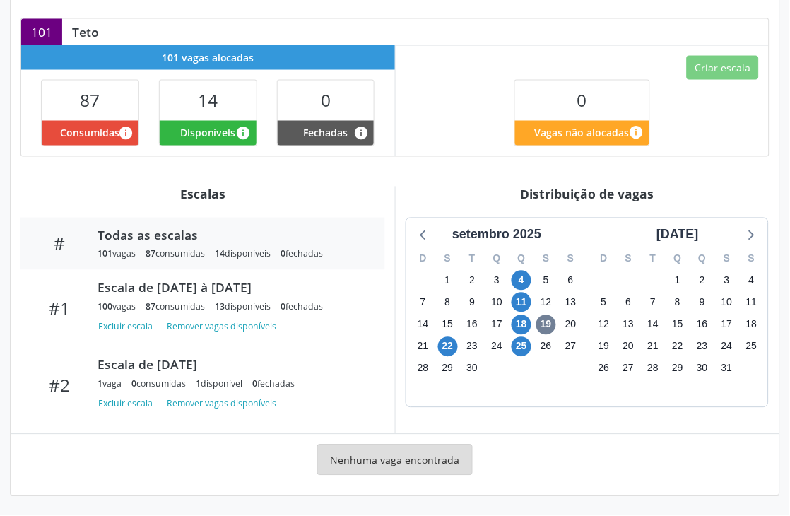
scroll to position [373, 0]
click at [519, 278] on span "4" at bounding box center [521, 281] width 20 height 20
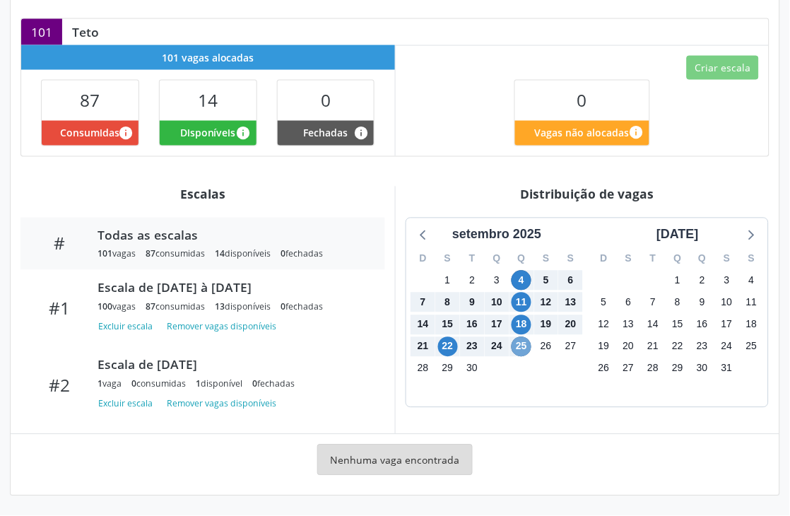
click at [519, 342] on span "25" at bounding box center [521, 347] width 20 height 20
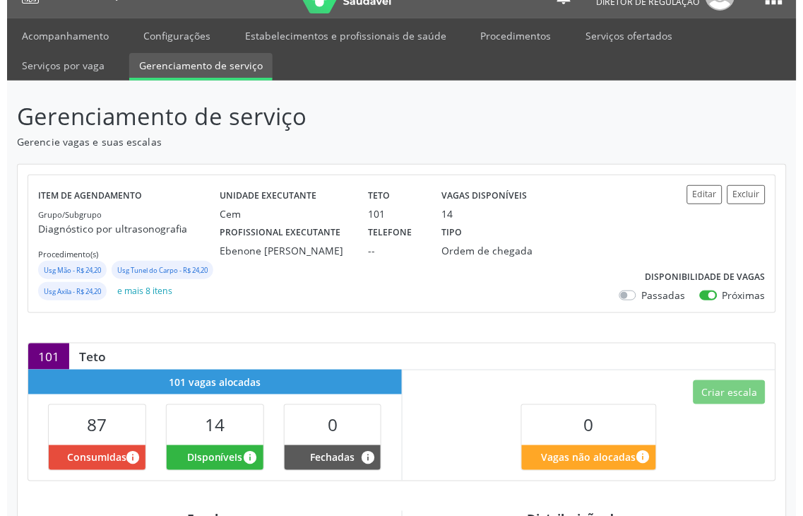
scroll to position [0, 0]
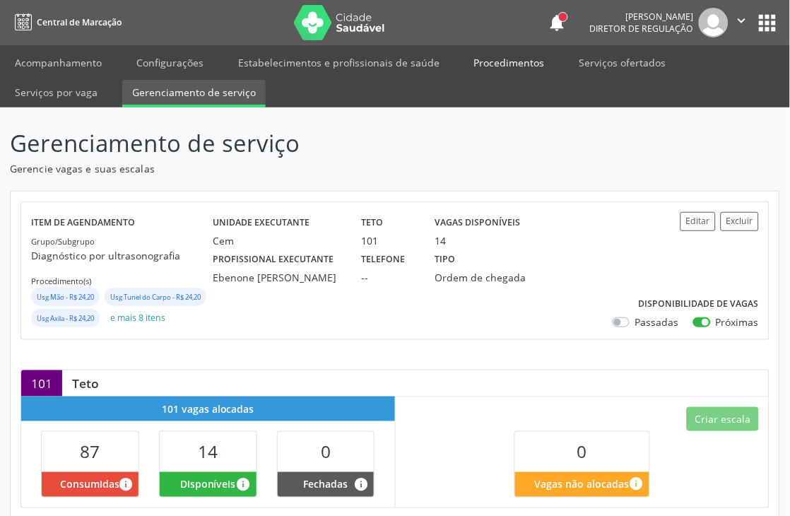
click at [482, 54] on link "Procedimentos" at bounding box center [509, 62] width 90 height 25
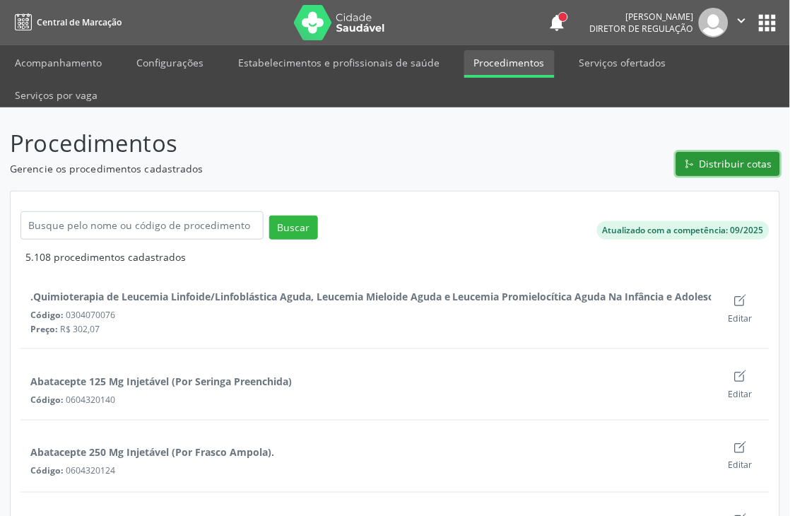
click at [703, 167] on span "Distribuir cotas" at bounding box center [735, 163] width 73 height 15
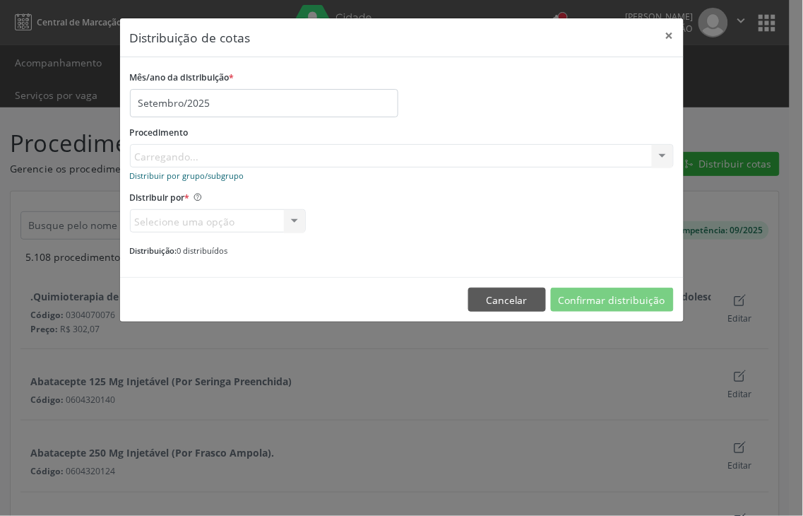
click at [198, 170] on small "Distribuir por grupo/subgrupo" at bounding box center [187, 175] width 114 height 11
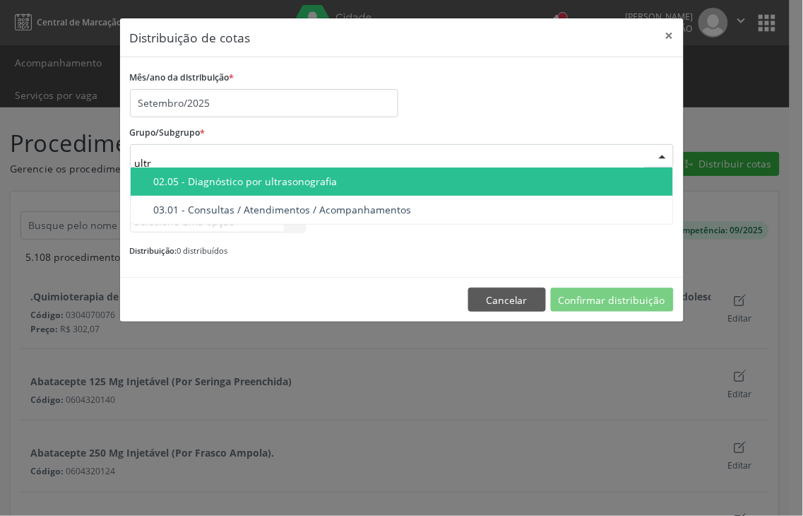
type input "ultra"
click at [281, 172] on span "02.05 - Diagnóstico por ultrasonografia" at bounding box center [402, 181] width 543 height 28
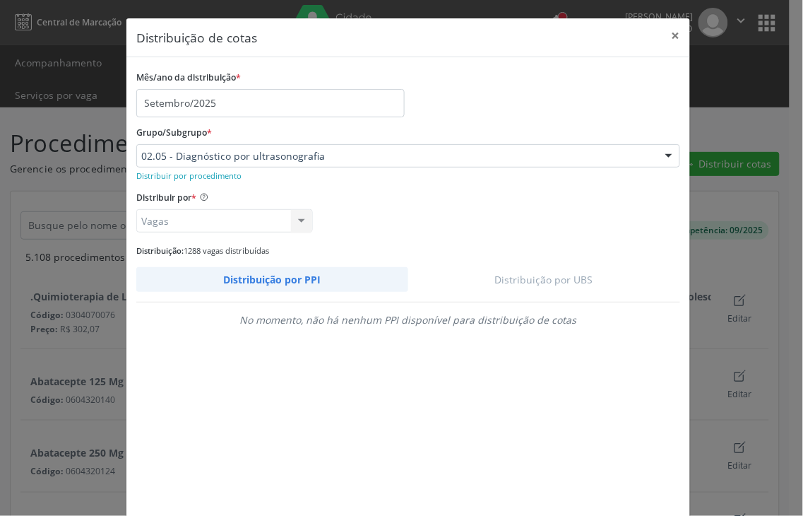
click at [562, 294] on div "Distribuição por PPI Distribuição por UBS No momento, não há nenhum PPI disponí…" at bounding box center [408, 390] width 544 height 246
click at [560, 283] on link "Distribuição por UBS" at bounding box center [544, 279] width 273 height 25
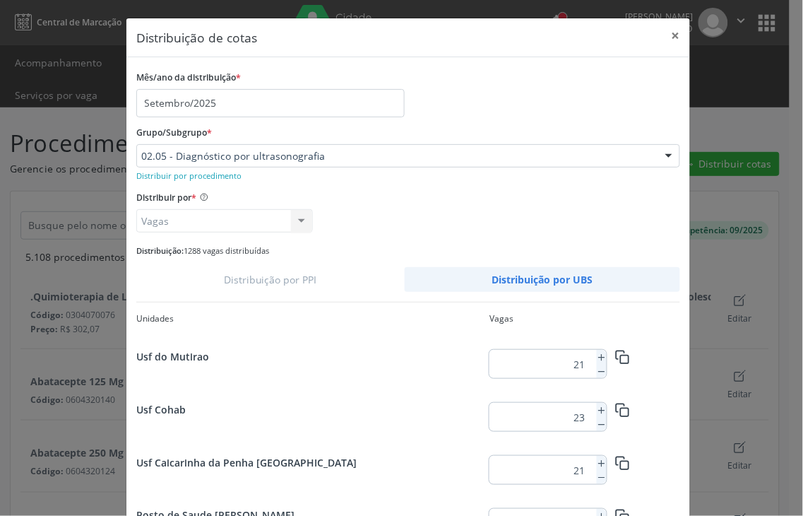
scroll to position [1835, 0]
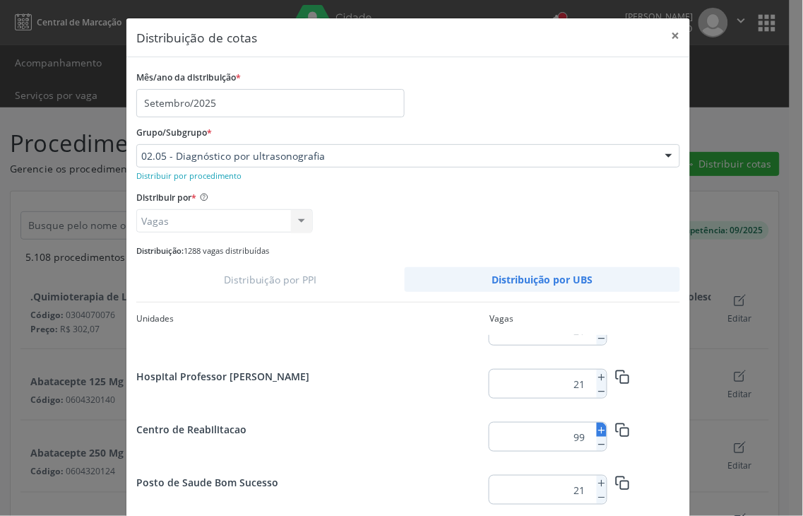
click at [602, 428] on line at bounding box center [602, 430] width 0 height 6
click at [602, 427] on line at bounding box center [602, 430] width 0 height 6
type input "102"
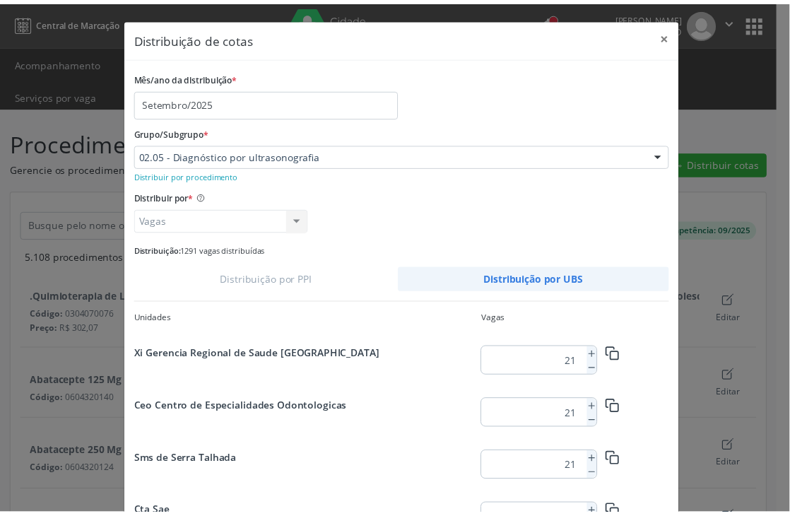
scroll to position [78, 0]
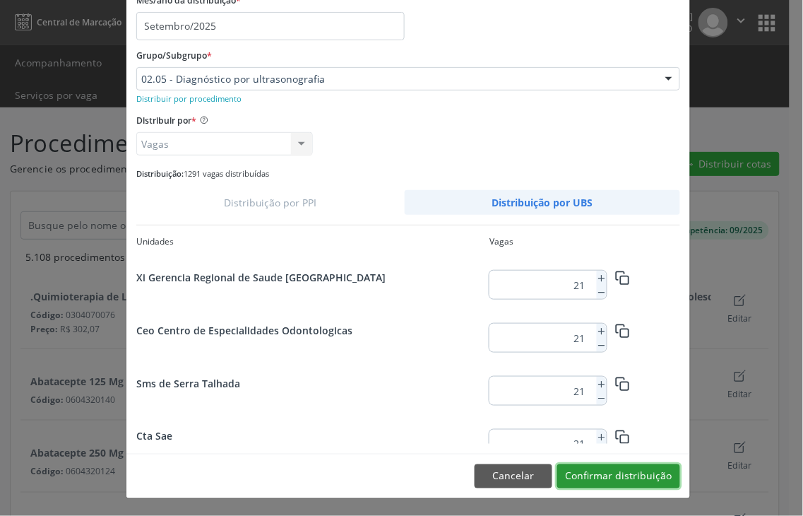
click at [637, 476] on button "Confirmar distribuição" at bounding box center [618, 476] width 123 height 24
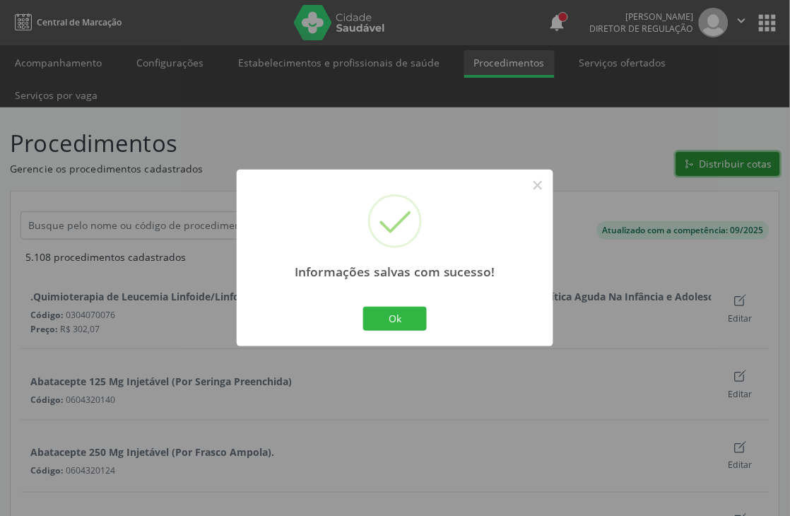
scroll to position [0, 0]
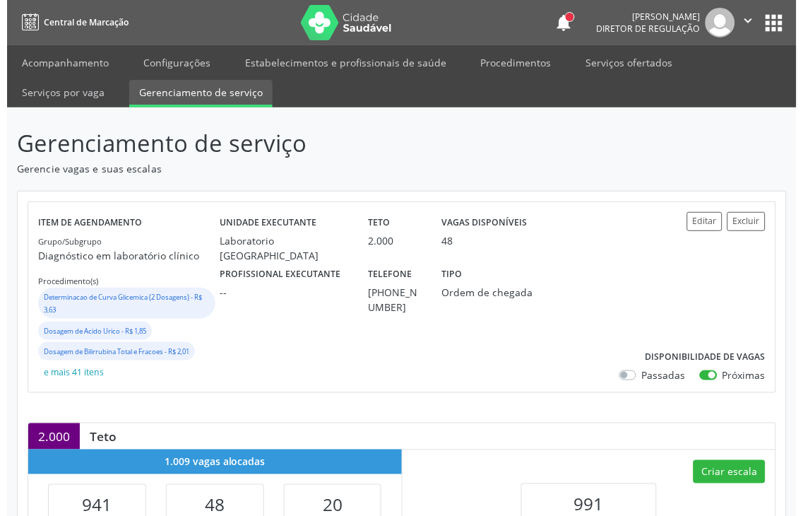
scroll to position [314, 0]
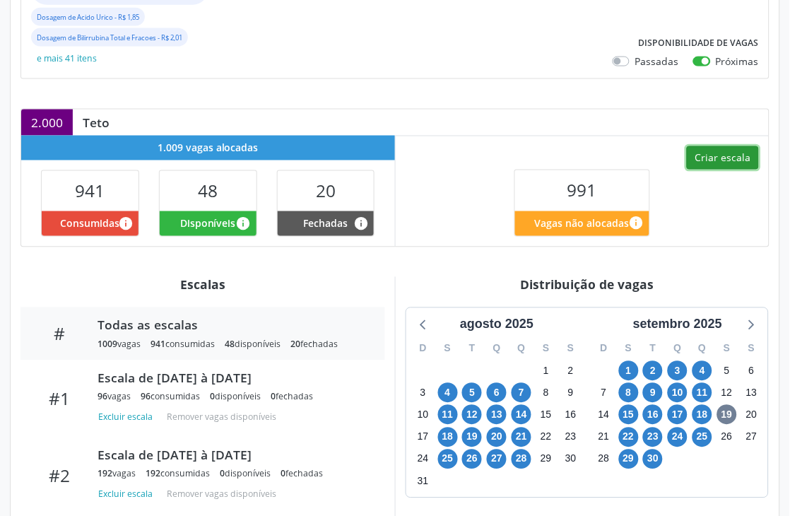
click at [694, 161] on button "Criar escala" at bounding box center [723, 158] width 72 height 24
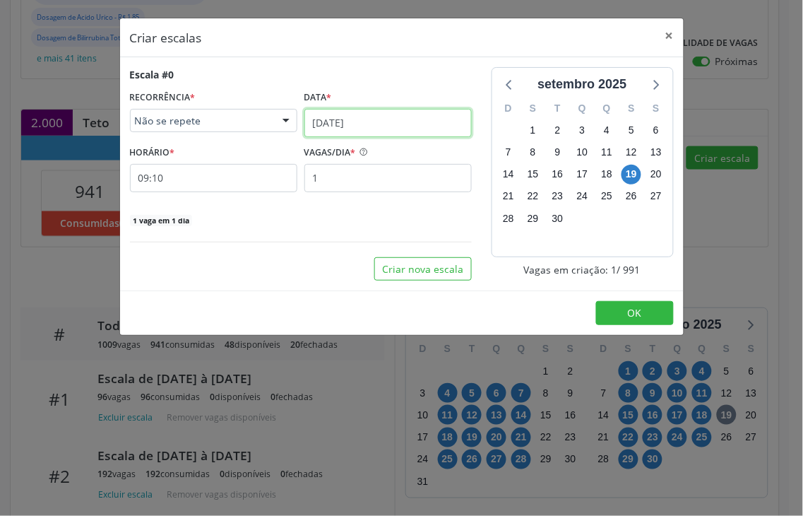
click at [355, 126] on input "19/09/2025" at bounding box center [387, 123] width 167 height 28
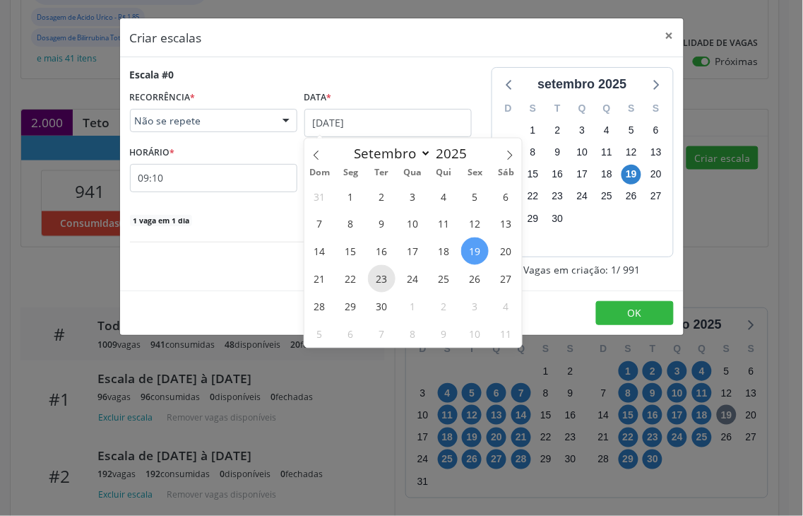
click at [384, 284] on span "23" at bounding box center [382, 279] width 28 height 28
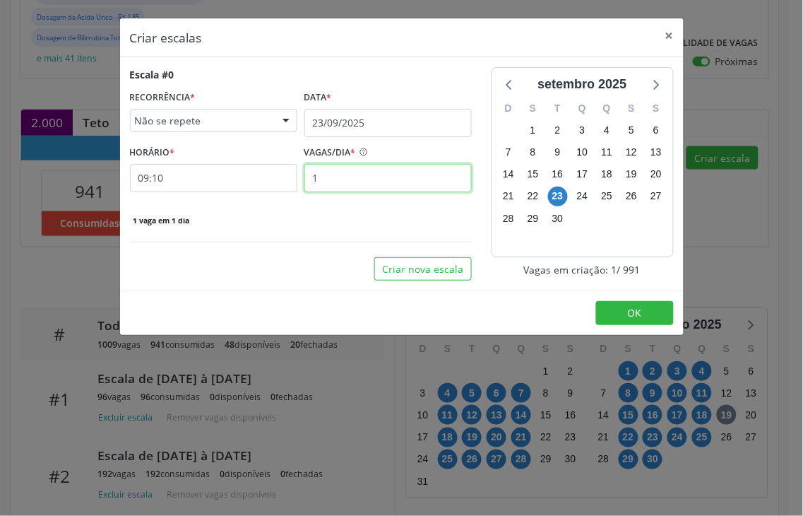
click at [329, 186] on input "1" at bounding box center [387, 178] width 167 height 28
type input "3"
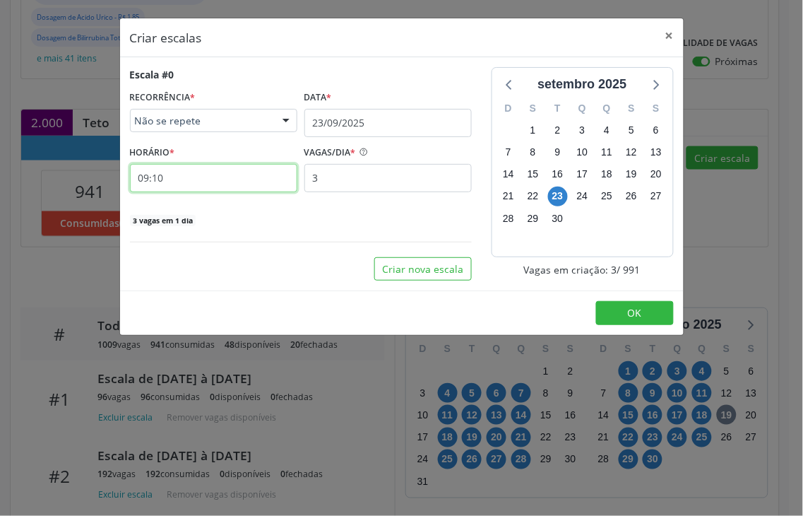
click at [230, 189] on input "09:10" at bounding box center [213, 178] width 167 height 28
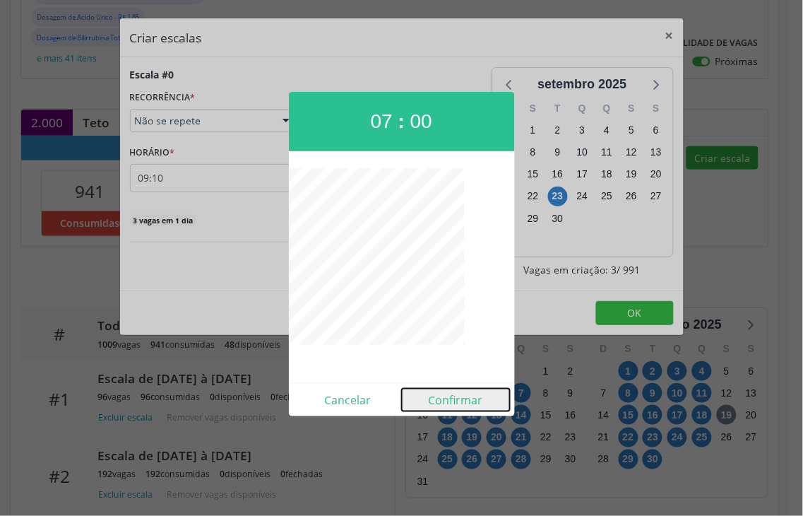
click at [449, 396] on button "Confirmar" at bounding box center [456, 400] width 108 height 23
type input "07:00"
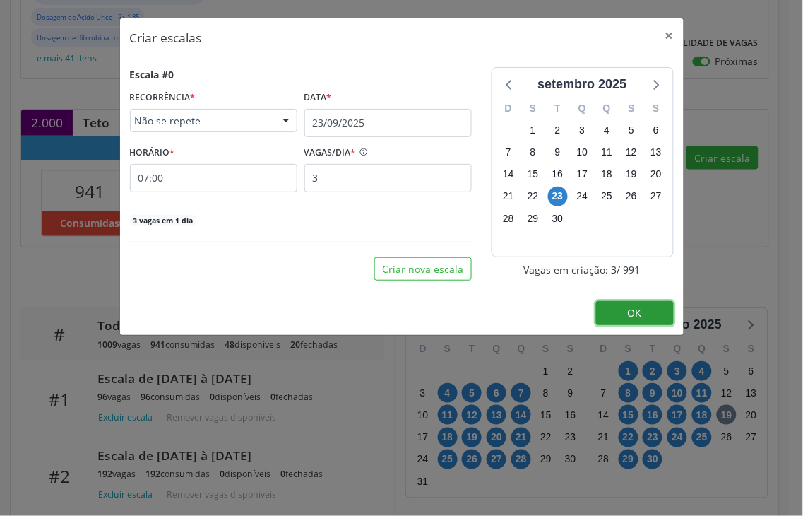
click at [612, 312] on button "OK" at bounding box center [635, 313] width 78 height 24
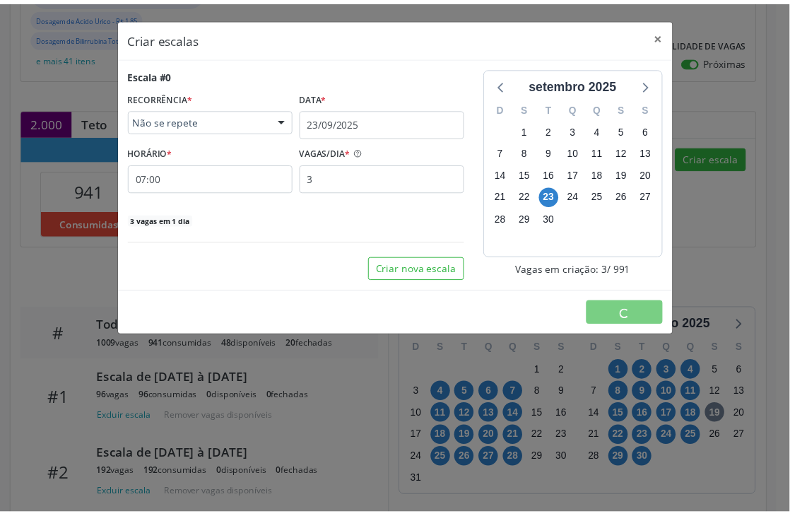
scroll to position [0, 0]
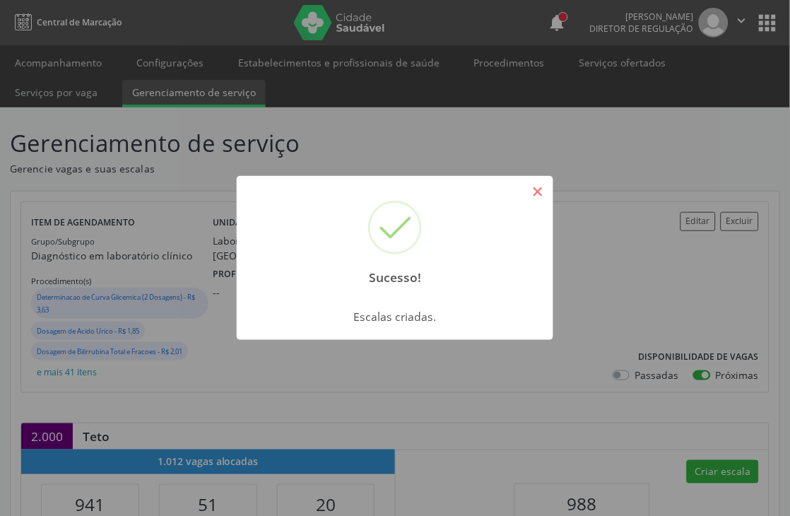
click at [535, 180] on button "×" at bounding box center [538, 191] width 24 height 24
